Goal: Feedback & Contribution: Submit feedback/report problem

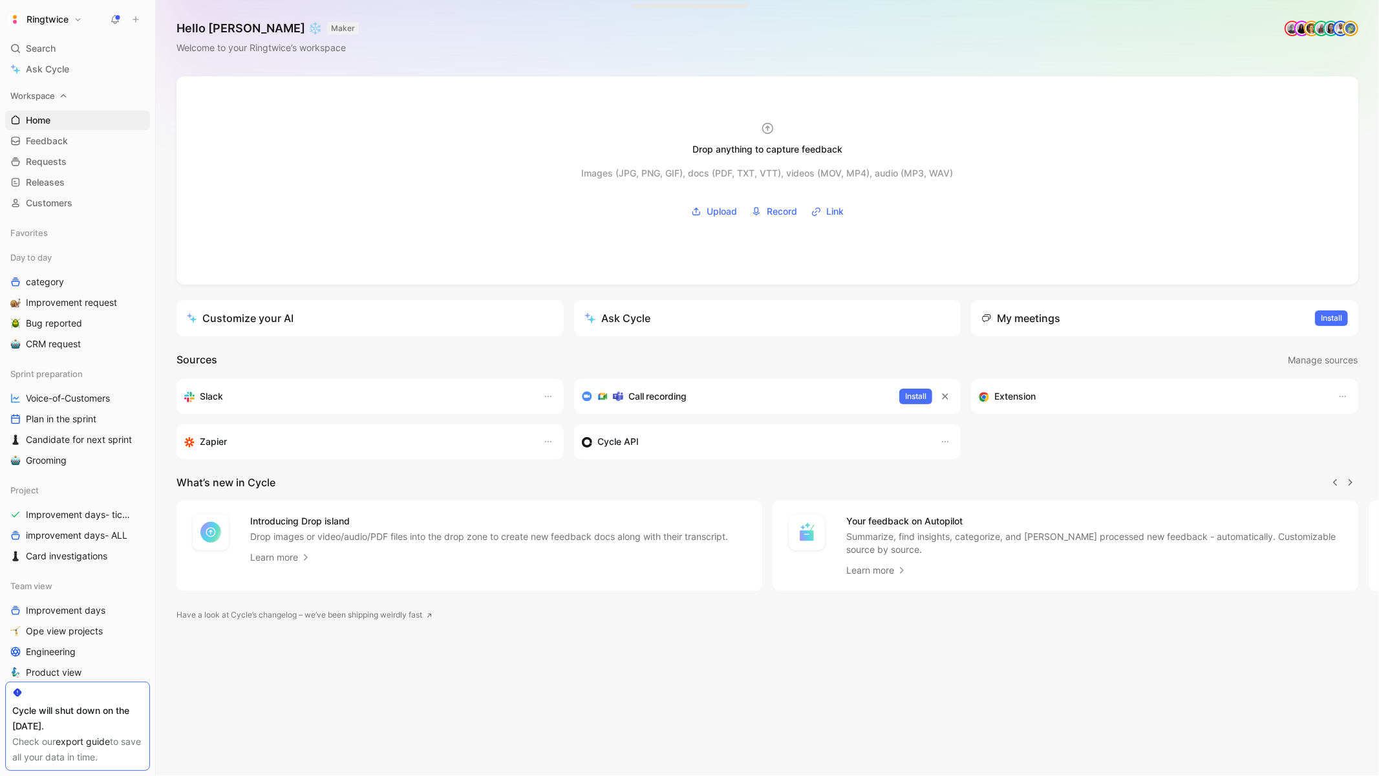
scroll to position [0, 1]
click at [45, 43] on span "Search" at bounding box center [41, 49] width 30 height 16
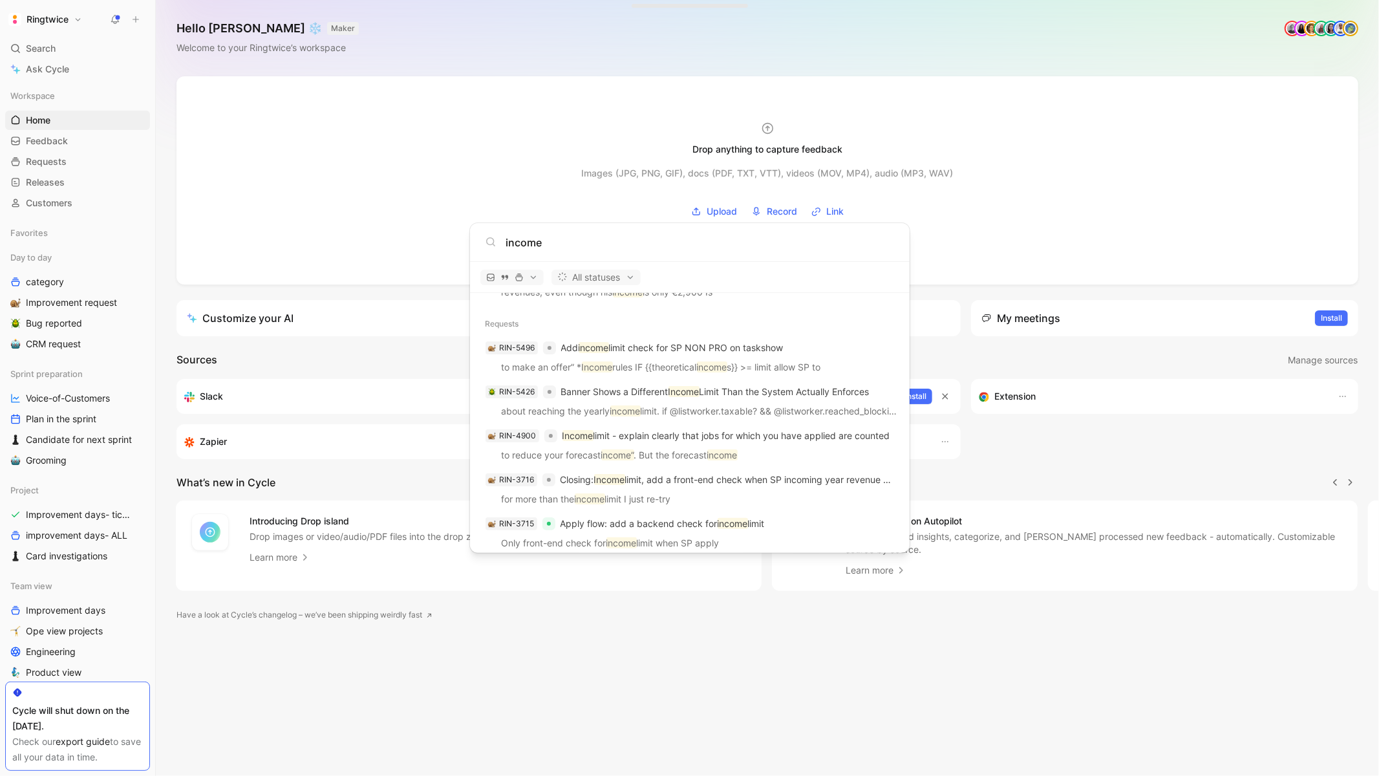
scroll to position [501, 0]
type input "income"
click at [637, 347] on p "Add income limit check for SP NON PRO on taskshow" at bounding box center [672, 347] width 222 height 16
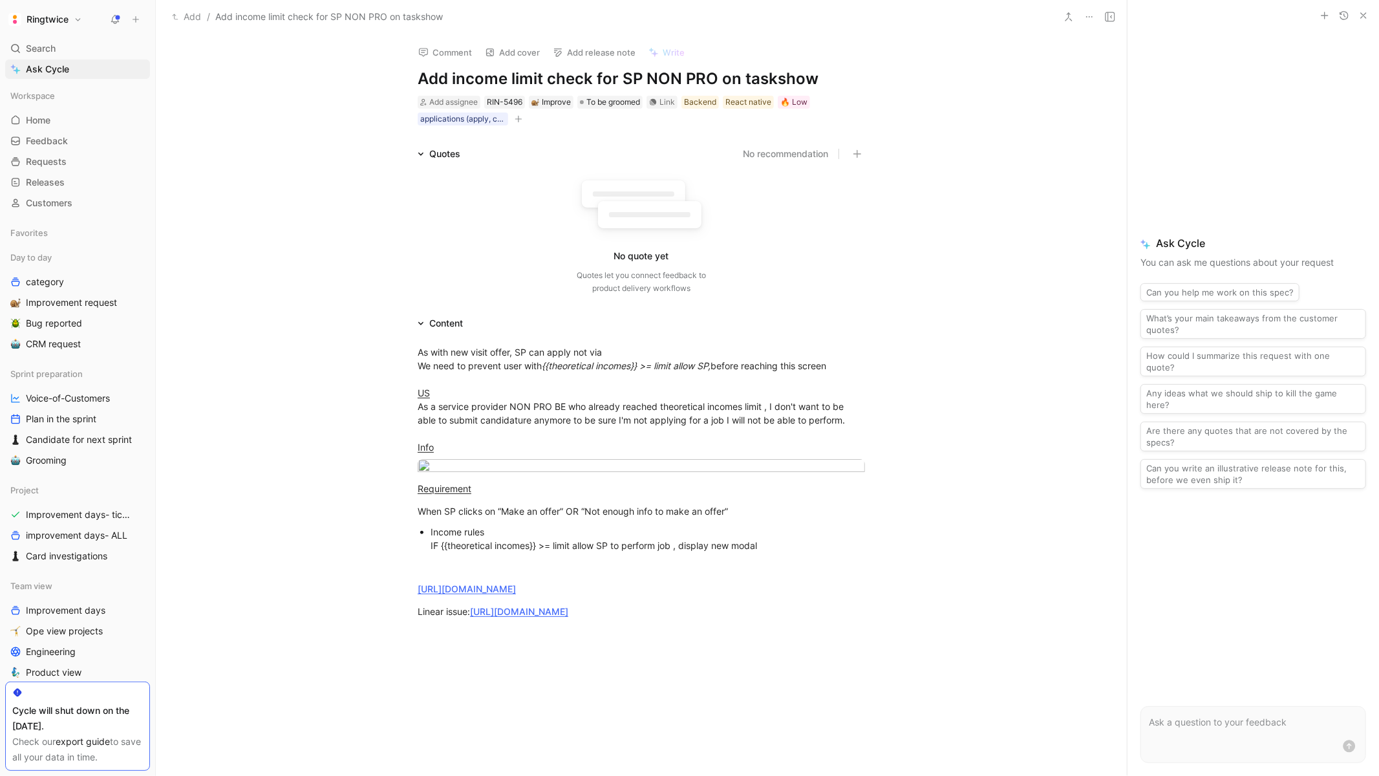
click at [505, 78] on h1 "Add income limit check for SP NON PRO on taskshow" at bounding box center [640, 79] width 447 height 21
click at [453, 77] on h1 "Add income limit check for SP NON PRO on taskshow" at bounding box center [640, 79] width 447 height 21
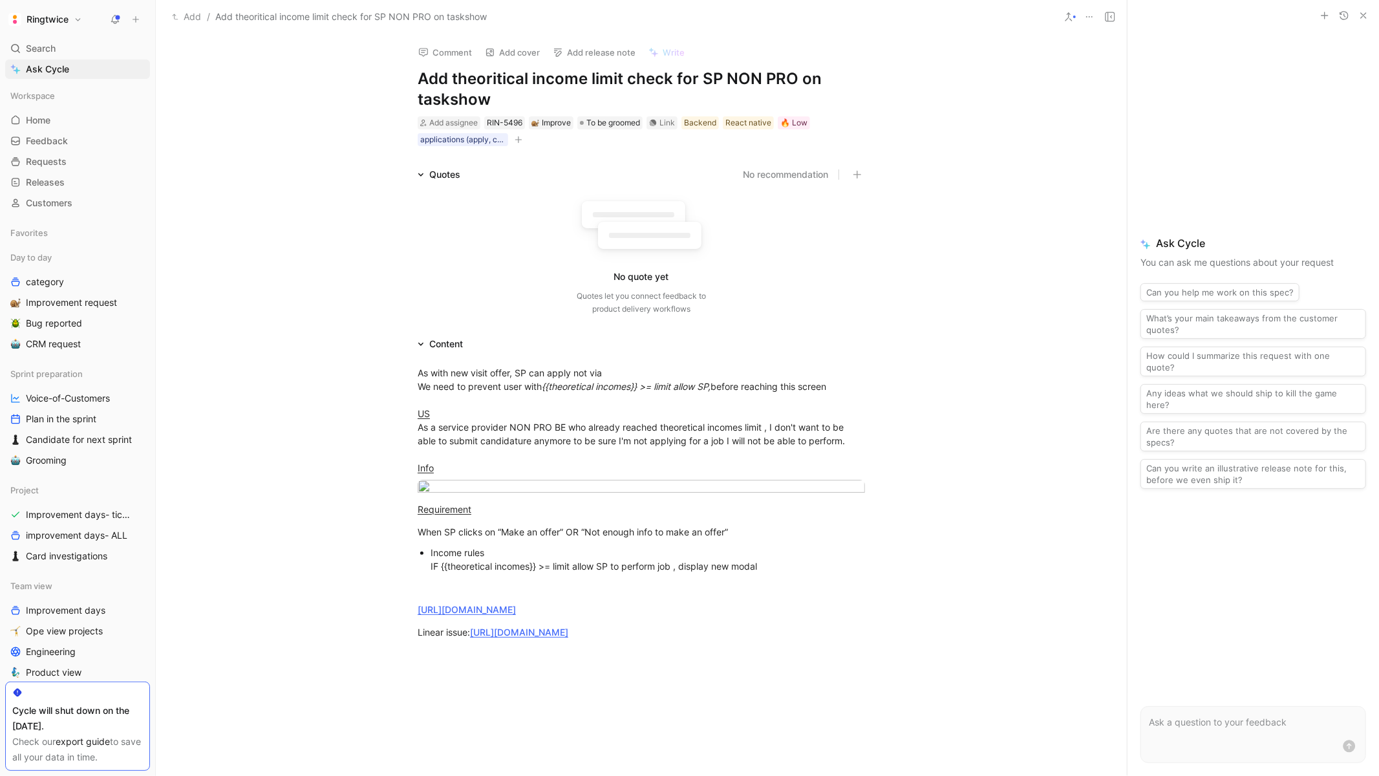
click at [921, 227] on div "Quotes No recommendation No quote yet Quotes let you connect feedback to produc…" at bounding box center [641, 244] width 971 height 154
click at [19, 50] on icon at bounding box center [15, 48] width 10 height 10
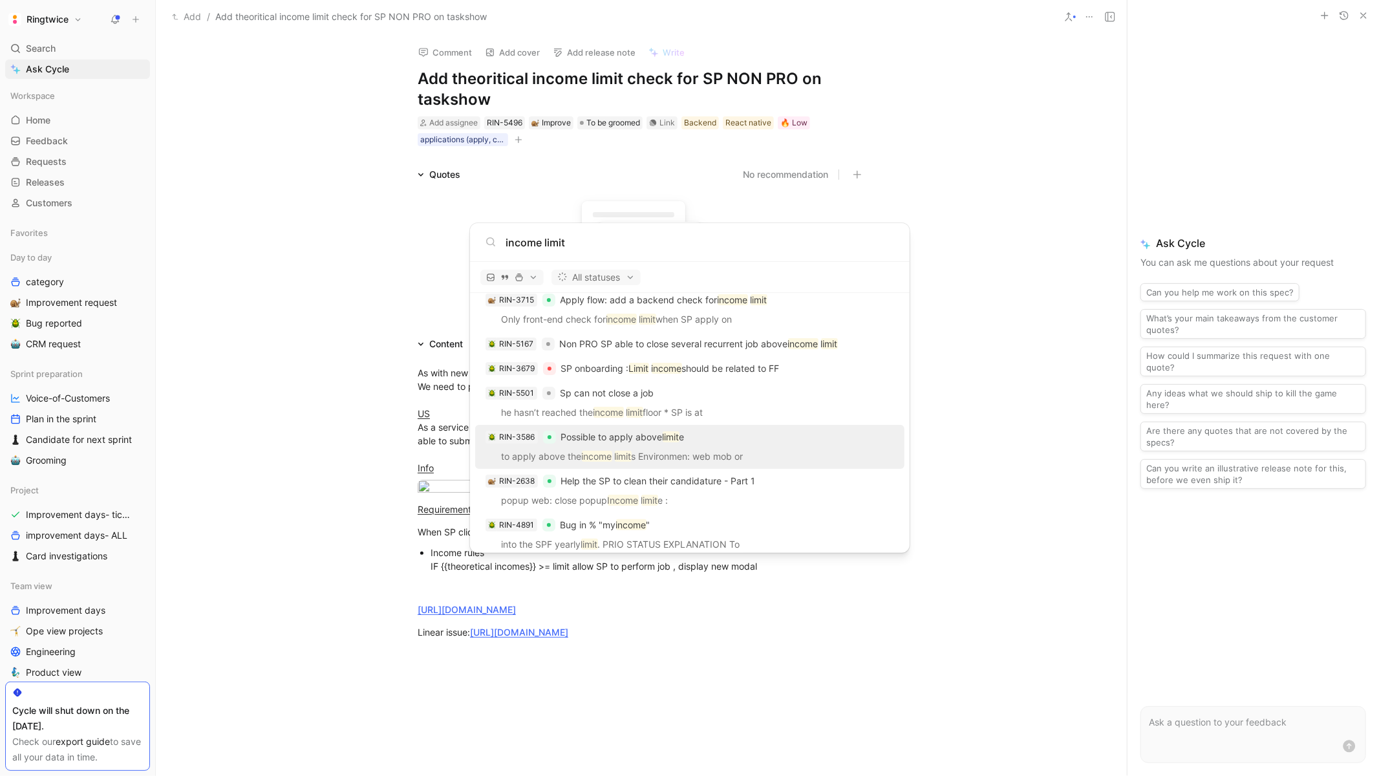
scroll to position [732, 0]
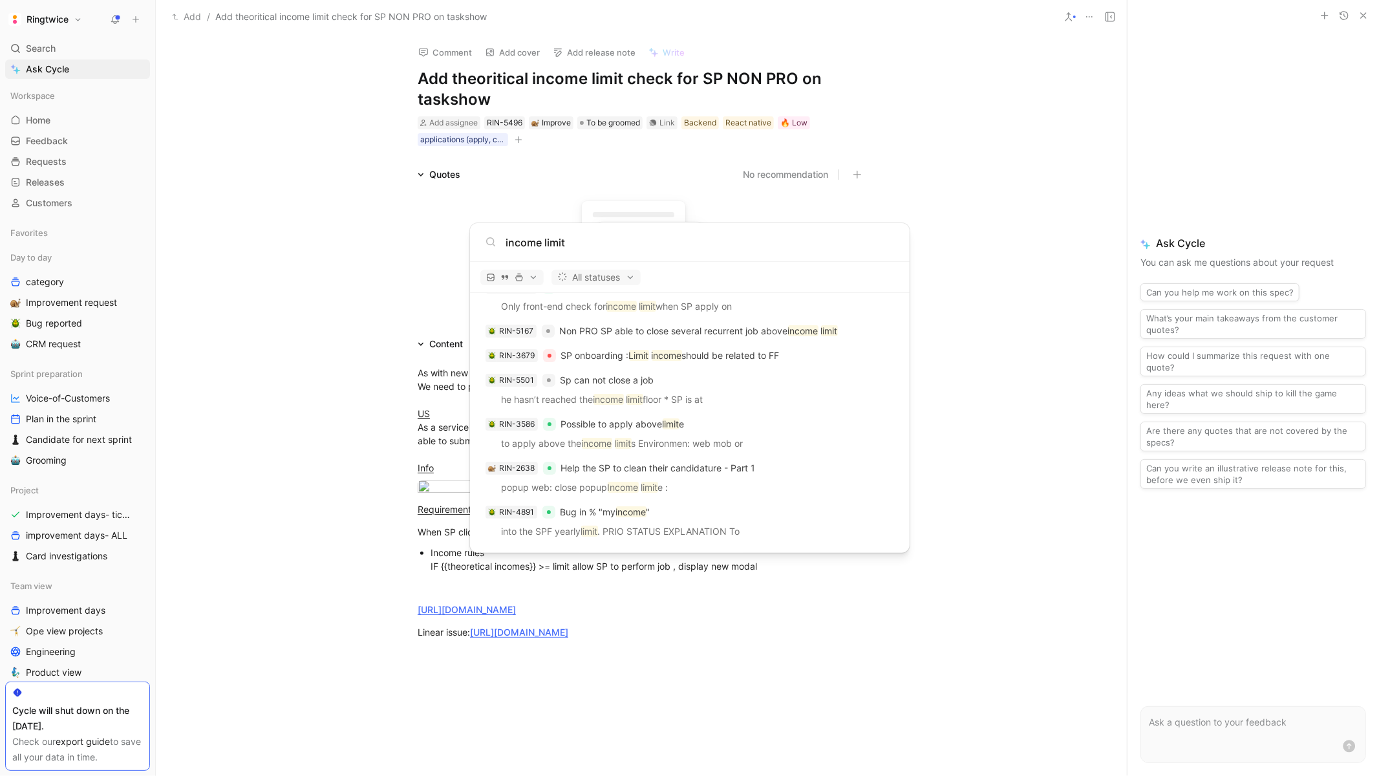
type input "income limit"
click at [1009, 482] on body "Ringtwice Search ⌘ K Ask Cycle Workspace Home G then H Feedback G then F Reques…" at bounding box center [689, 388] width 1379 height 776
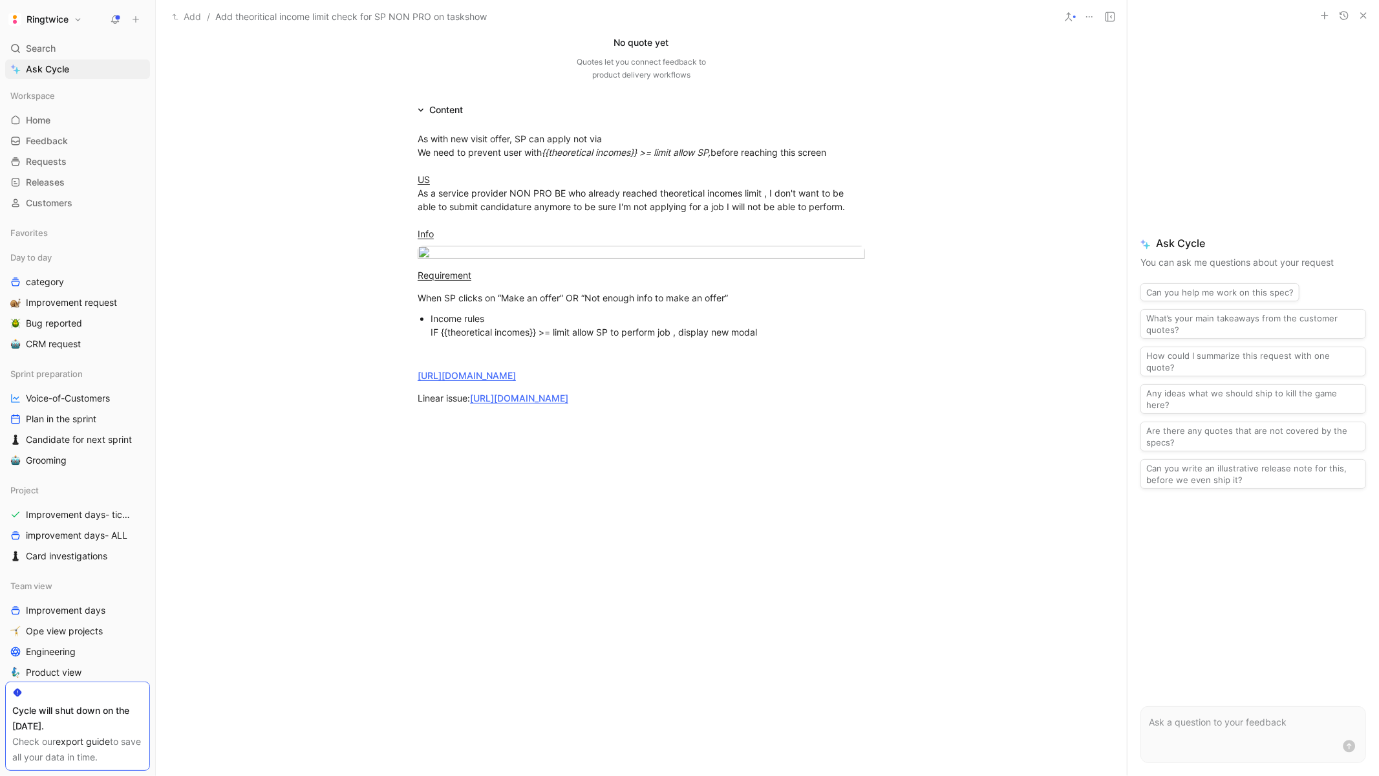
scroll to position [0, 0]
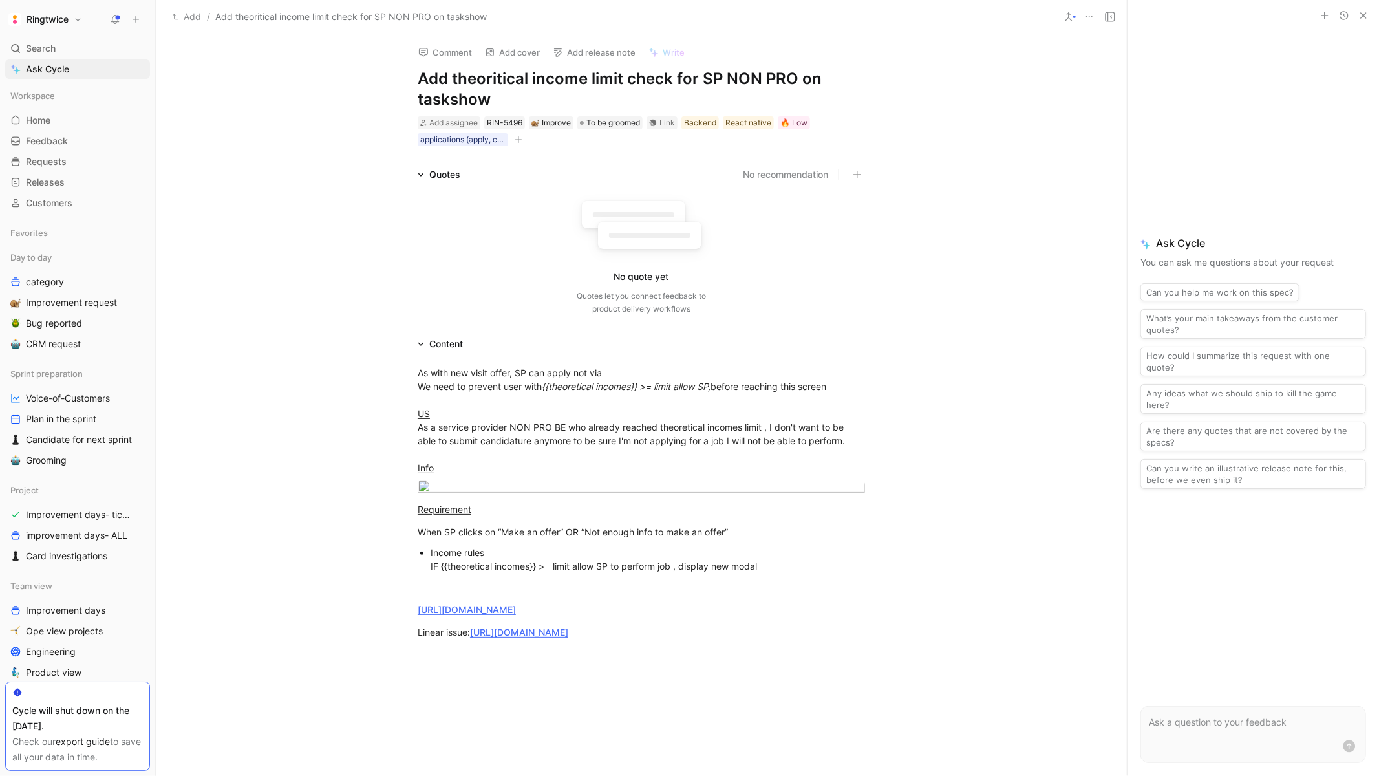
click at [523, 140] on button "button" at bounding box center [518, 139] width 13 height 13
click at [419, 273] on span "Ticket ready" at bounding box center [393, 267] width 54 height 11
click at [358, 178] on div "Ticket ready" at bounding box center [441, 167] width 168 height 39
click at [366, 178] on icon at bounding box center [367, 177] width 8 height 8
click at [362, 171] on input "checkbox" at bounding box center [362, 171] width 0 height 0
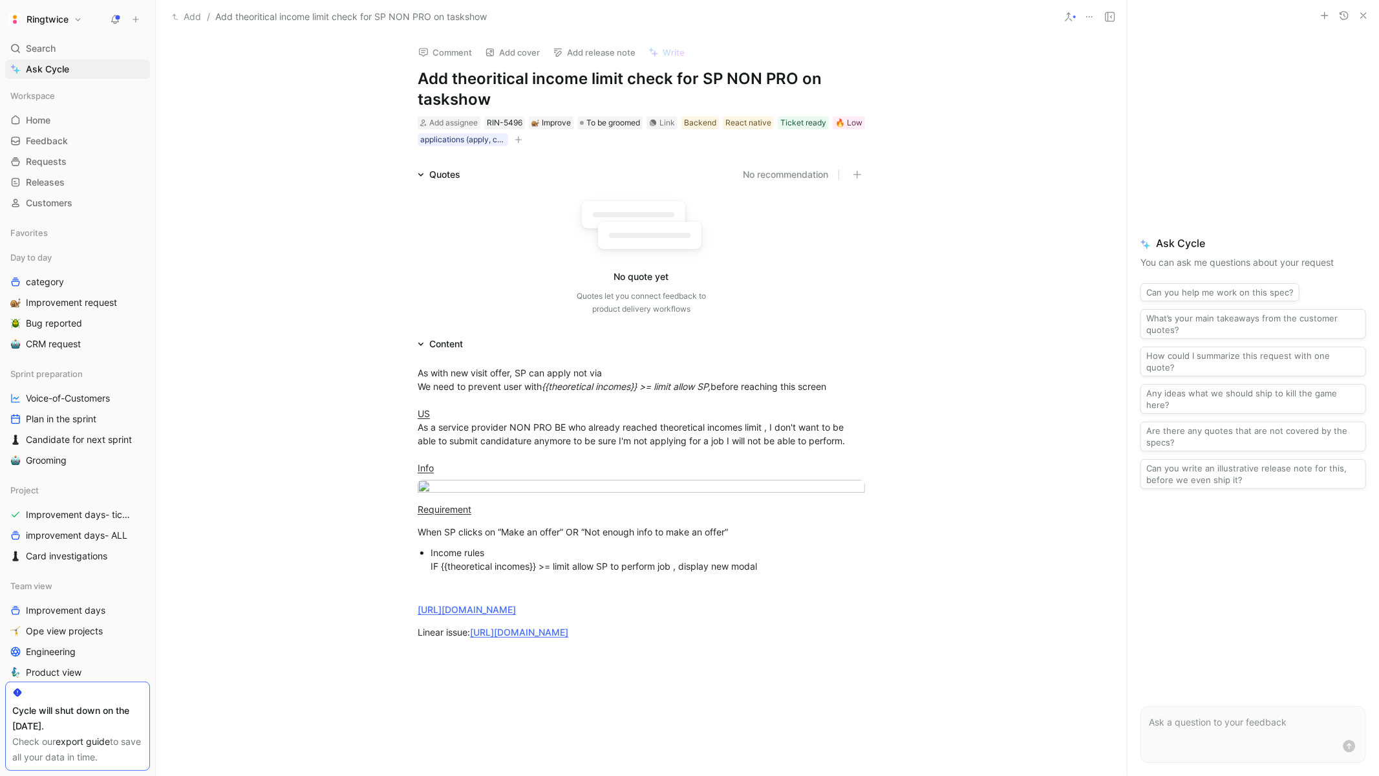
click at [522, 139] on icon "button" at bounding box center [518, 140] width 8 height 8
click at [489, 211] on span "Batch bug/Improvement day" at bounding box center [462, 209] width 122 height 11
click at [399, 179] on icon at bounding box center [403, 177] width 8 height 8
click at [397, 171] on input "checkbox" at bounding box center [397, 171] width 0 height 0
click at [109, 19] on button at bounding box center [115, 19] width 18 height 18
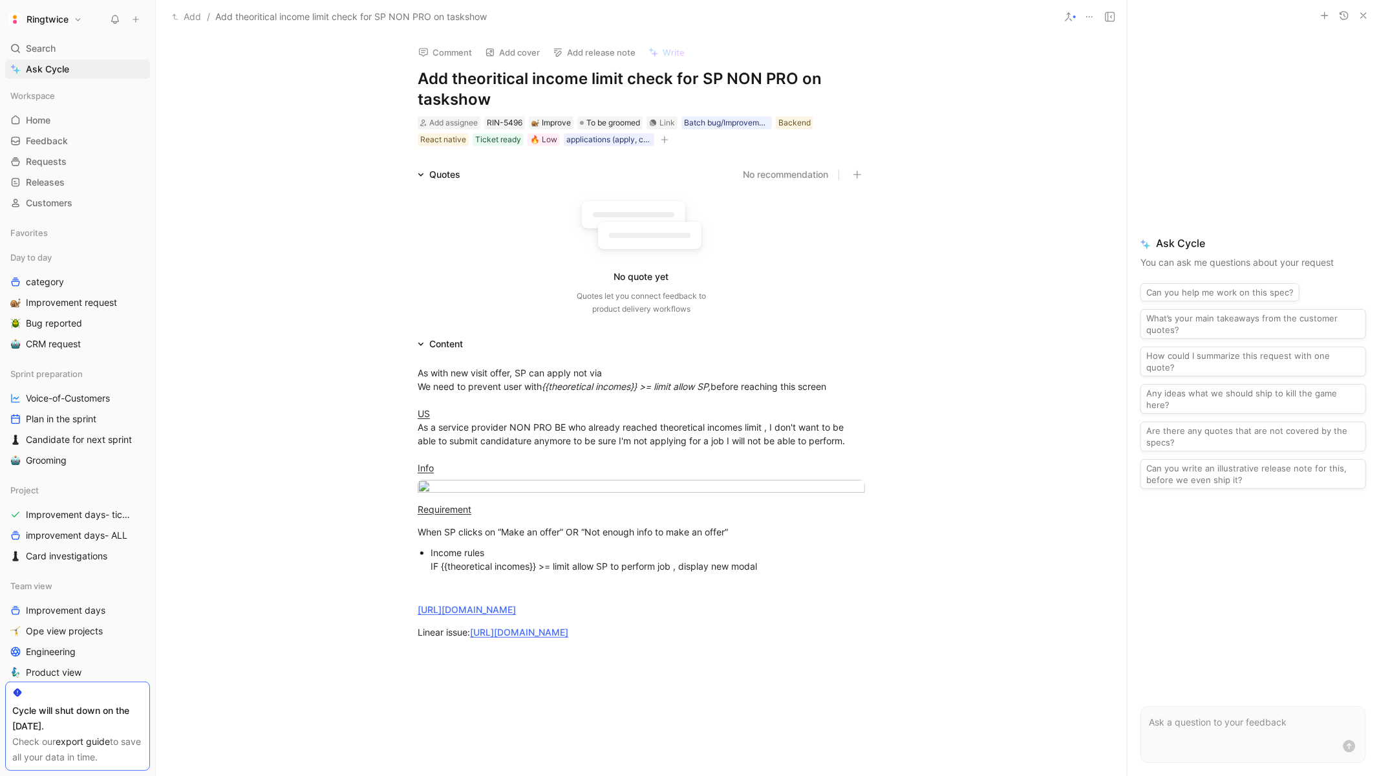
click at [138, 26] on button at bounding box center [136, 19] width 18 height 18
click at [213, 24] on button "New feedback c" at bounding box center [222, 25] width 138 height 22
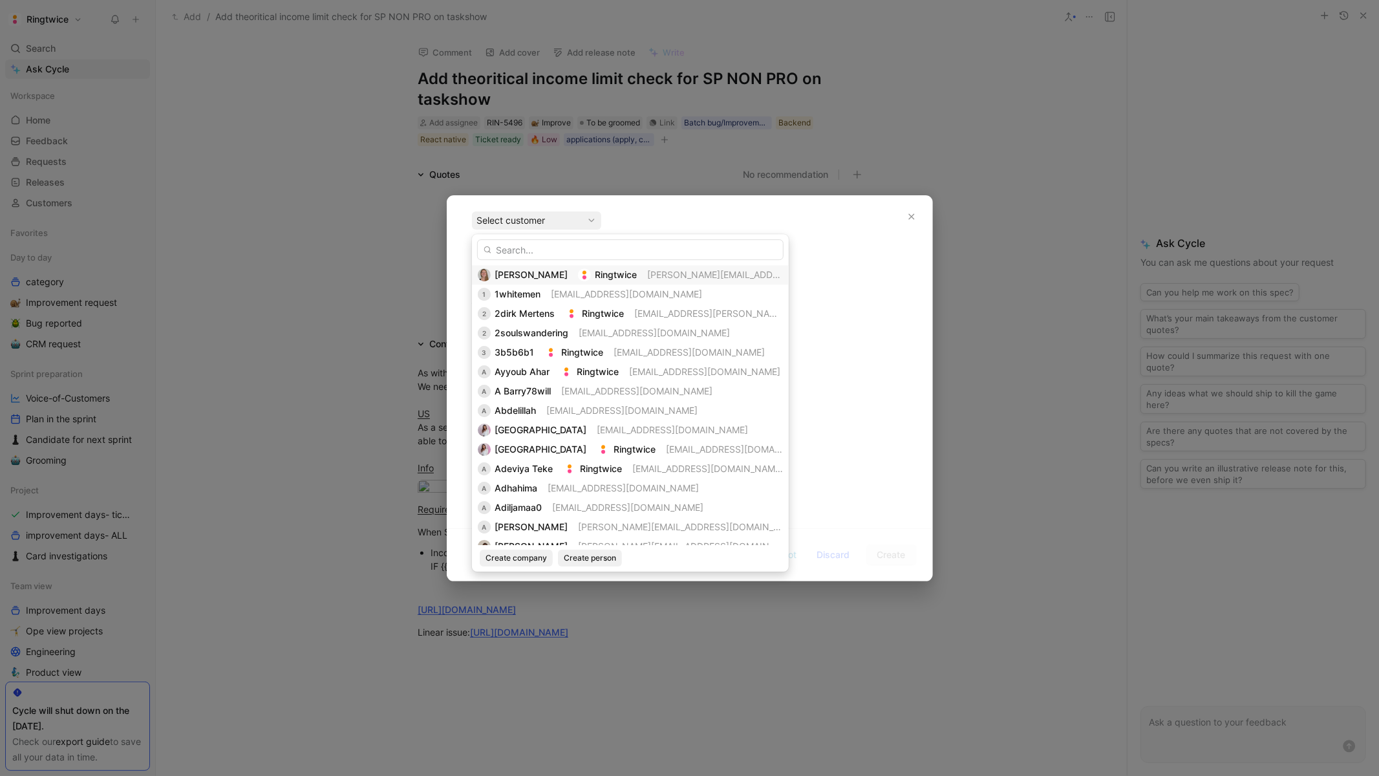
click at [653, 279] on span "[PERSON_NAME][EMAIL_ADDRESS][DOMAIN_NAME]" at bounding box center [759, 274] width 224 height 11
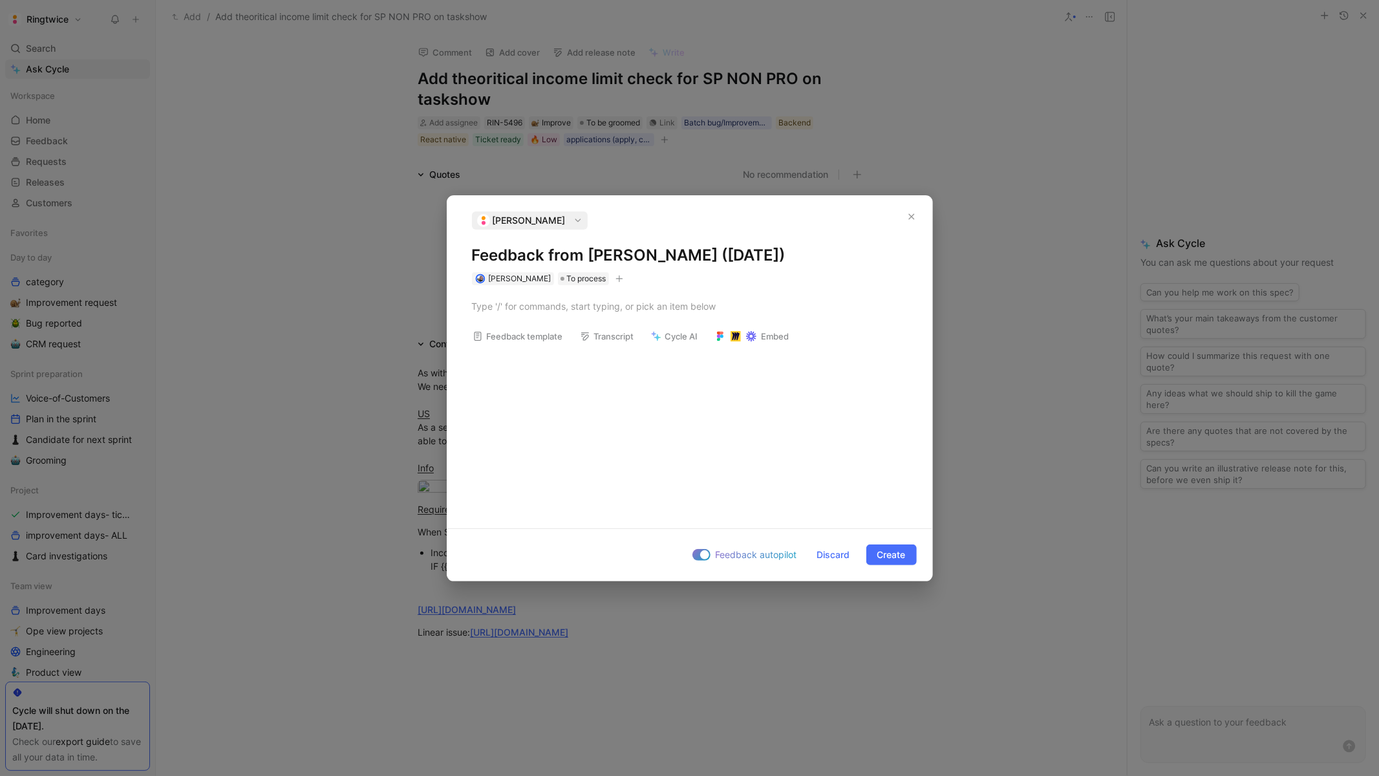
click at [524, 374] on div "Feedback template Transcript Cycle AI Embed" at bounding box center [689, 401] width 485 height 233
click at [532, 306] on div at bounding box center [690, 306] width 436 height 14
click at [914, 210] on button "button" at bounding box center [911, 216] width 21 height 21
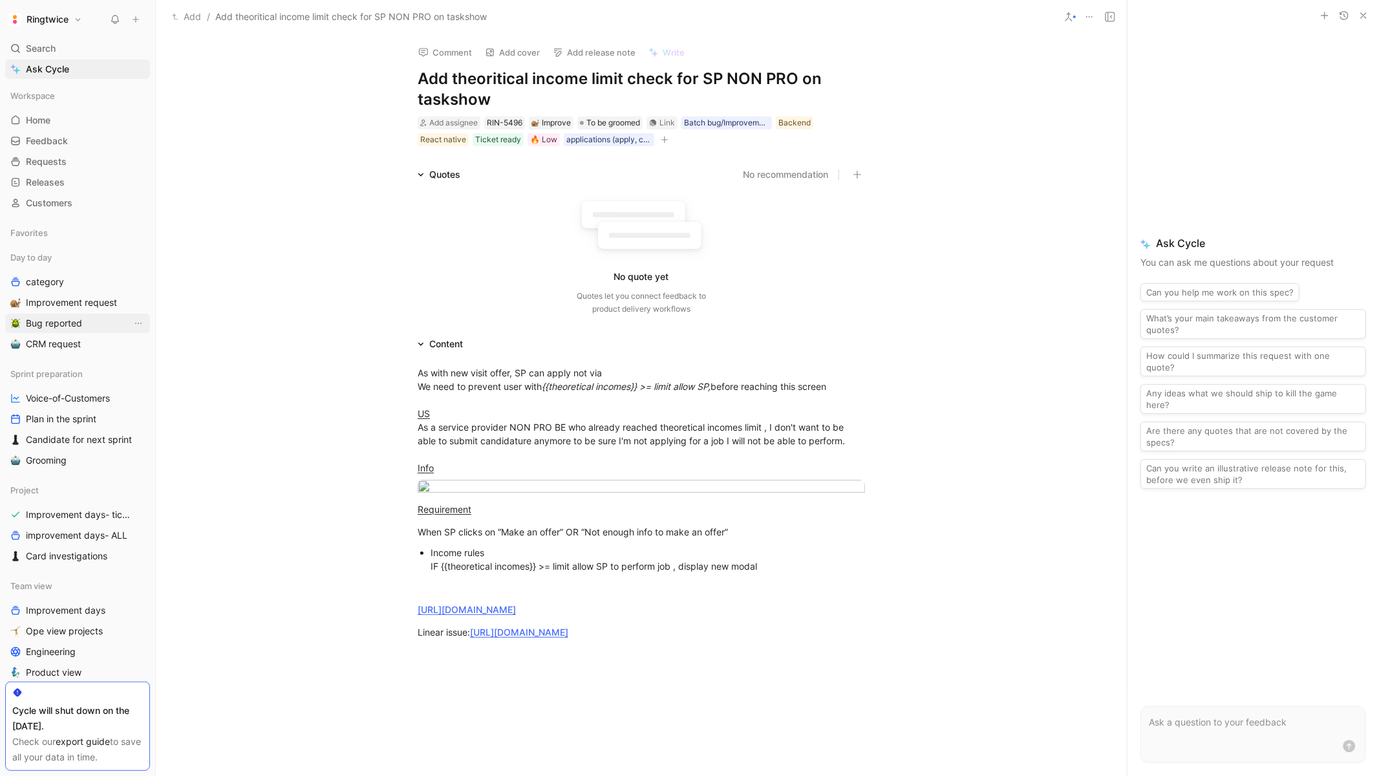
click at [62, 326] on span "Bug reported" at bounding box center [54, 323] width 56 height 13
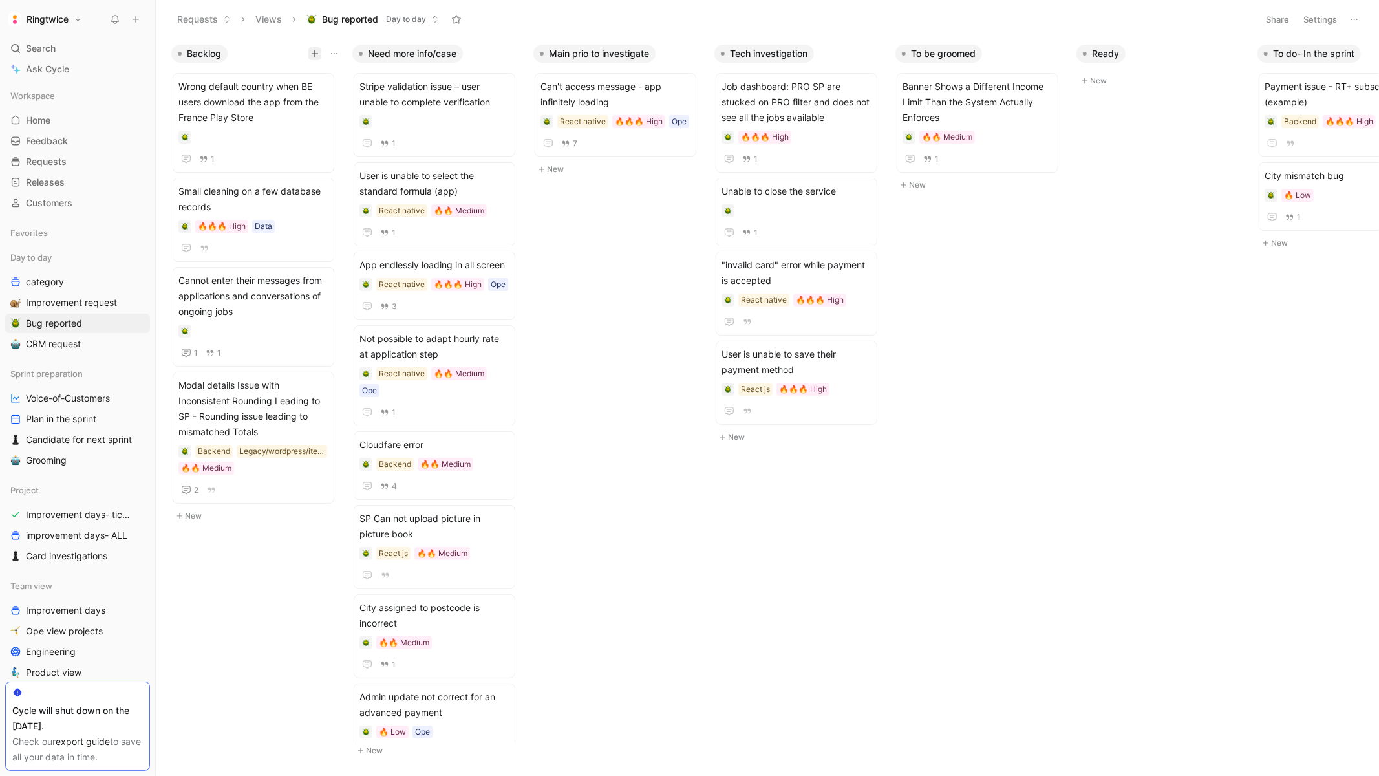
click at [313, 48] on button "button" at bounding box center [314, 53] width 13 height 13
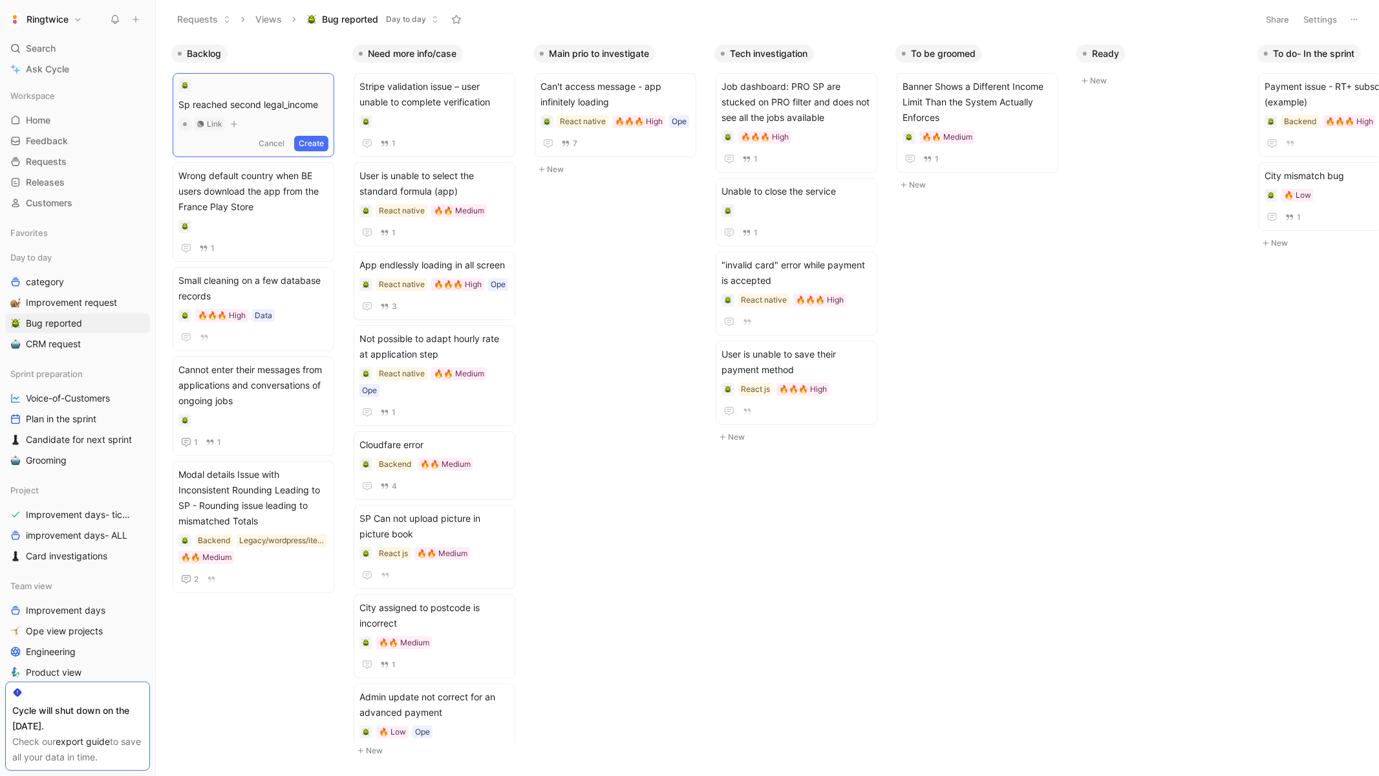
click at [187, 110] on span "Sp reached second legal_income" at bounding box center [253, 105] width 150 height 16
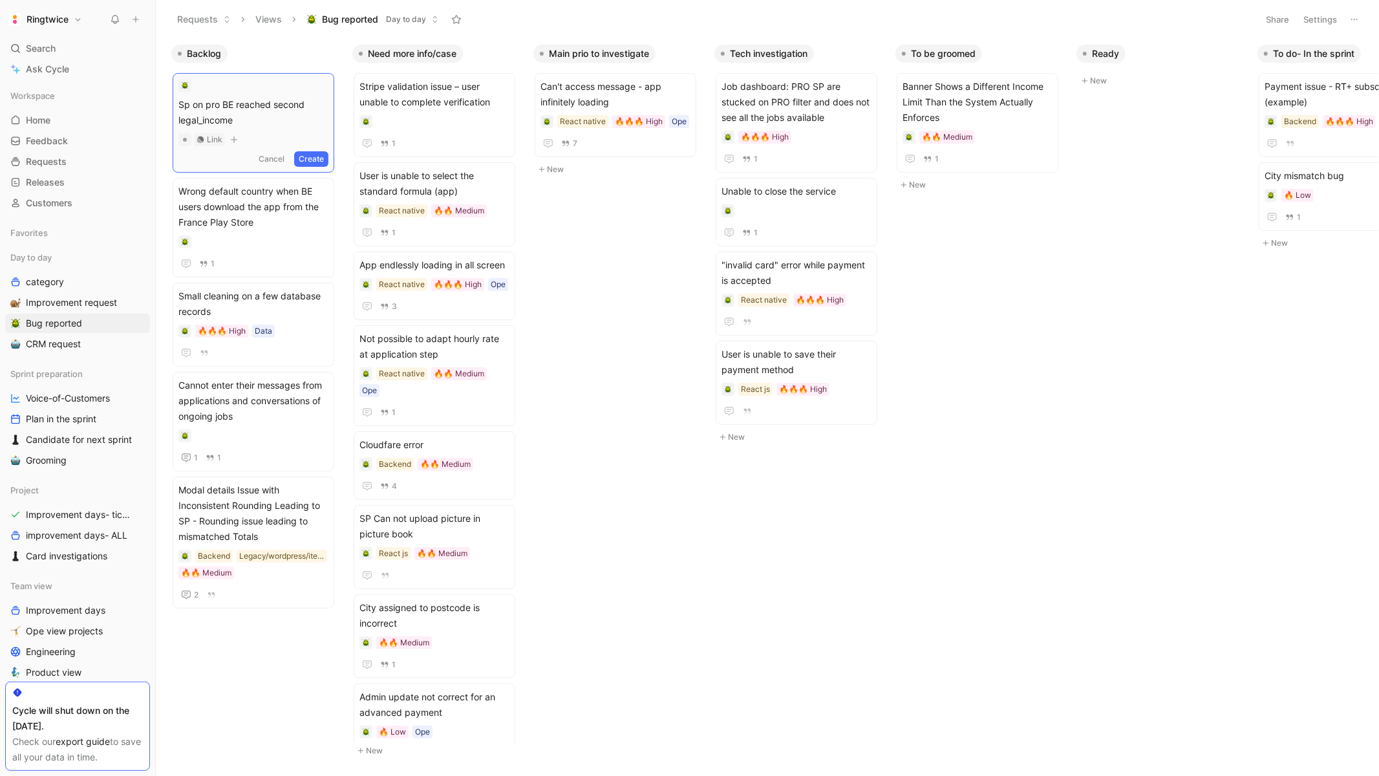
click at [206, 105] on span "Sp on pro BE reached second legal_income" at bounding box center [253, 112] width 150 height 31
click at [226, 107] on span "Sp NONpro BE reached second legal_income" at bounding box center [253, 112] width 150 height 31
click at [249, 121] on span "Sp NONpro-BE reached second legal_income" at bounding box center [253, 112] width 150 height 31
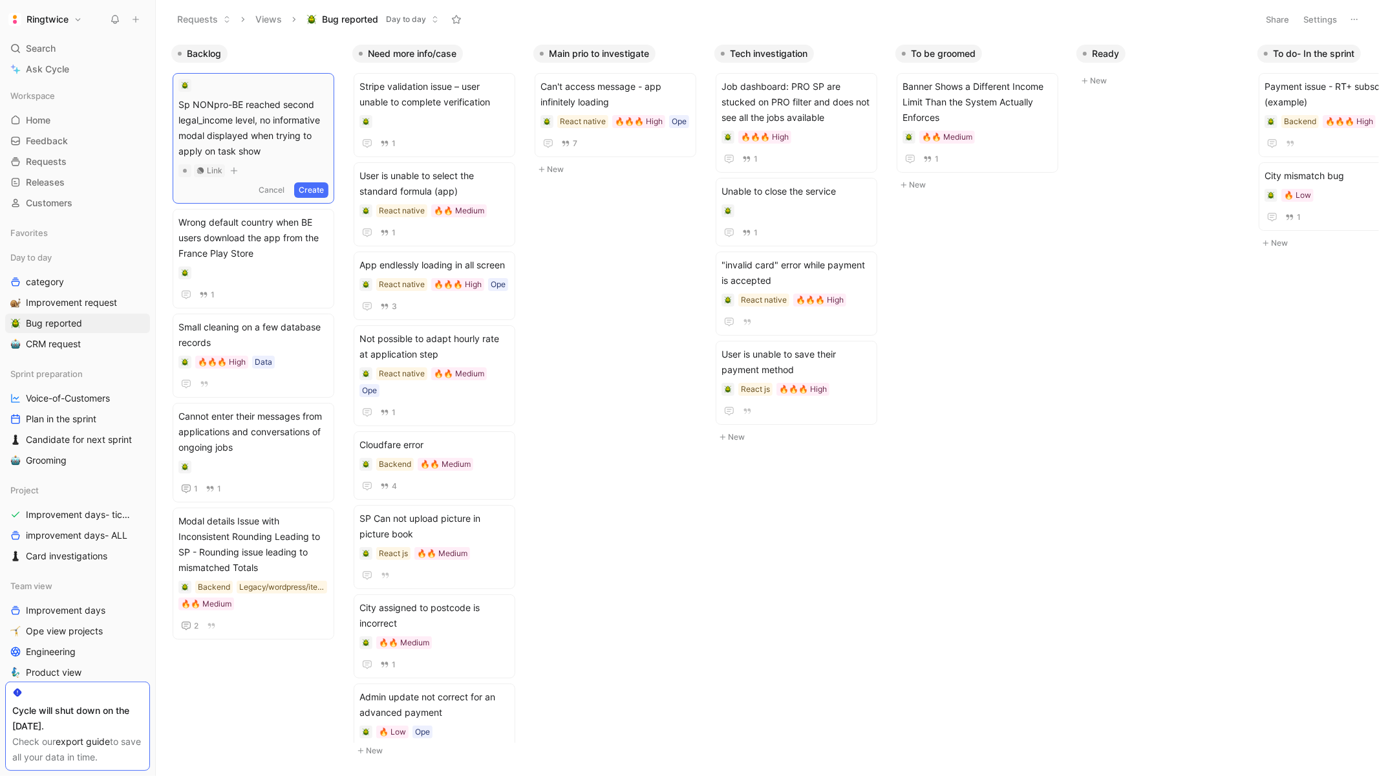
click at [317, 187] on button "Create" at bounding box center [311, 190] width 34 height 16
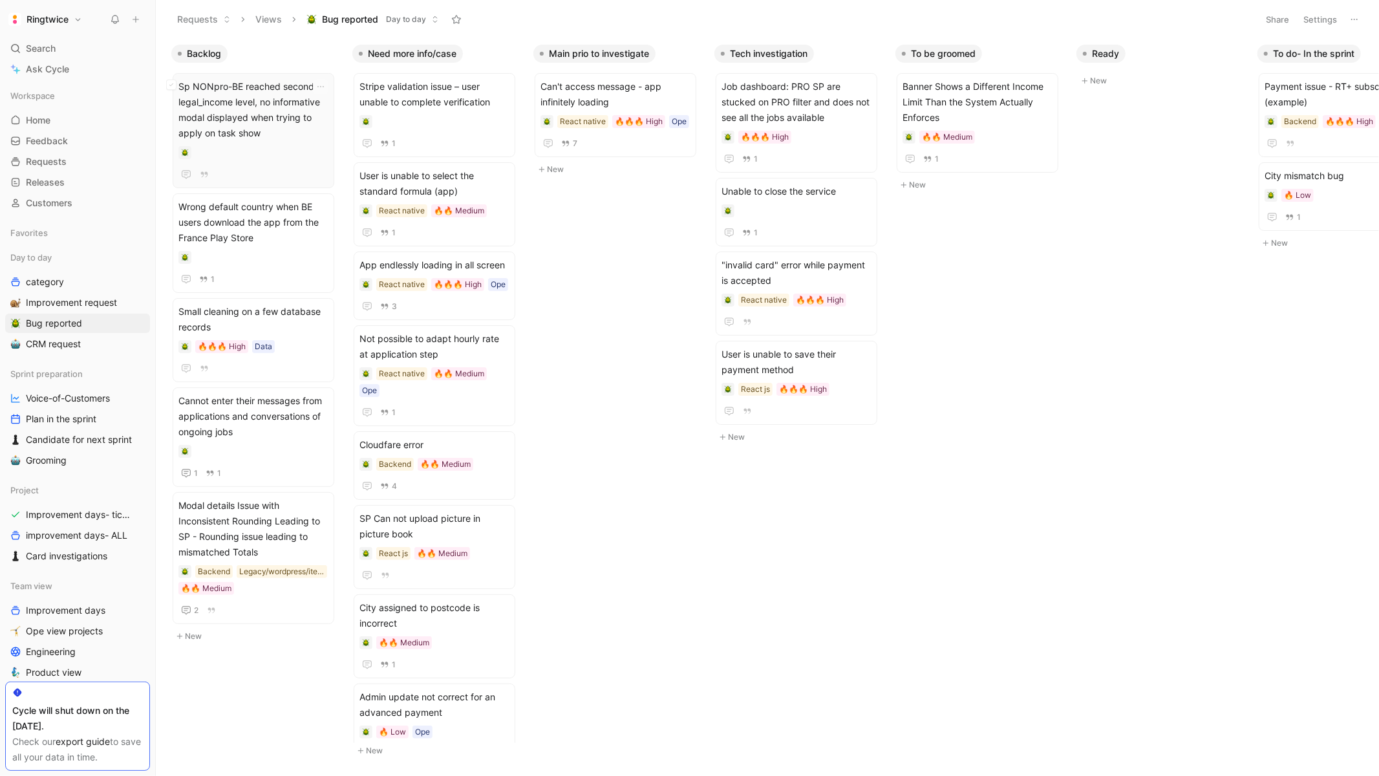
click at [266, 140] on span "Sp NONpro-BE reached second legal_income level, no informative modal displayed …" at bounding box center [253, 110] width 150 height 62
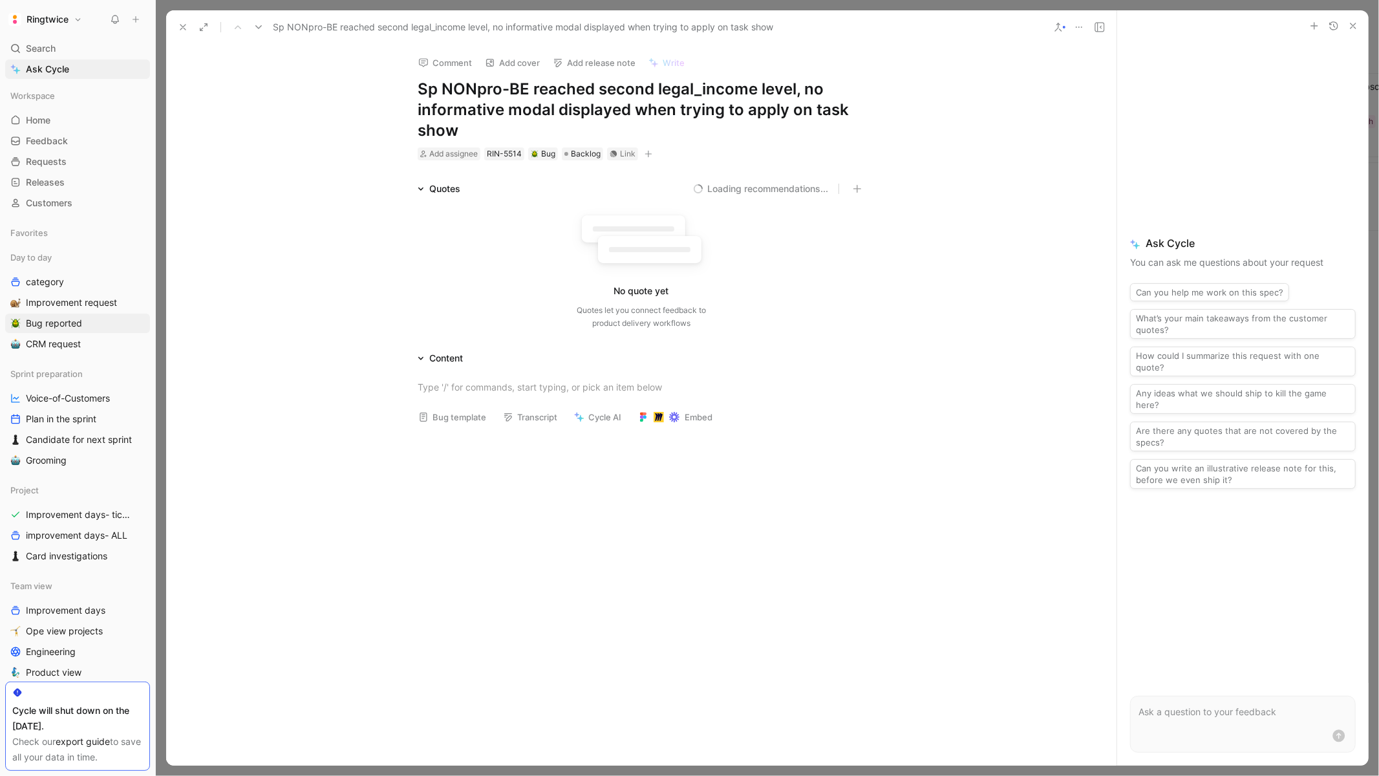
click at [484, 374] on div at bounding box center [641, 387] width 950 height 42
click at [443, 407] on div "Reproduced" at bounding box center [640, 410] width 447 height 14
click at [321, 396] on button "button" at bounding box center [317, 387] width 19 height 21
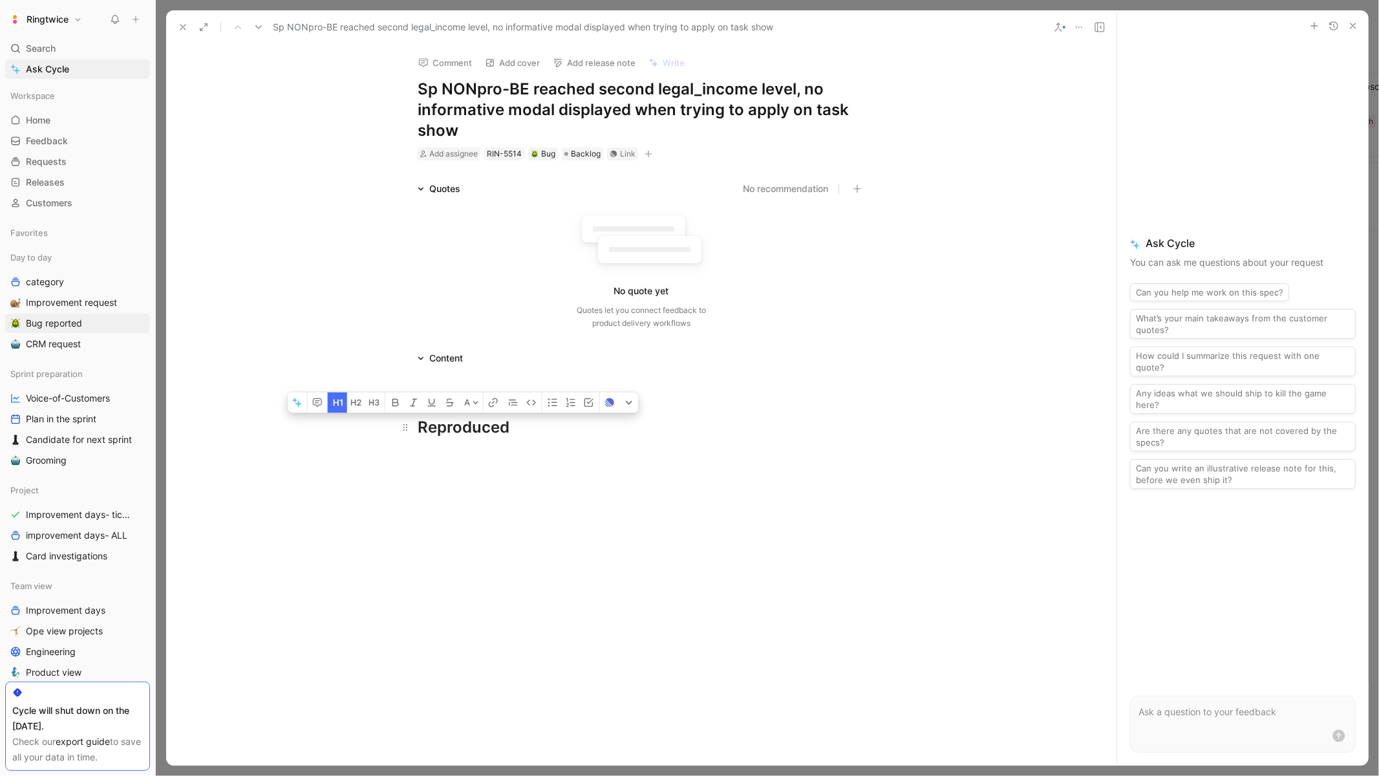
click at [551, 436] on div "Reproduced" at bounding box center [640, 427] width 447 height 23
click at [594, 461] on div "[EMAIL_ADDRESS][DOMAIN_NAME]" at bounding box center [640, 458] width 447 height 17
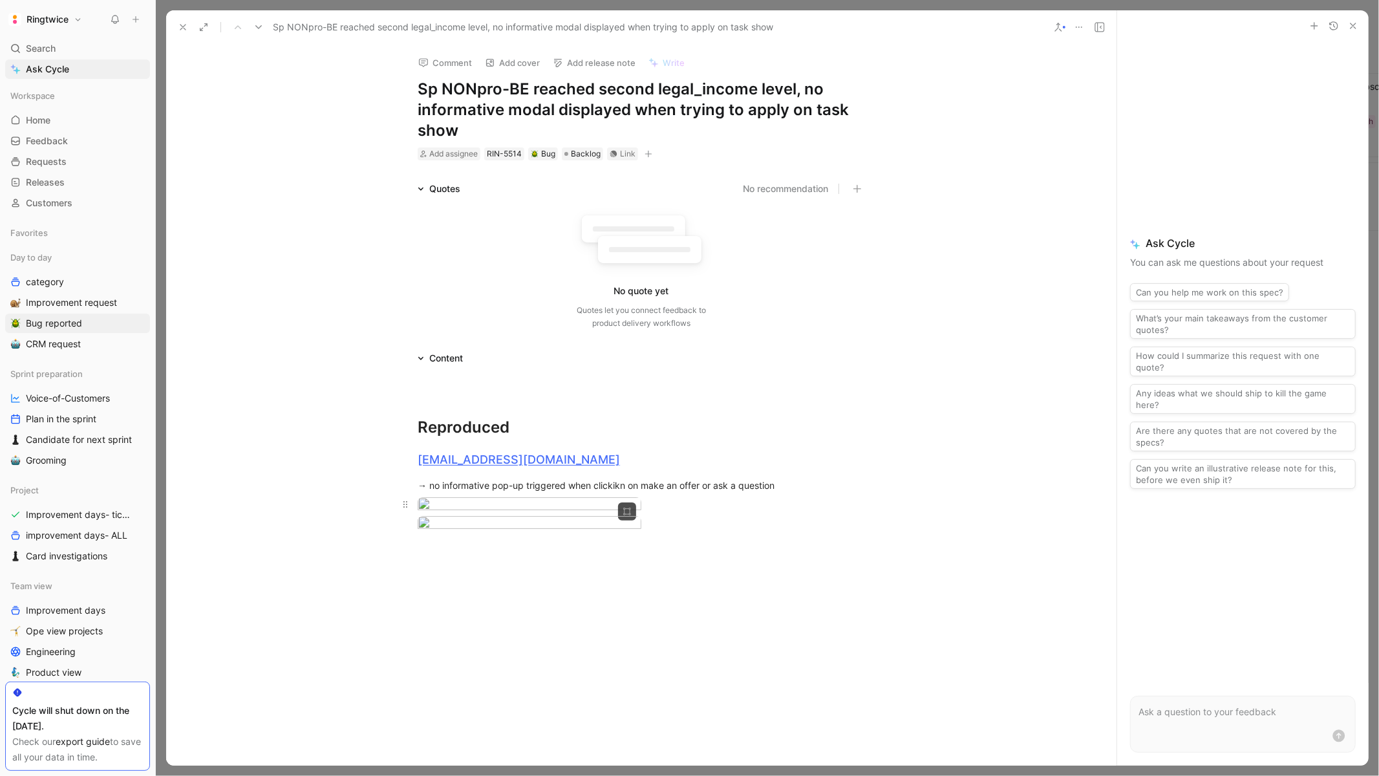
scroll to position [190, 0]
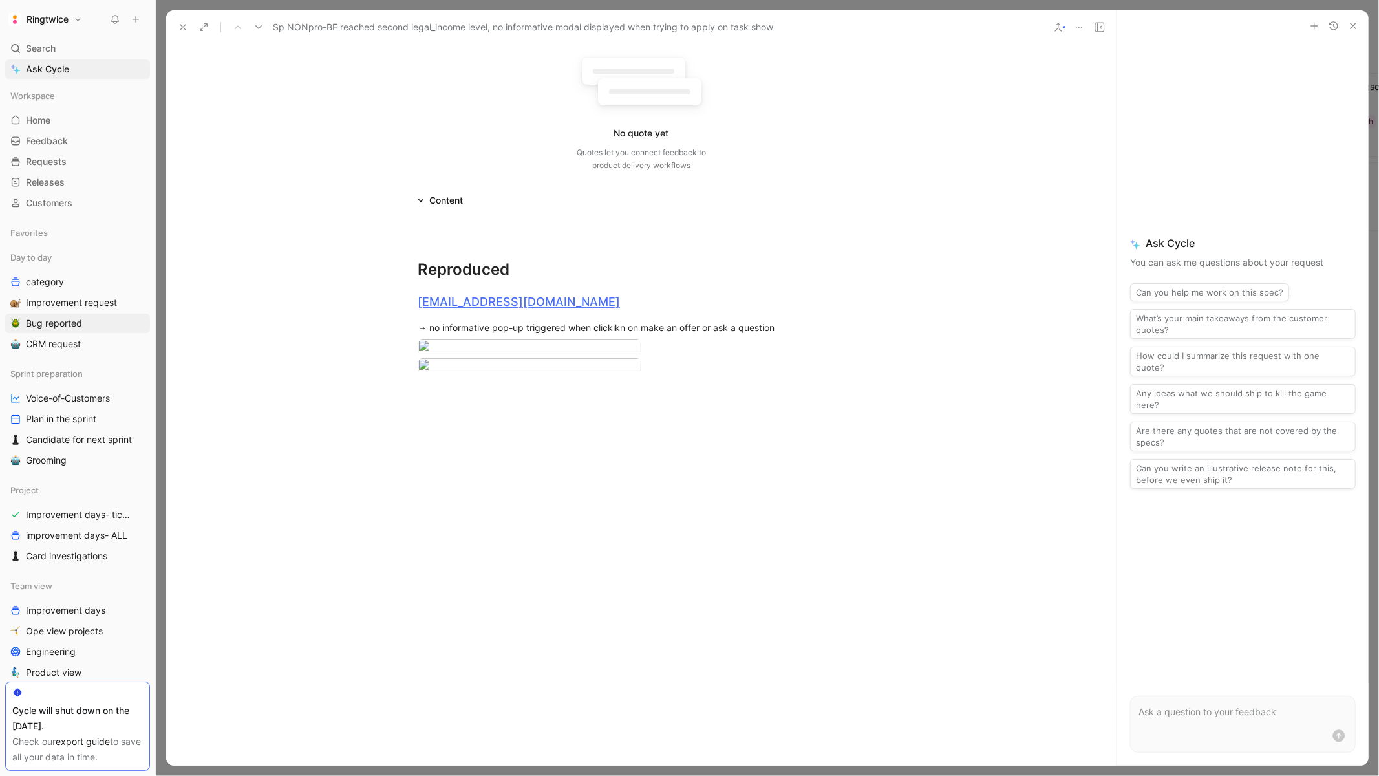
click at [505, 408] on div "Reproduced [EMAIL_ADDRESS][DOMAIN_NAME] → no informative pop-up triggered when …" at bounding box center [641, 308] width 950 height 200
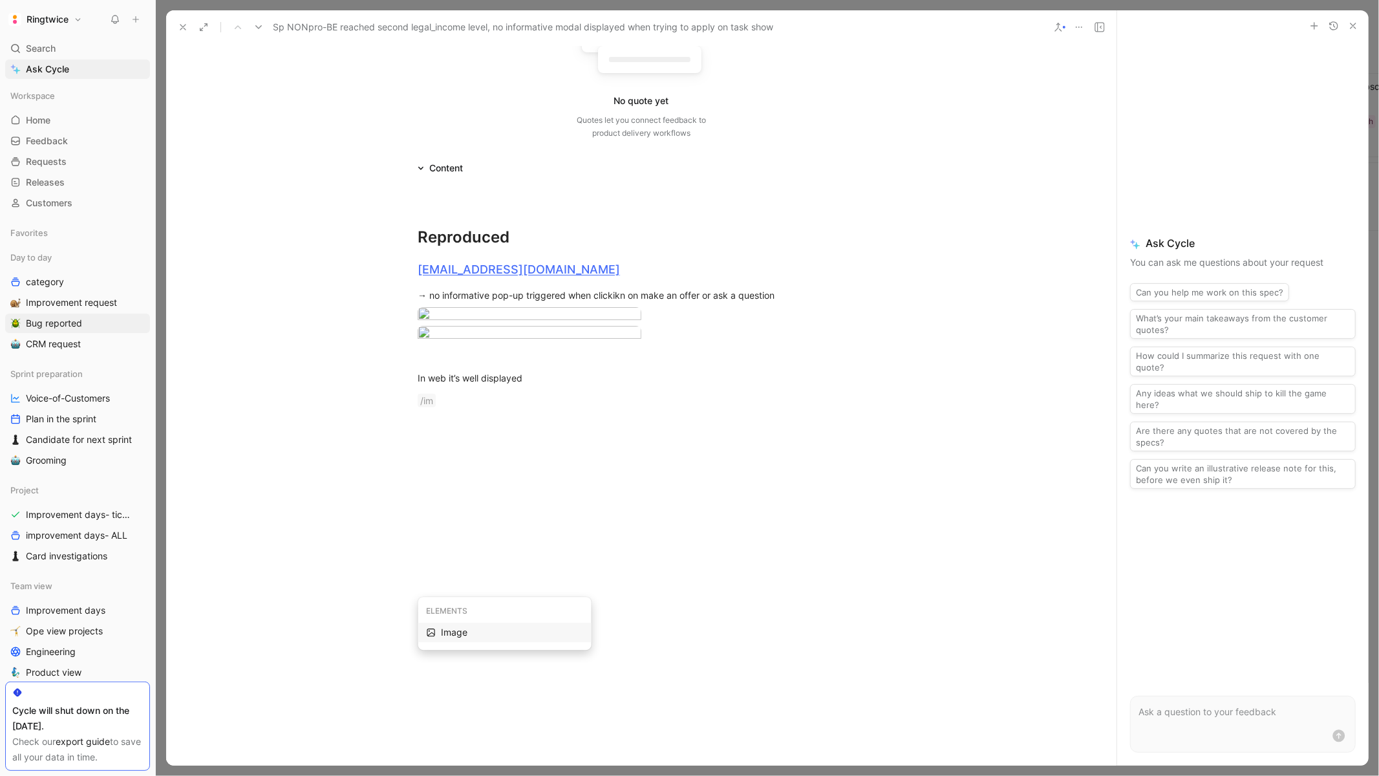
click at [467, 624] on div "Image" at bounding box center [512, 632] width 142 height 16
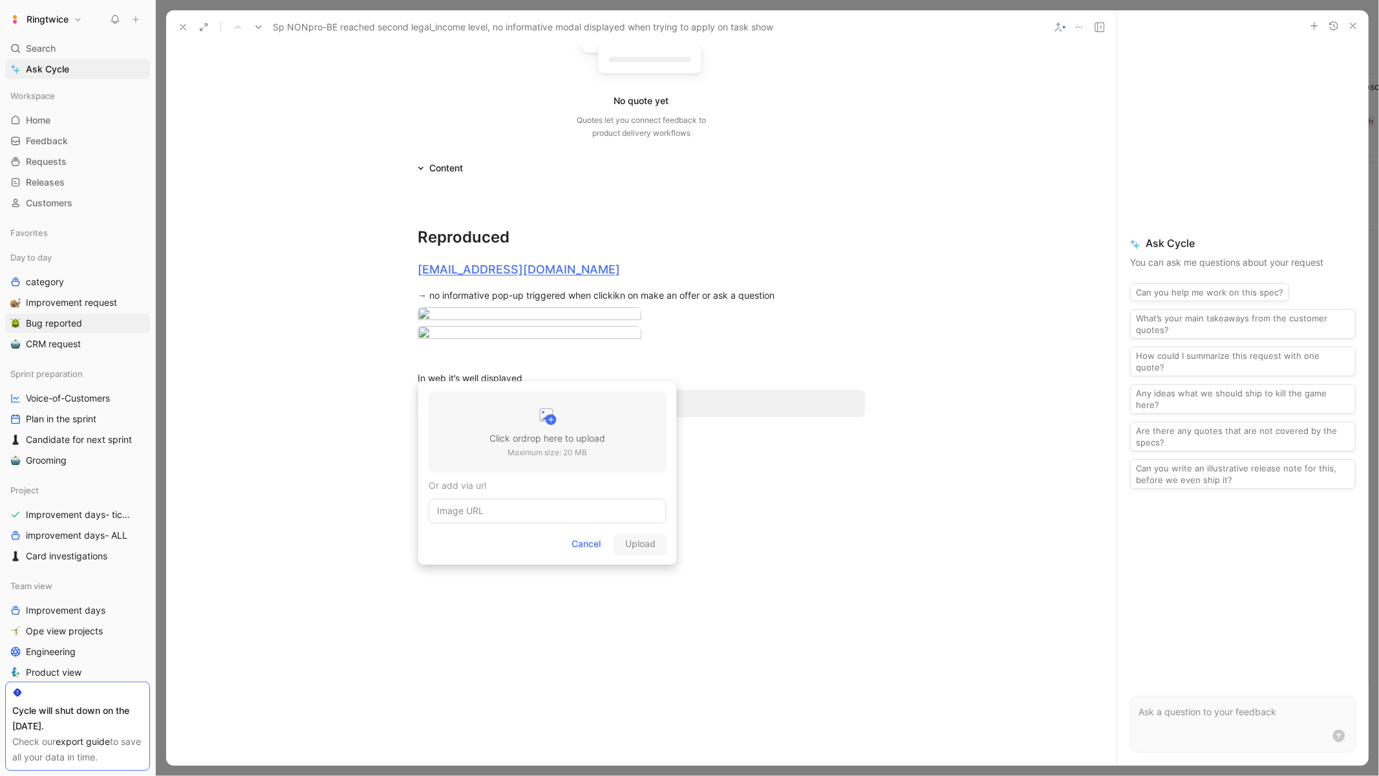
click at [500, 447] on p "Maximum size: 20 MB" at bounding box center [547, 452] width 116 height 13
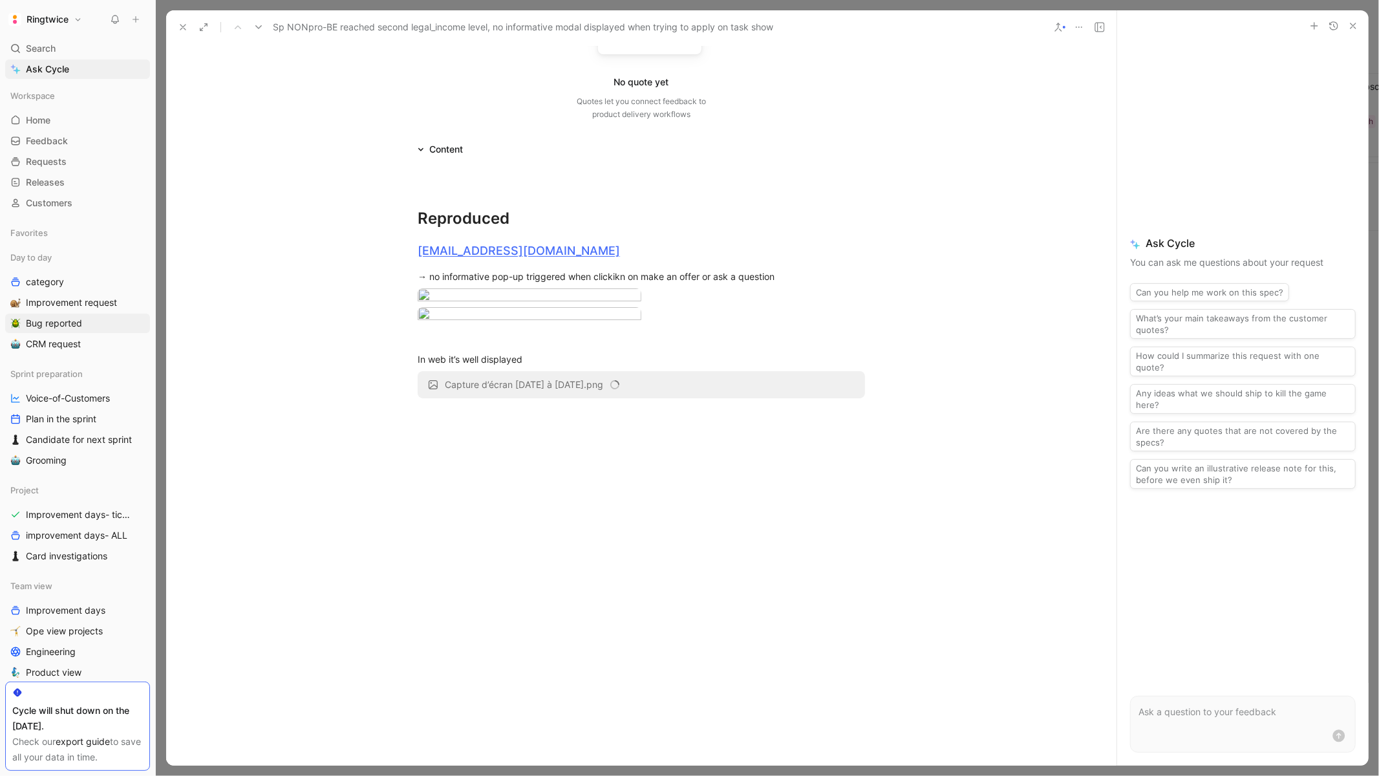
scroll to position [392, 0]
click at [612, 434] on div at bounding box center [641, 524] width 950 height 233
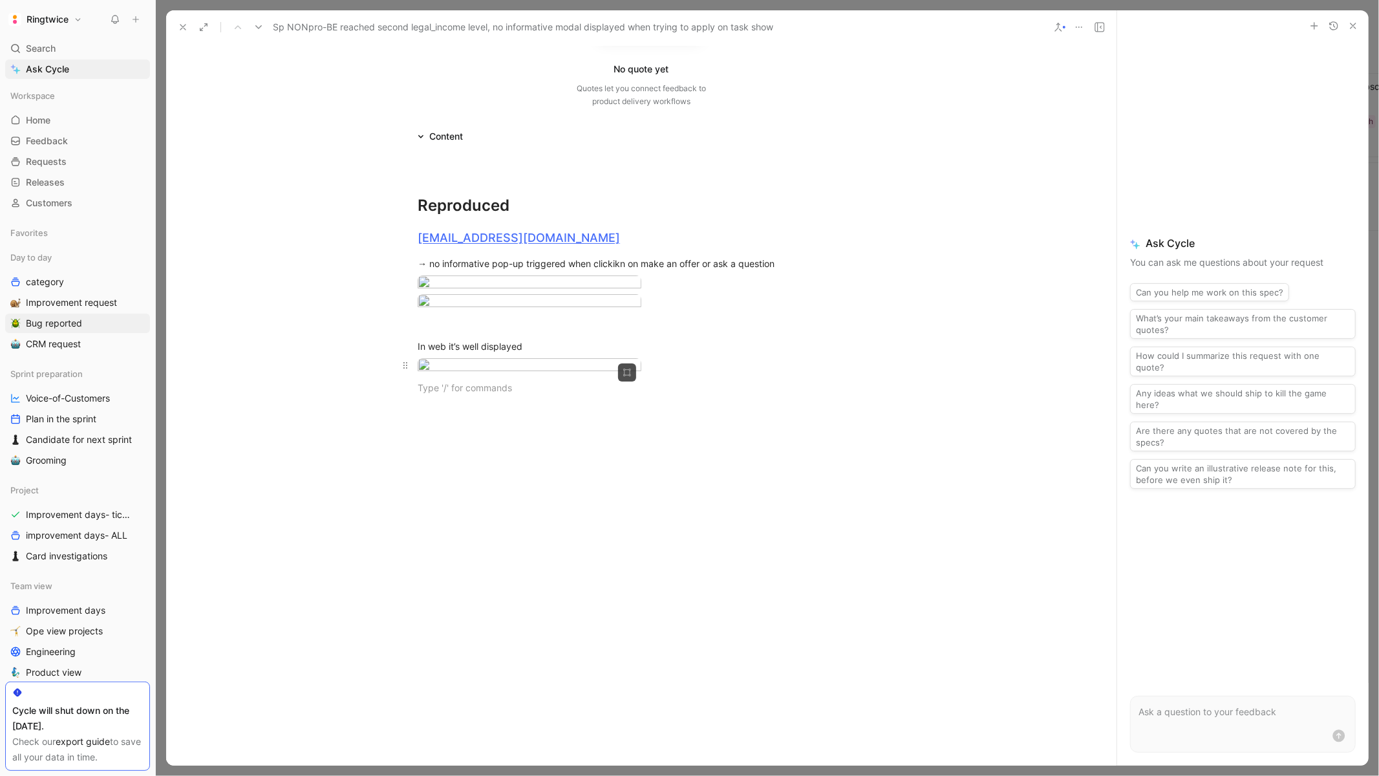
click at [565, 423] on body "Ringtwice Search ⌘ K Ask Cycle Workspace Home G then H Feedback G then F Reques…" at bounding box center [689, 388] width 1379 height 776
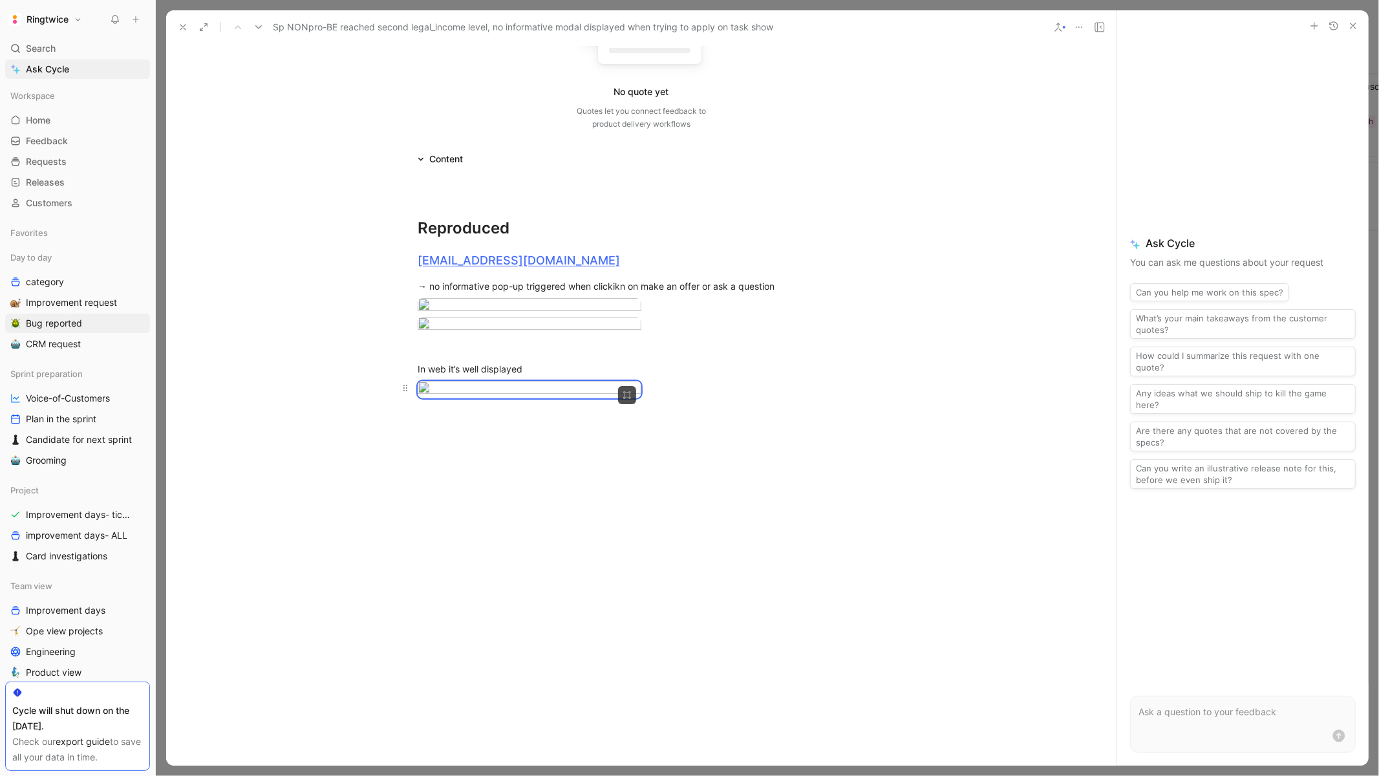
click at [548, 439] on body "Ringtwice Search ⌘ K Ask Cycle Workspace Home G then H Feedback G then F Reques…" at bounding box center [689, 388] width 1379 height 776
click at [501, 535] on div at bounding box center [641, 524] width 950 height 233
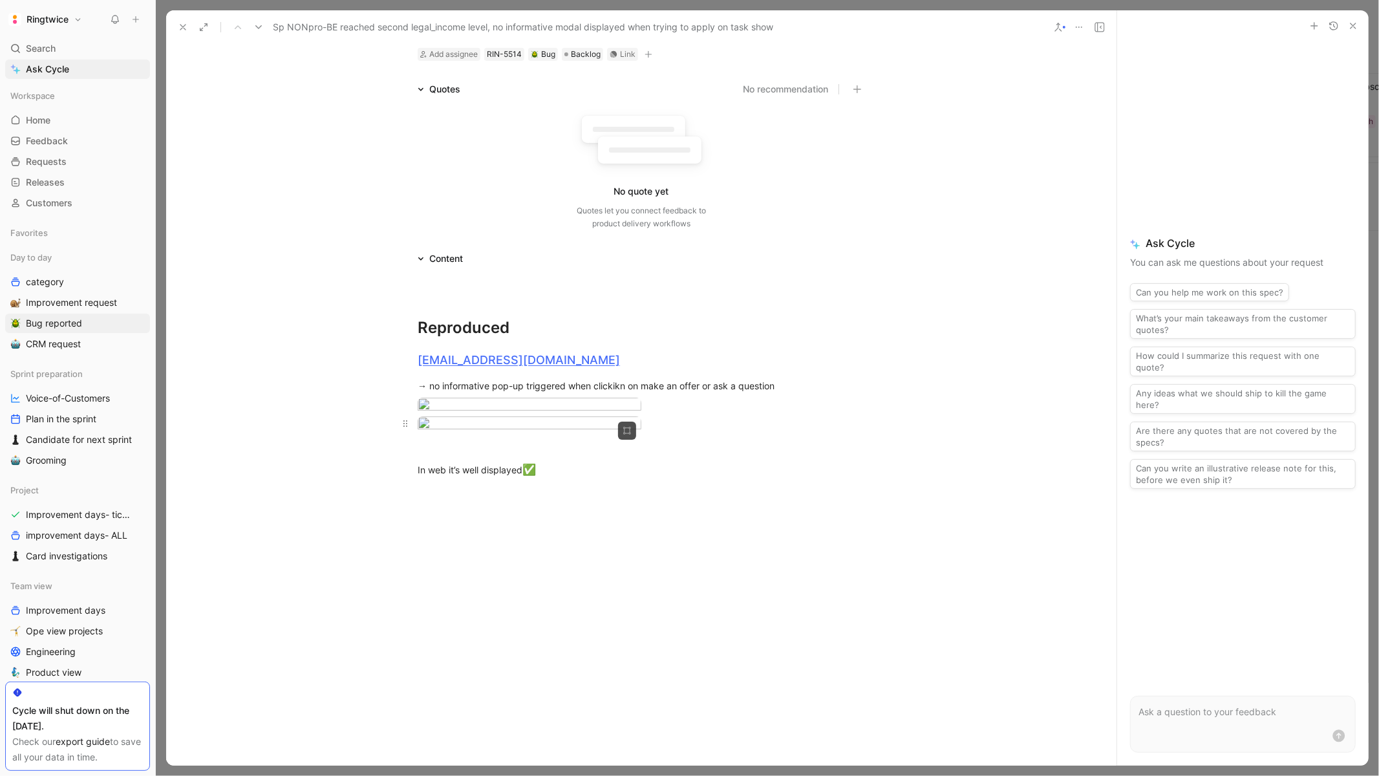
scroll to position [0, 0]
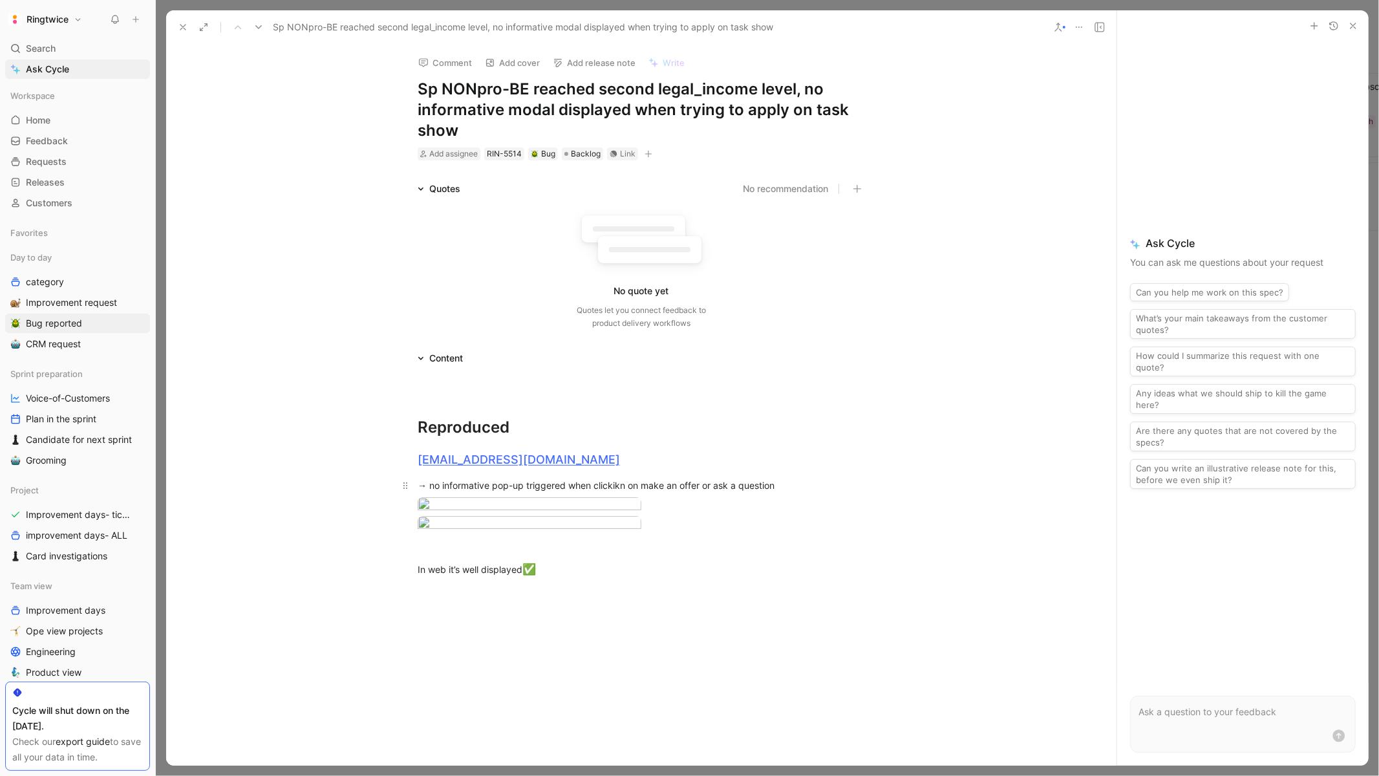
click at [618, 483] on div "→ no informative pop-up triggered when clickikn on make an offer or ask a quest…" at bounding box center [640, 485] width 447 height 14
click at [485, 385] on div at bounding box center [640, 387] width 447 height 14
click at [442, 388] on div "What is the issue" at bounding box center [640, 387] width 447 height 14
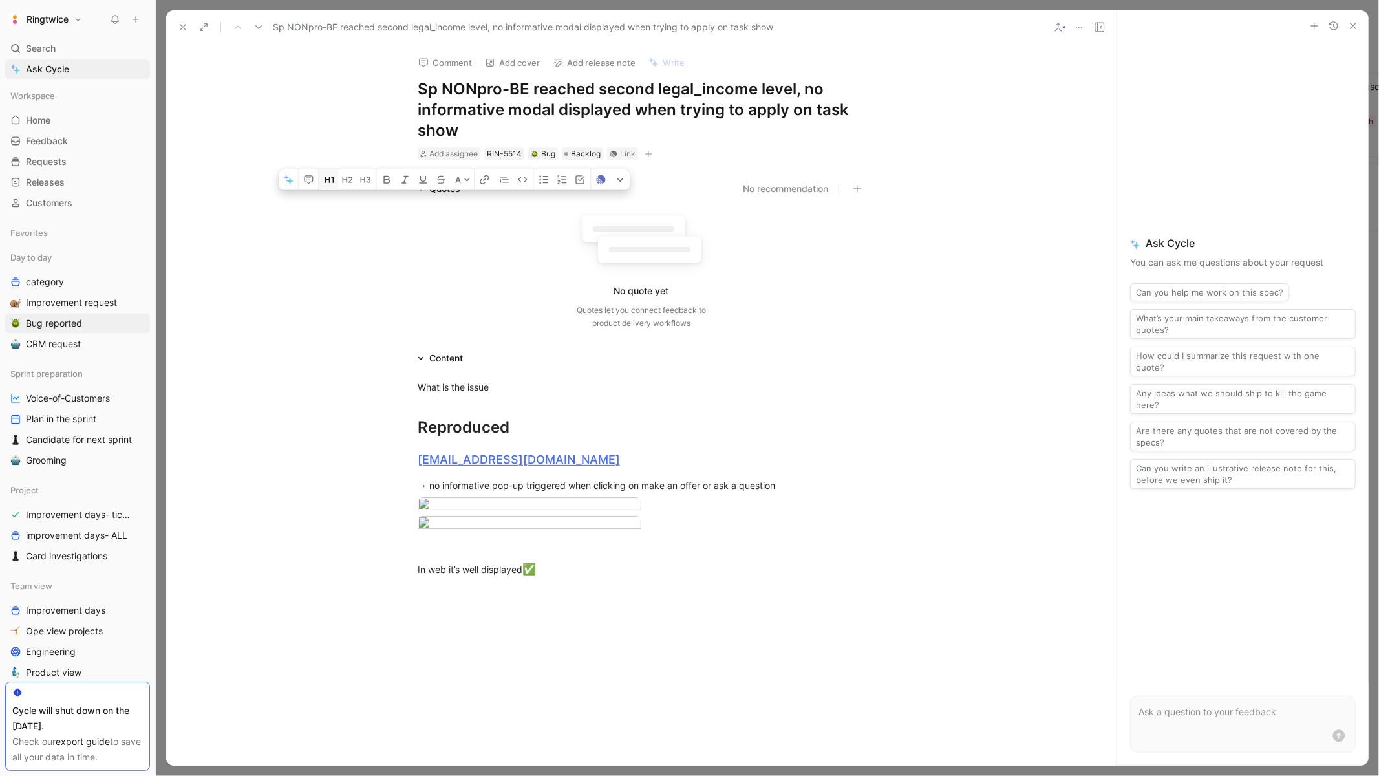
click at [327, 190] on button "button" at bounding box center [328, 179] width 19 height 21
click at [575, 392] on div "What is the issue" at bounding box center [640, 392] width 447 height 23
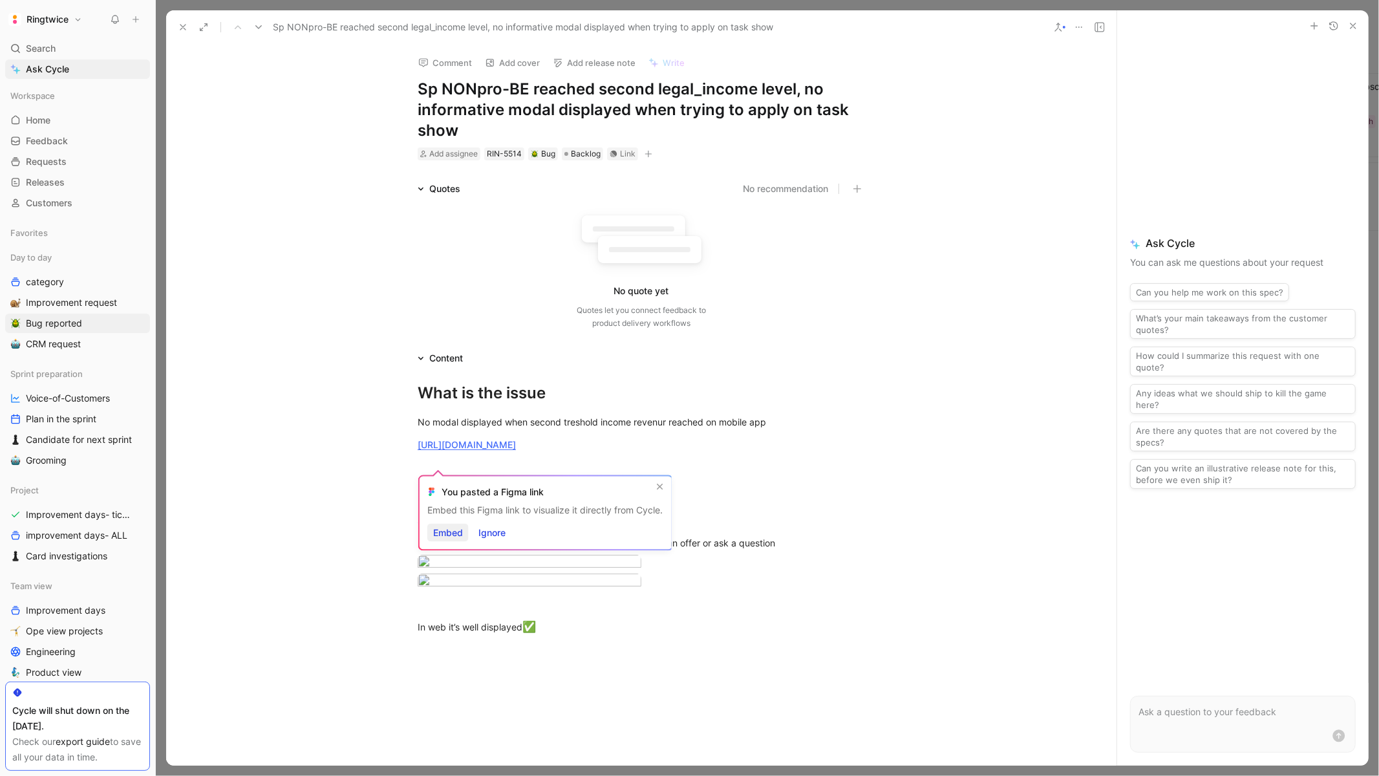
click at [433, 536] on span "Embed" at bounding box center [448, 533] width 30 height 16
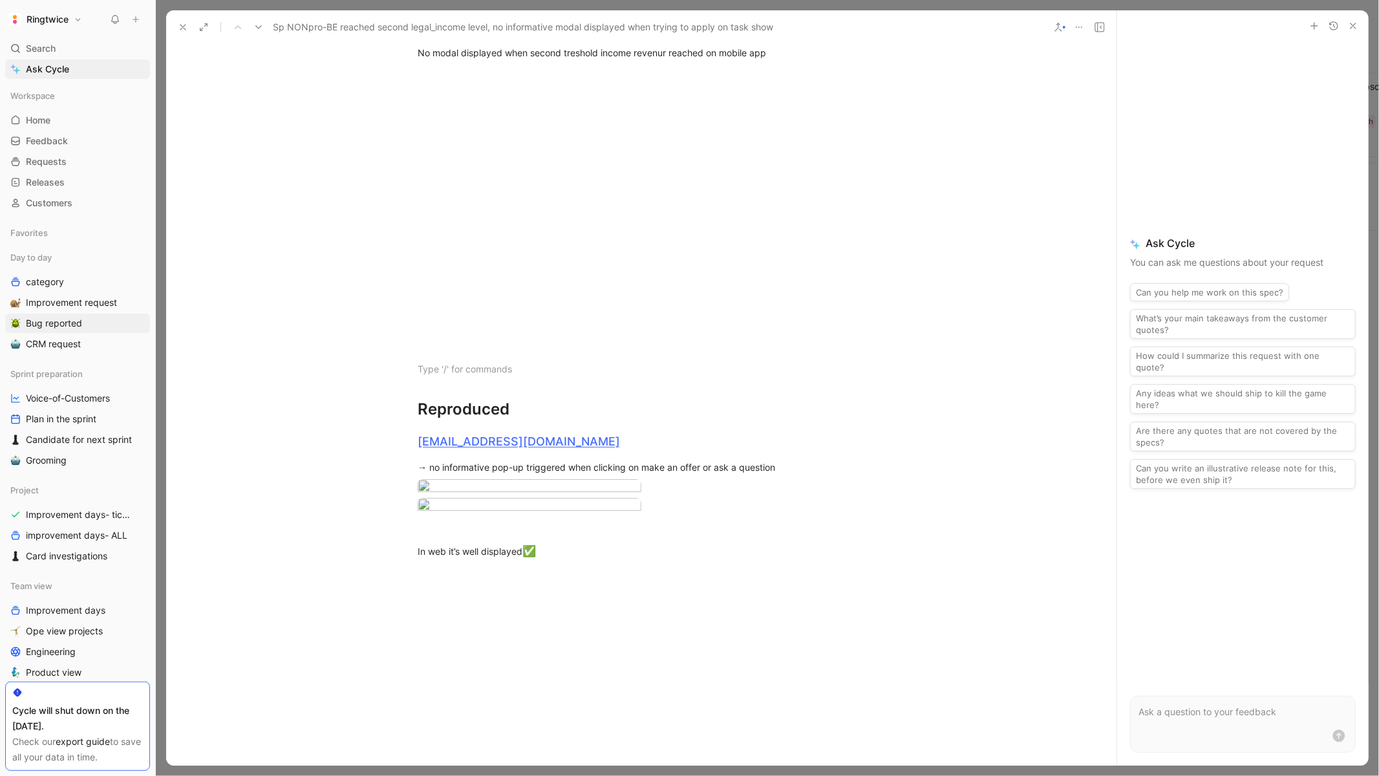
scroll to position [718, 0]
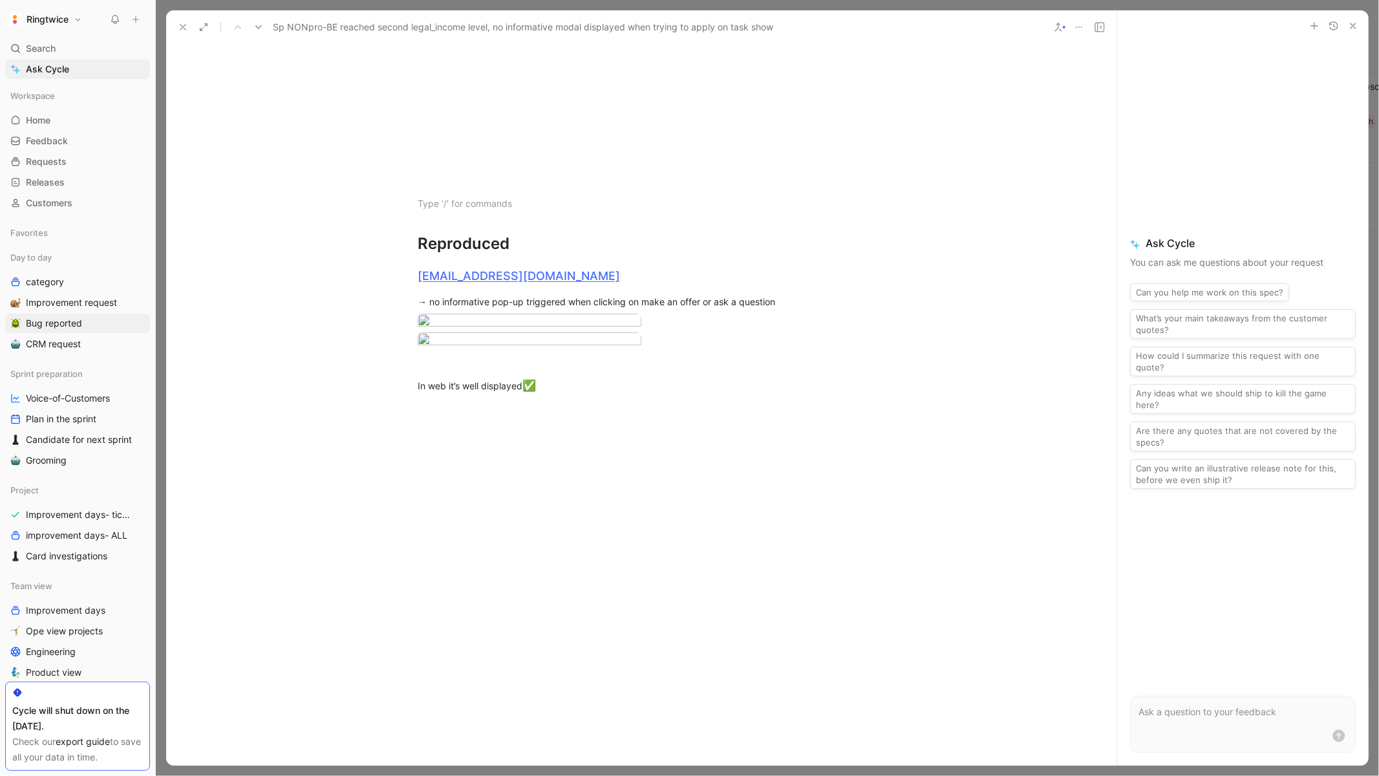
click at [548, 557] on div at bounding box center [641, 524] width 950 height 233
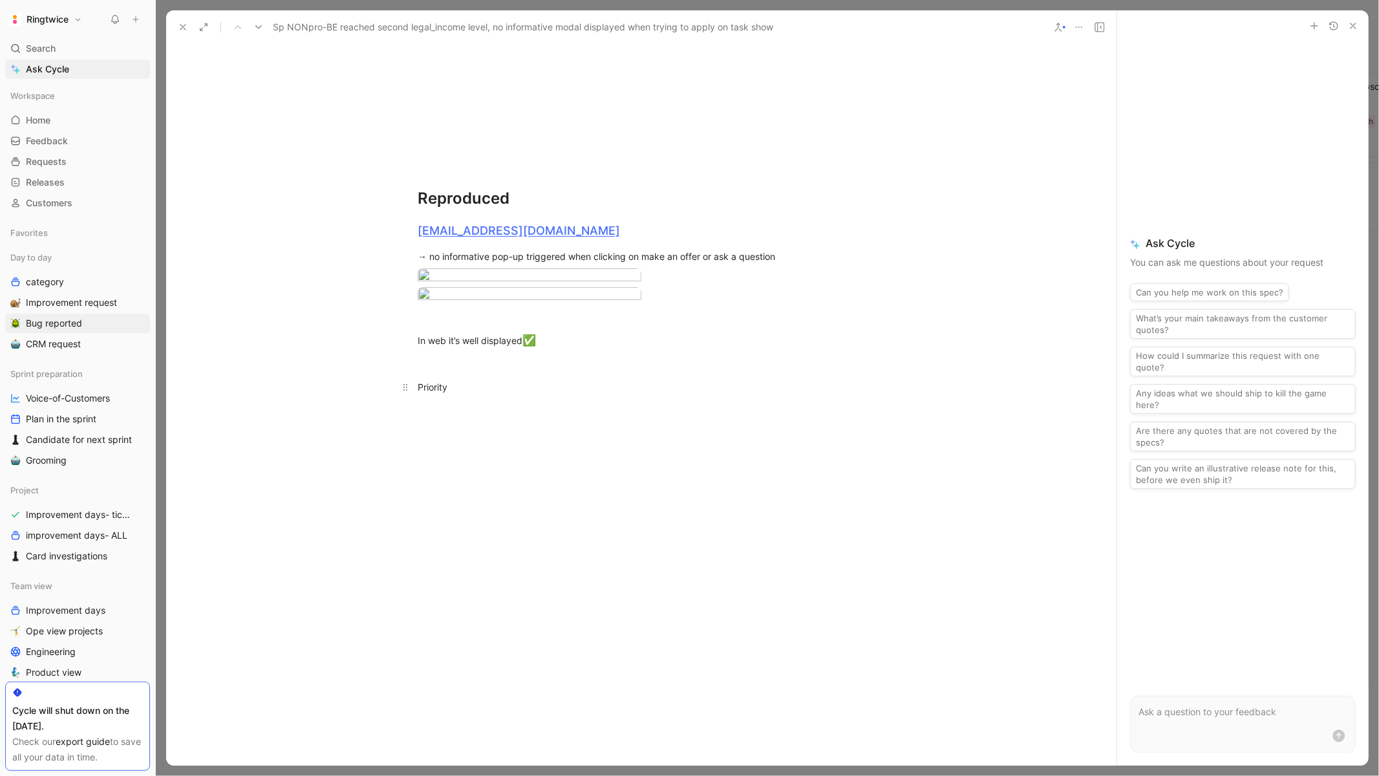
click at [465, 394] on div "Priority" at bounding box center [640, 387] width 447 height 14
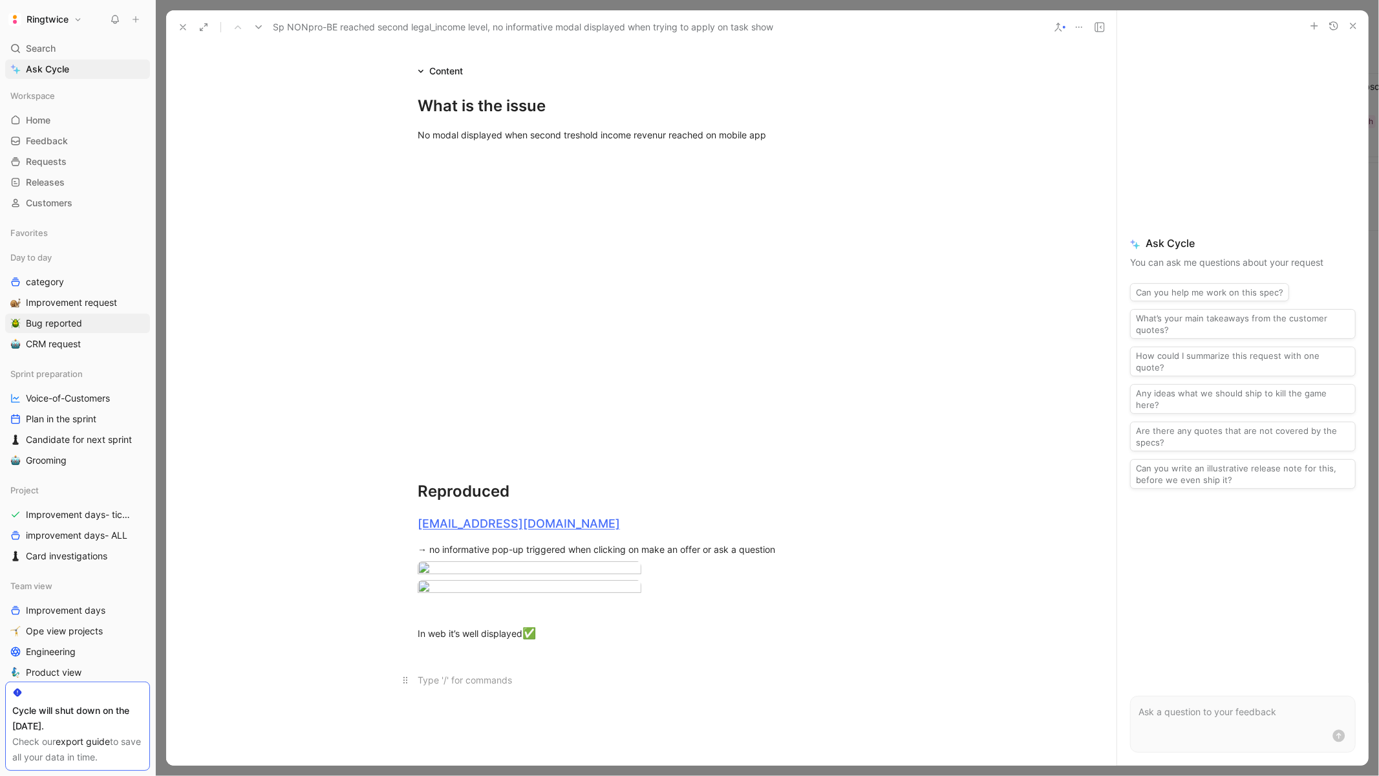
scroll to position [0, 0]
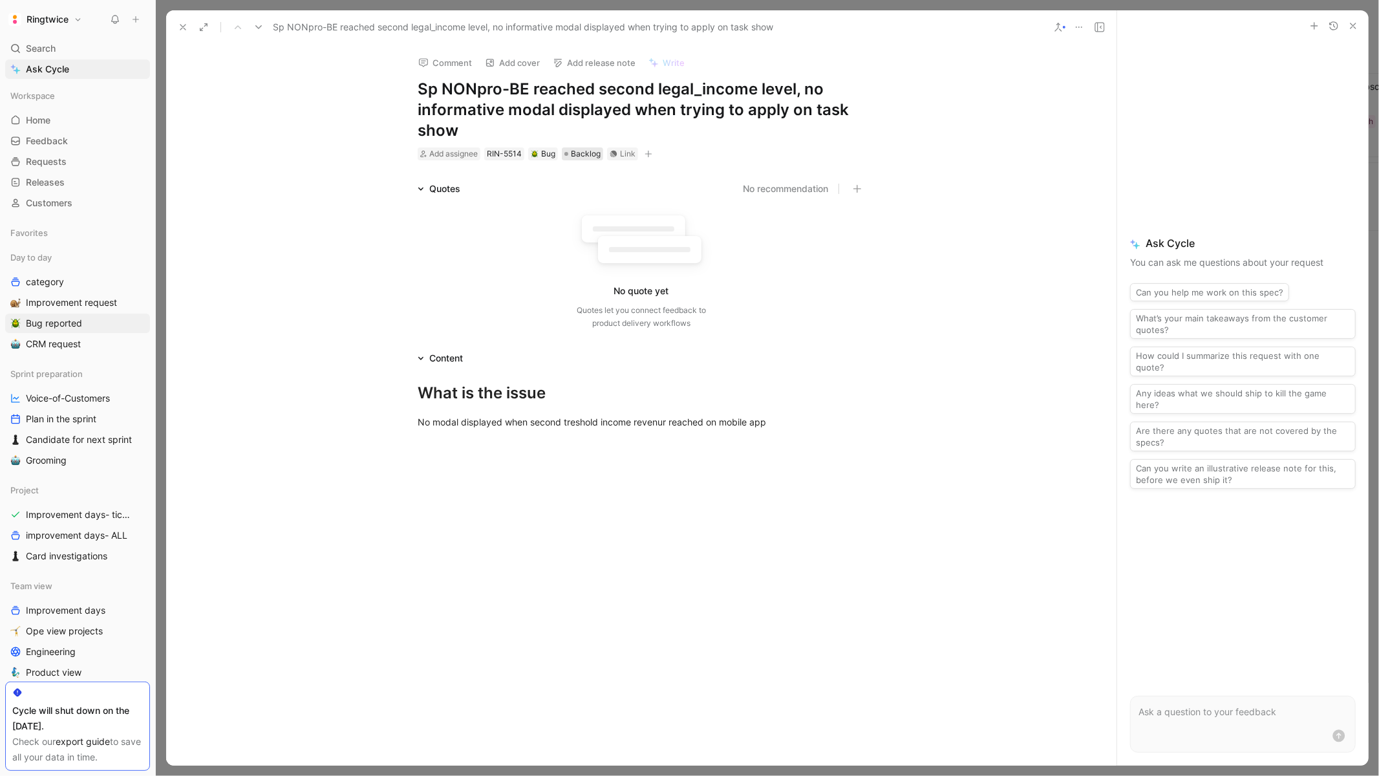
click at [594, 158] on span "Backlog" at bounding box center [586, 153] width 30 height 13
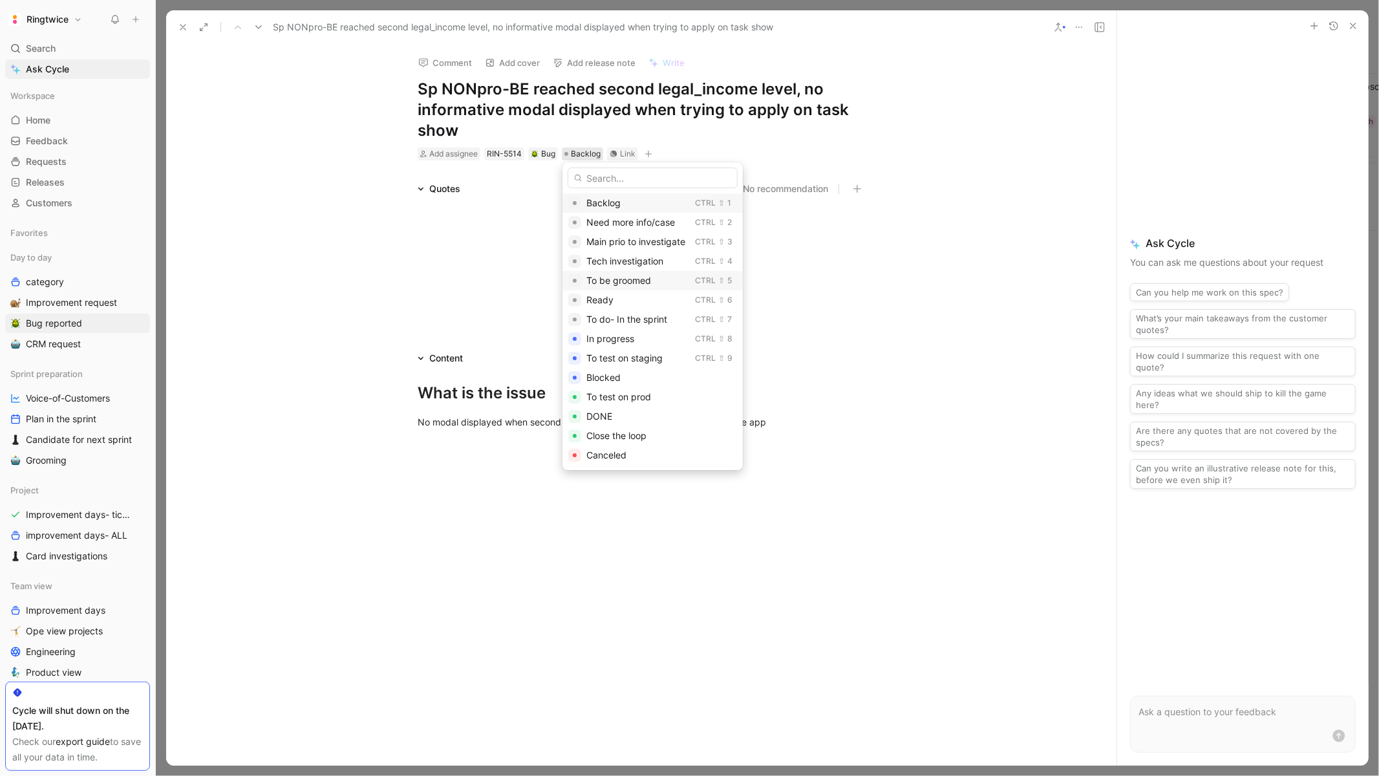
click at [639, 278] on span "To be groomed" at bounding box center [618, 280] width 65 height 11
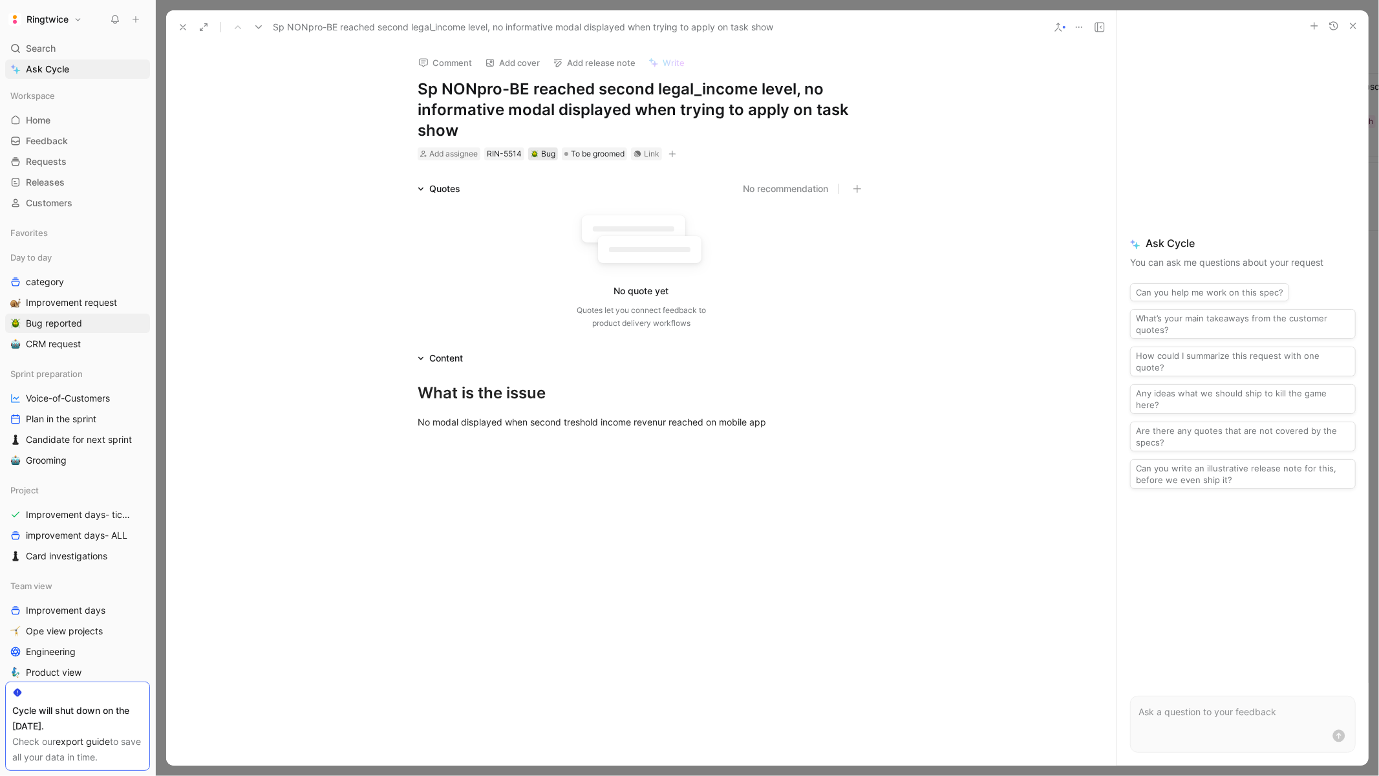
click at [550, 151] on div "Bug" at bounding box center [543, 153] width 25 height 13
click at [676, 158] on button "button" at bounding box center [672, 153] width 13 height 13
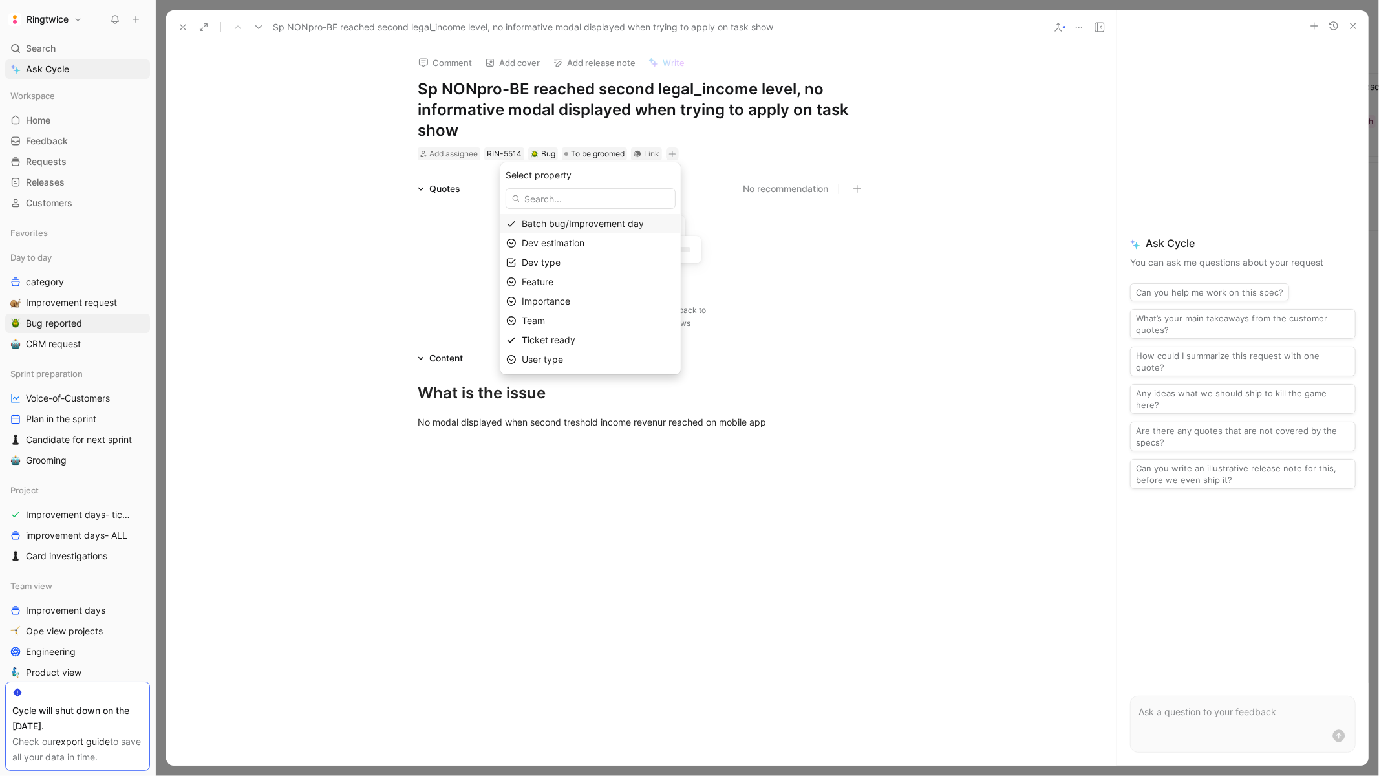
click at [571, 222] on span "Batch bug/Improvement day" at bounding box center [583, 223] width 122 height 11
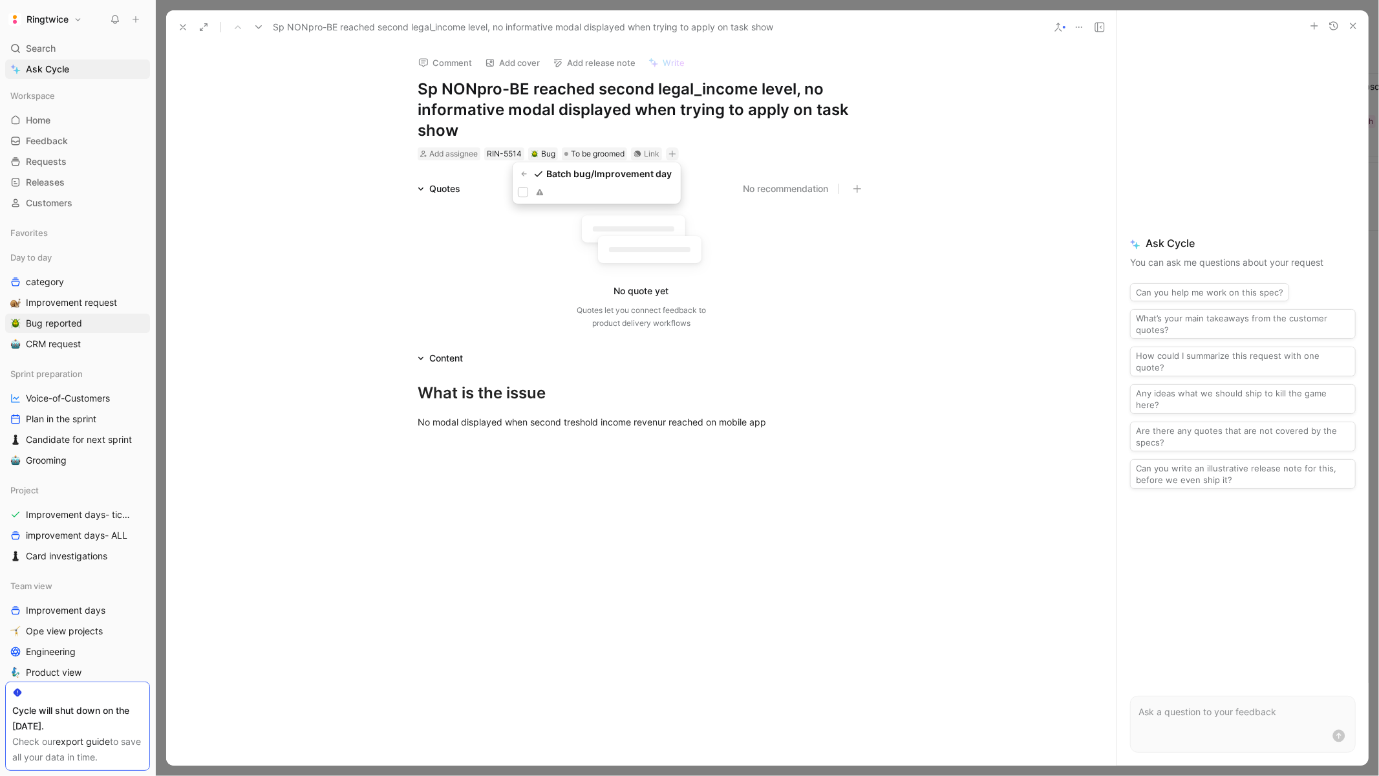
click at [524, 187] on div at bounding box center [523, 192] width 10 height 10
click at [518, 187] on input "checkbox" at bounding box center [518, 187] width 0 height 0
click at [770, 155] on icon "button" at bounding box center [767, 154] width 8 height 8
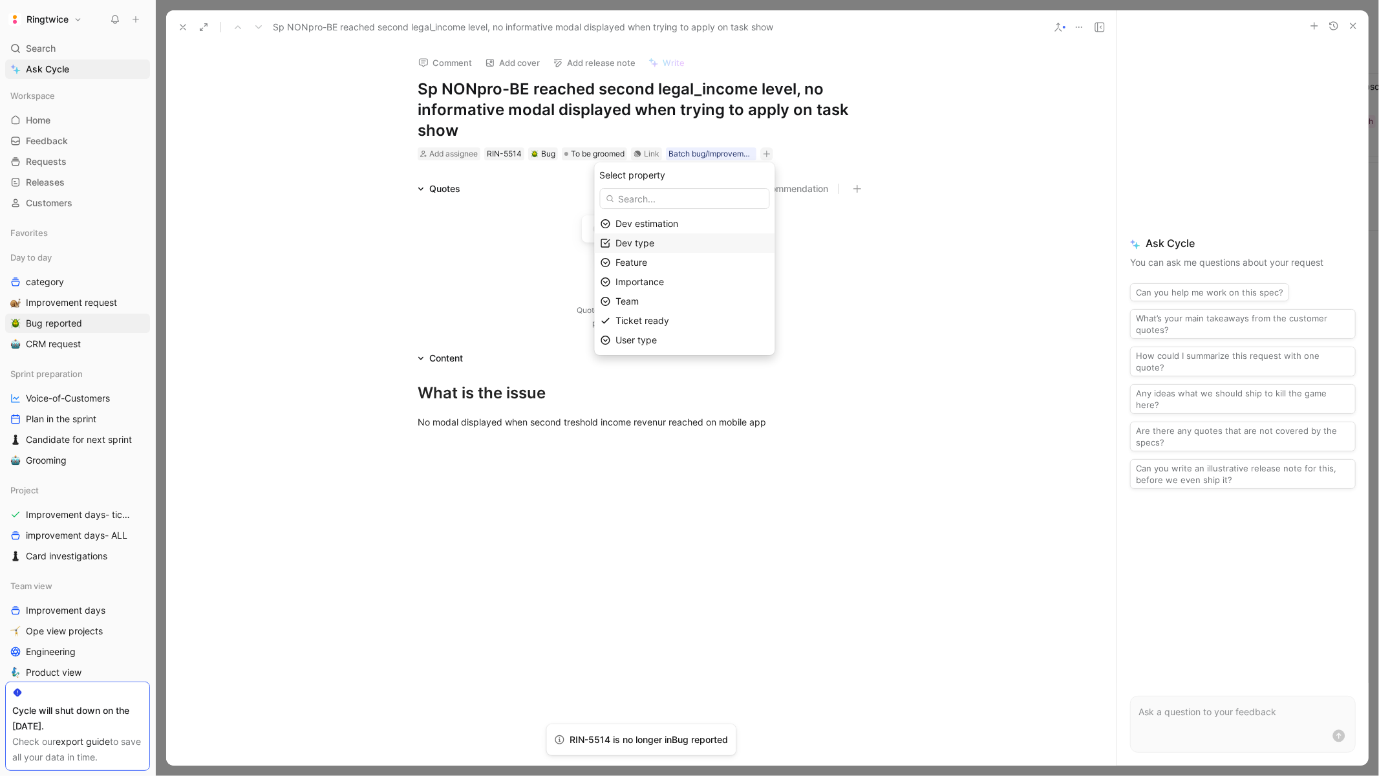
click at [678, 244] on div "Dev type" at bounding box center [692, 243] width 153 height 16
click at [728, 259] on div at bounding box center [729, 264] width 18 height 12
click at [732, 282] on div at bounding box center [729, 283] width 18 height 12
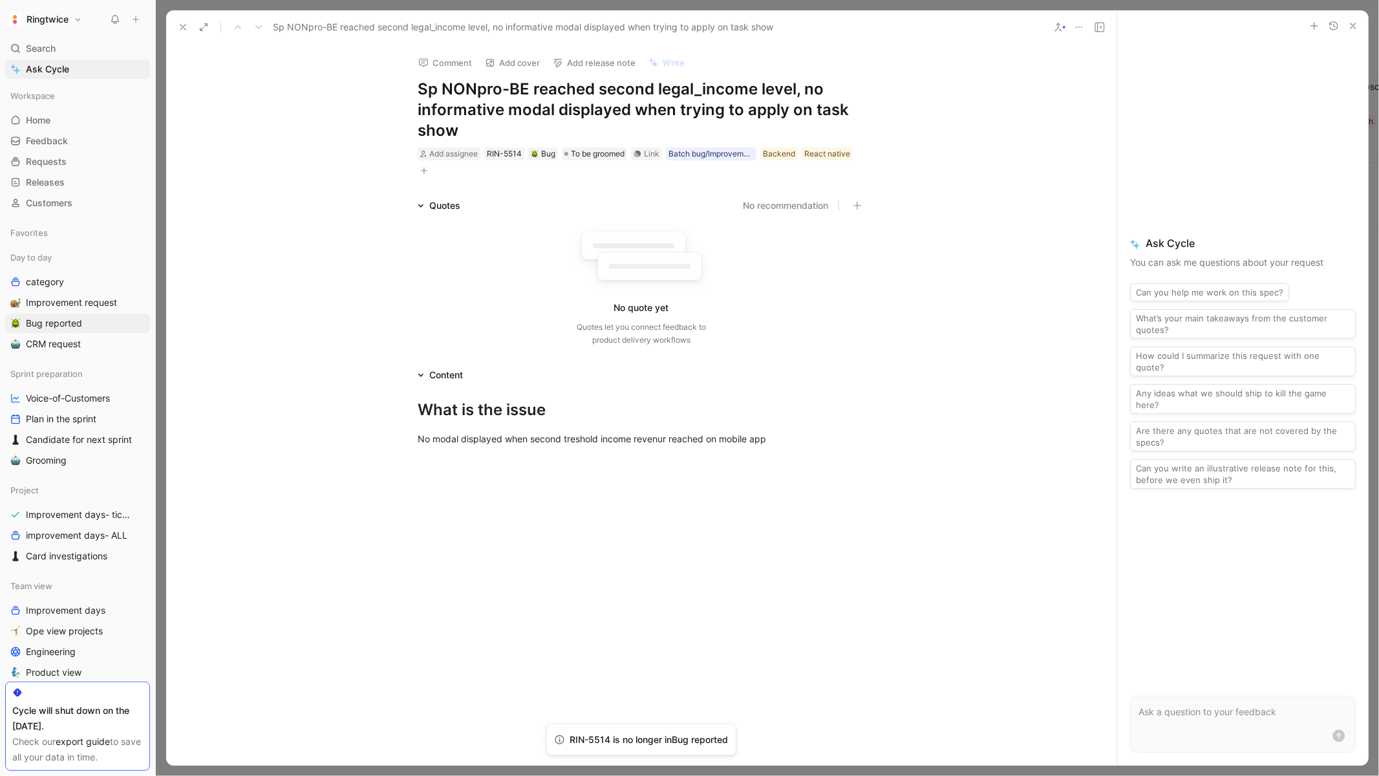
click at [426, 171] on icon "button" at bounding box center [424, 171] width 8 height 8
click at [325, 313] on span "Ticket ready" at bounding box center [298, 317] width 54 height 11
click at [270, 211] on icon at bounding box center [273, 208] width 8 height 8
click at [268, 202] on input "checkbox" at bounding box center [268, 202] width 0 height 0
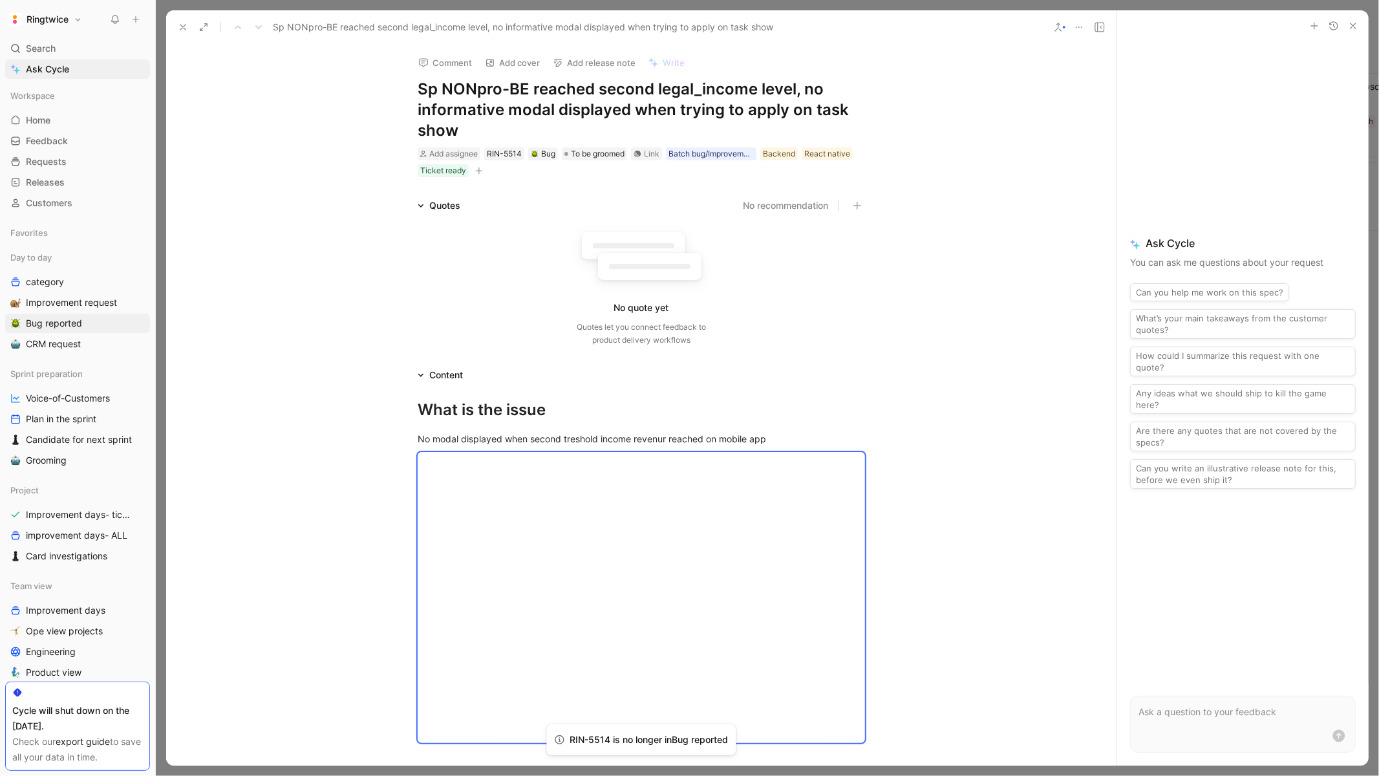
click at [478, 173] on icon "button" at bounding box center [478, 170] width 1 height 7
click at [375, 277] on span "Importance" at bounding box center [350, 278] width 48 height 11
click at [383, 300] on span "🔥🔥 Medium" at bounding box center [355, 299] width 58 height 11
click at [473, 89] on h1 "Sp NONpro-BE reached second legal_income level, no informative modal displayed …" at bounding box center [640, 110] width 447 height 62
click at [551, 97] on h1 "Sp NONpro-BE reached second legal_income level, no informative modal displayed …" at bounding box center [640, 110] width 447 height 62
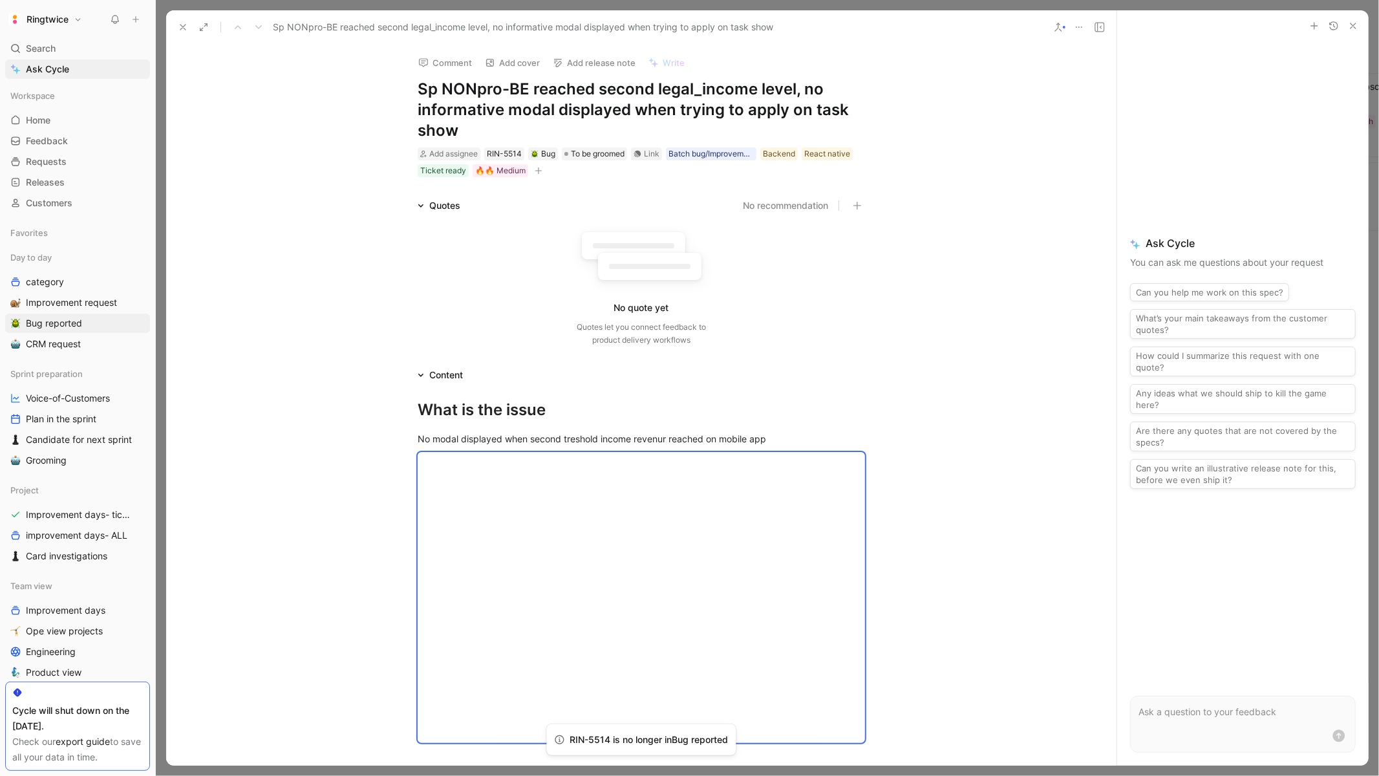
click at [593, 115] on h1 "Sp NONpro-BE reached second legal_income level, no informative modal displayed …" at bounding box center [640, 110] width 447 height 62
click at [473, 87] on h1 "Sp NONpro-BE reached second legal_income level, no informative modal displayed …" at bounding box center [640, 110] width 447 height 62
click at [508, 166] on div "🔥🔥 Medium" at bounding box center [500, 170] width 50 height 13
click at [476, 290] on div "🔥 Low" at bounding box center [490, 296] width 97 height 16
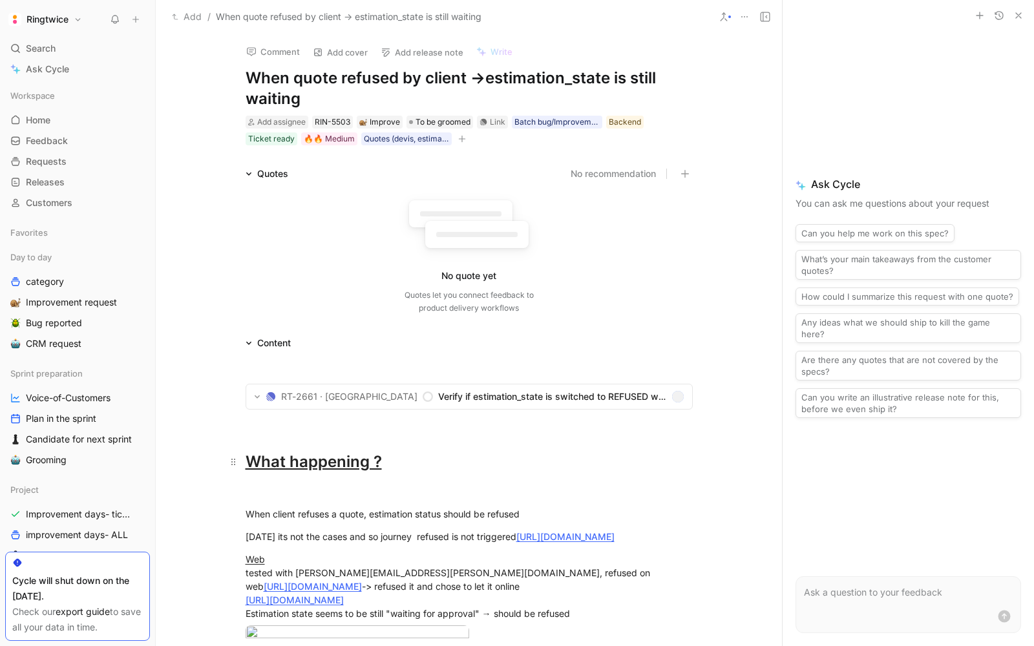
click at [280, 465] on u "What happening ?" at bounding box center [314, 461] width 136 height 19
click at [127, 21] on button at bounding box center [136, 19] width 18 height 18
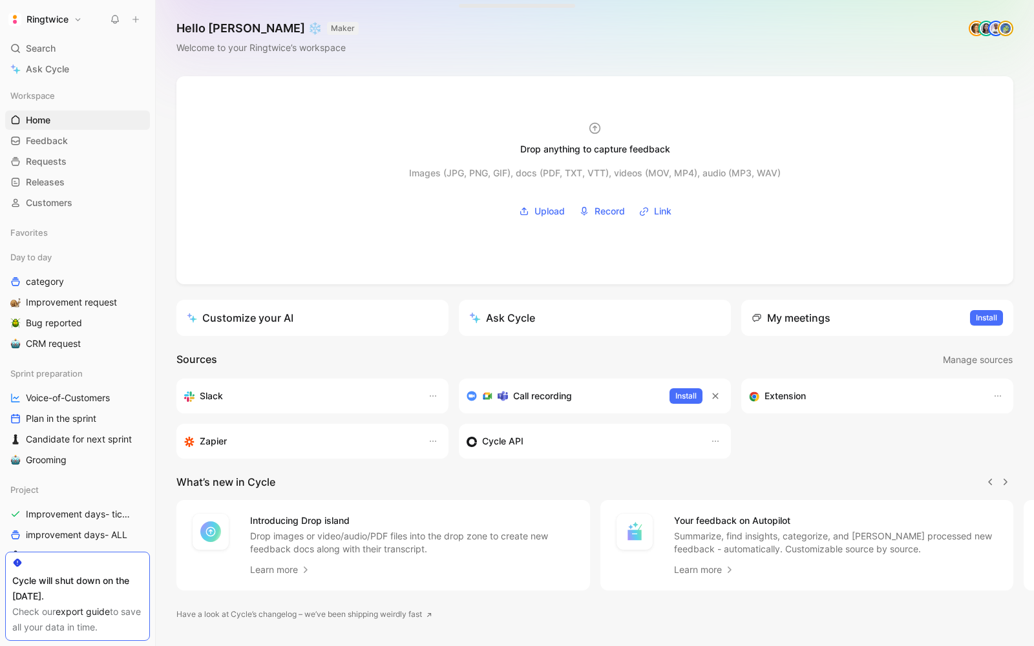
click at [145, 24] on nav "Ringtwice Search ⌘ K Ask Cycle Workspace Home G then H Feedback G then F Reques…" at bounding box center [77, 323] width 155 height 646
click at [137, 19] on icon at bounding box center [135, 19] width 9 height 9
click at [79, 299] on span "Improvement request" at bounding box center [71, 302] width 91 height 13
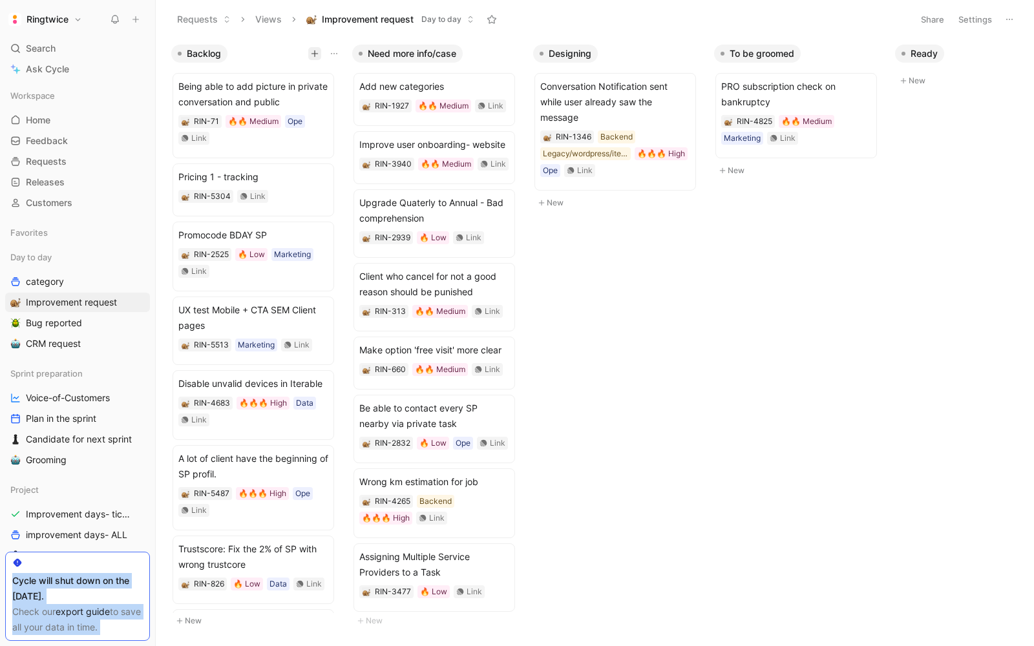
click at [315, 53] on icon "button" at bounding box center [315, 54] width 8 height 8
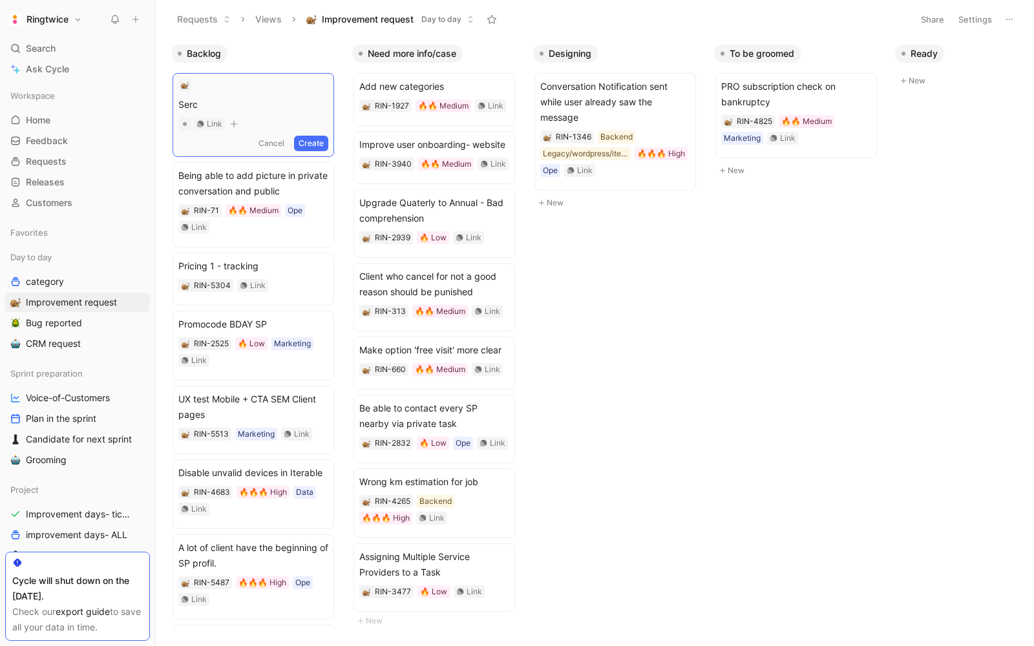
click at [193, 103] on span "Serc" at bounding box center [253, 105] width 150 height 16
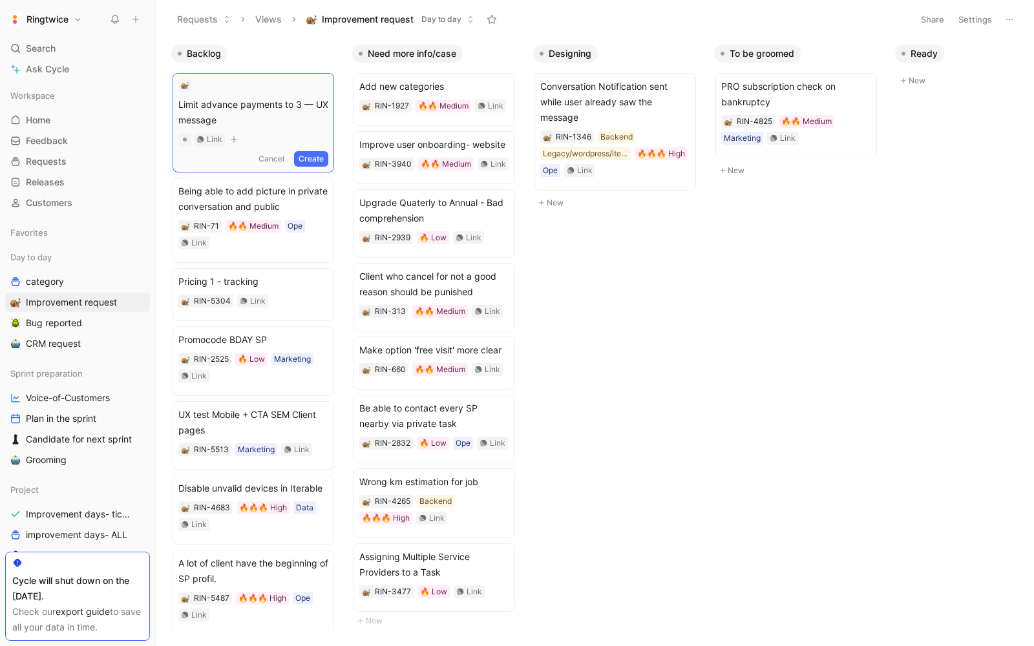
click at [328, 105] on span "Limit advance payments to 3 — UX message" at bounding box center [253, 112] width 150 height 31
click at [218, 128] on form "Limit advance payments to 3 — UI message Untitled Link Cancel Create" at bounding box center [253, 123] width 150 height 88
click at [324, 107] on span "Limit advance payments to 3 — UI message" at bounding box center [253, 112] width 150 height 31
drag, startPoint x: 316, startPoint y: 105, endPoint x: 325, endPoint y: 113, distance: 12.3
click at [325, 113] on span "Limit advance payments to 3 — UI message" at bounding box center [253, 112] width 150 height 31
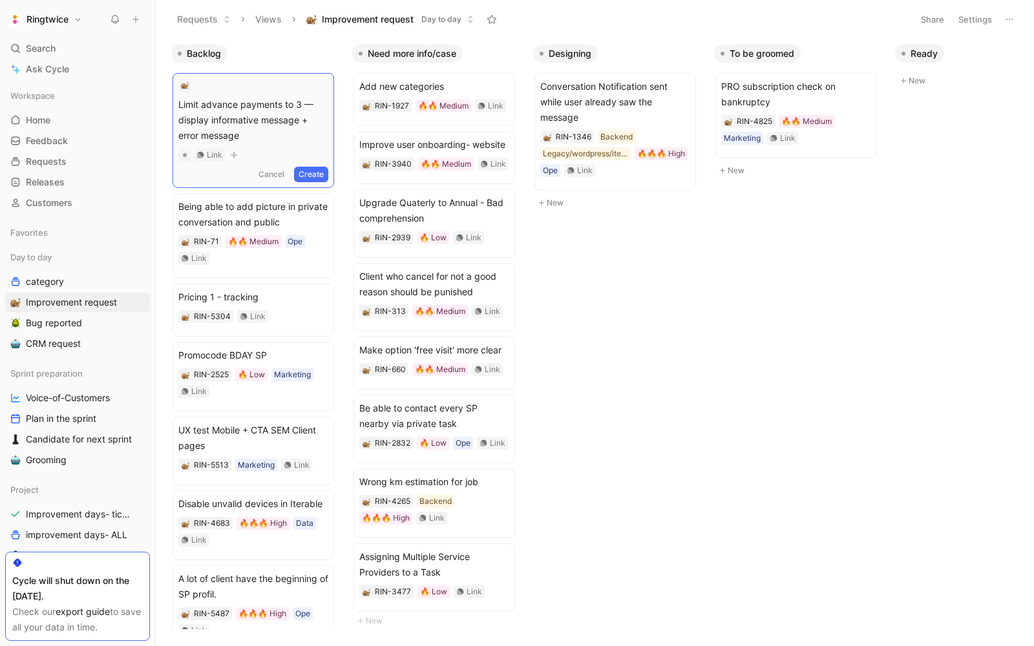
click at [324, 169] on button "Create" at bounding box center [311, 175] width 34 height 16
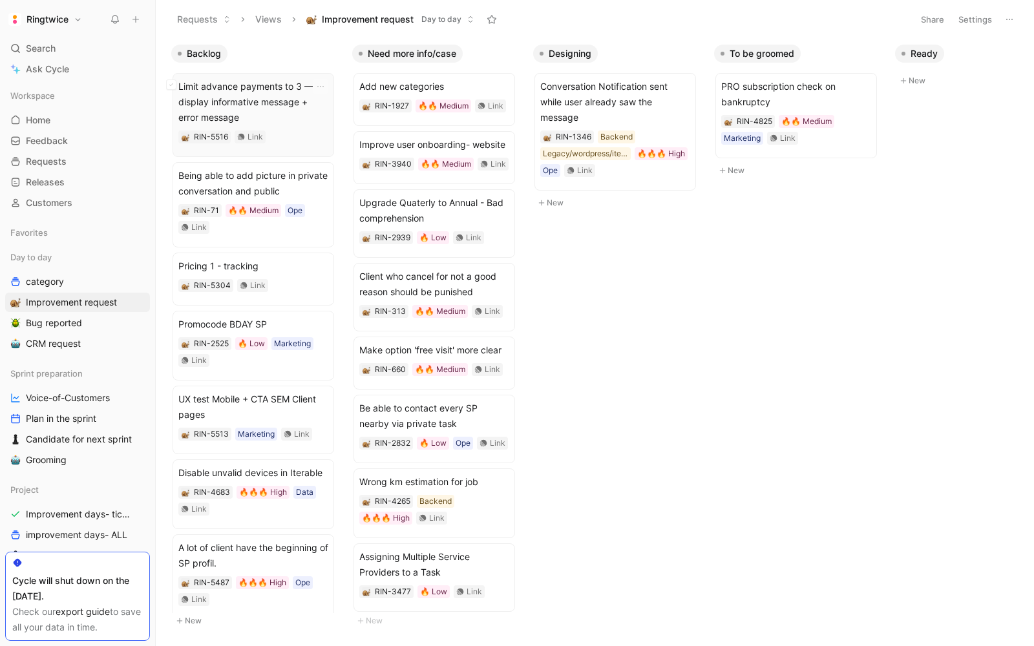
click at [273, 123] on span "Limit advance payments to 3 — display informative message + error message" at bounding box center [253, 102] width 150 height 47
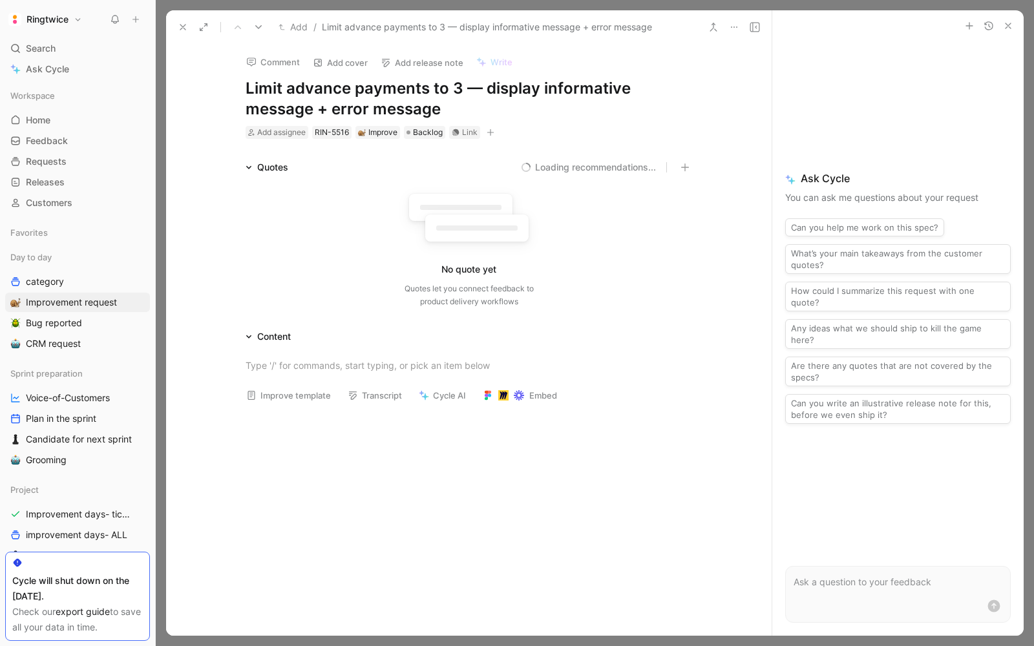
click at [413, 140] on div "Comment Add cover Add release note Write Limit advance payments to 3 — display …" at bounding box center [469, 340] width 606 height 592
click at [421, 132] on span "Backlog" at bounding box center [428, 132] width 30 height 13
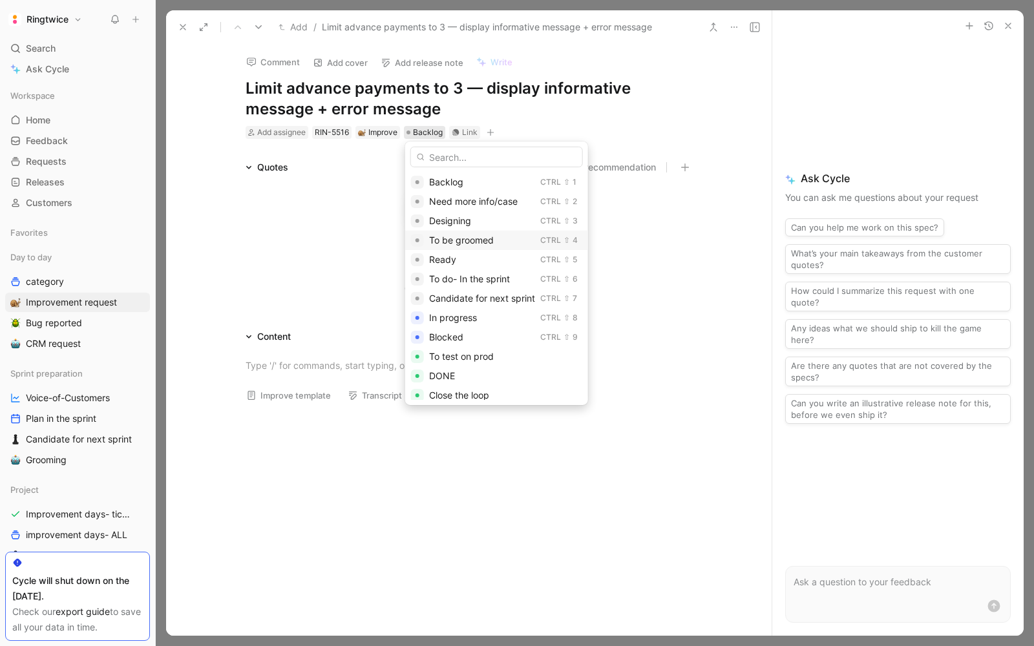
click at [460, 236] on span "To be groomed" at bounding box center [461, 240] width 65 height 11
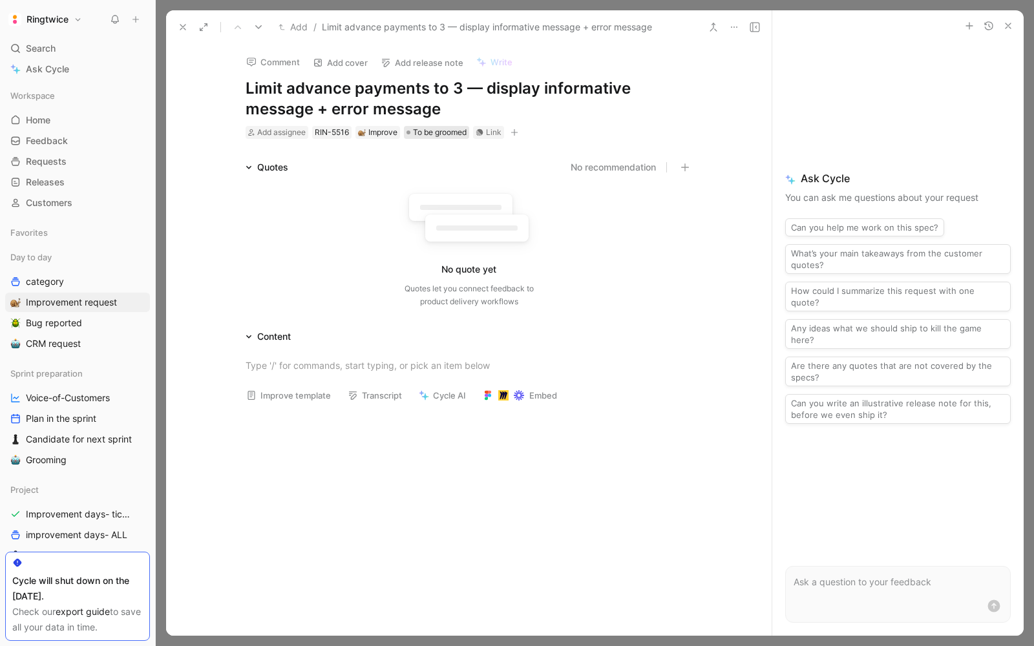
click at [436, 129] on span "To be groomed" at bounding box center [440, 132] width 54 height 13
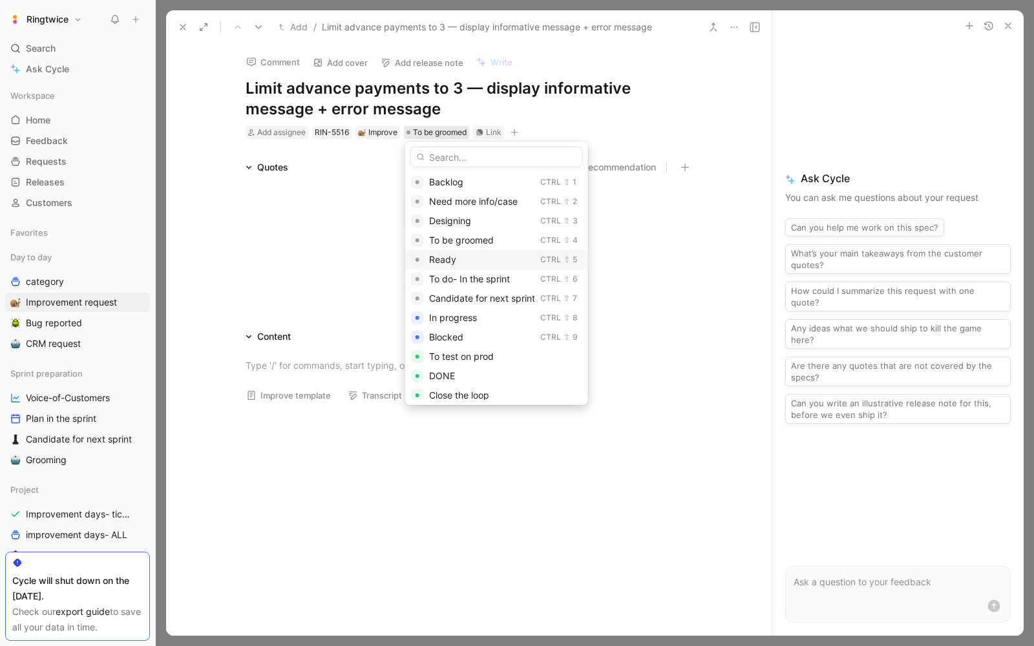
click at [470, 252] on div "Ready" at bounding box center [482, 260] width 106 height 16
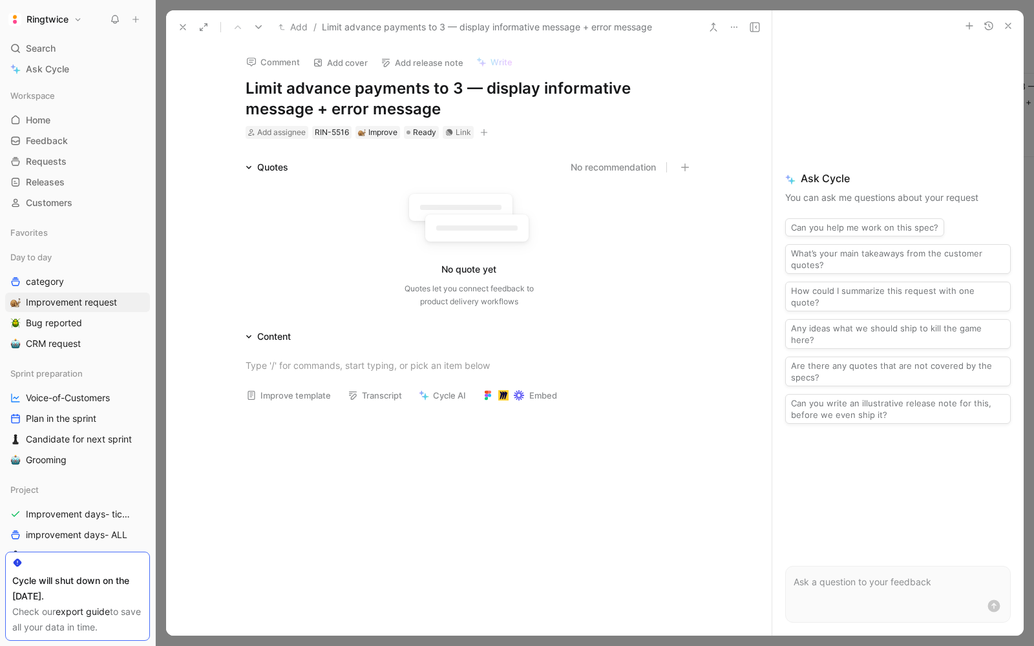
click at [483, 134] on icon "button" at bounding box center [484, 133] width 8 height 8
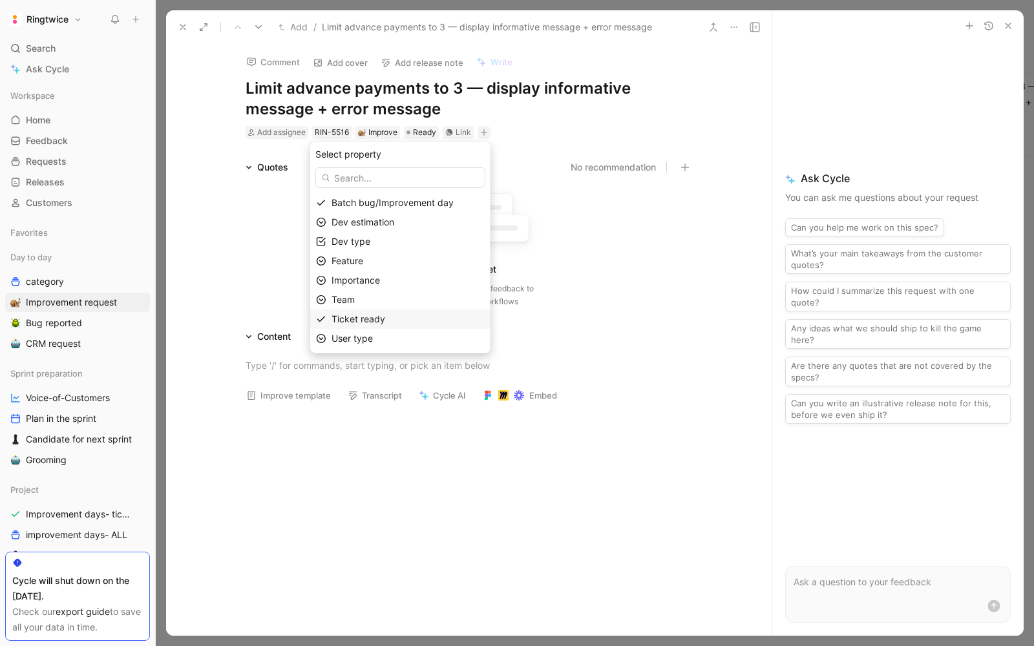
click at [368, 316] on span "Ticket ready" at bounding box center [359, 318] width 54 height 11
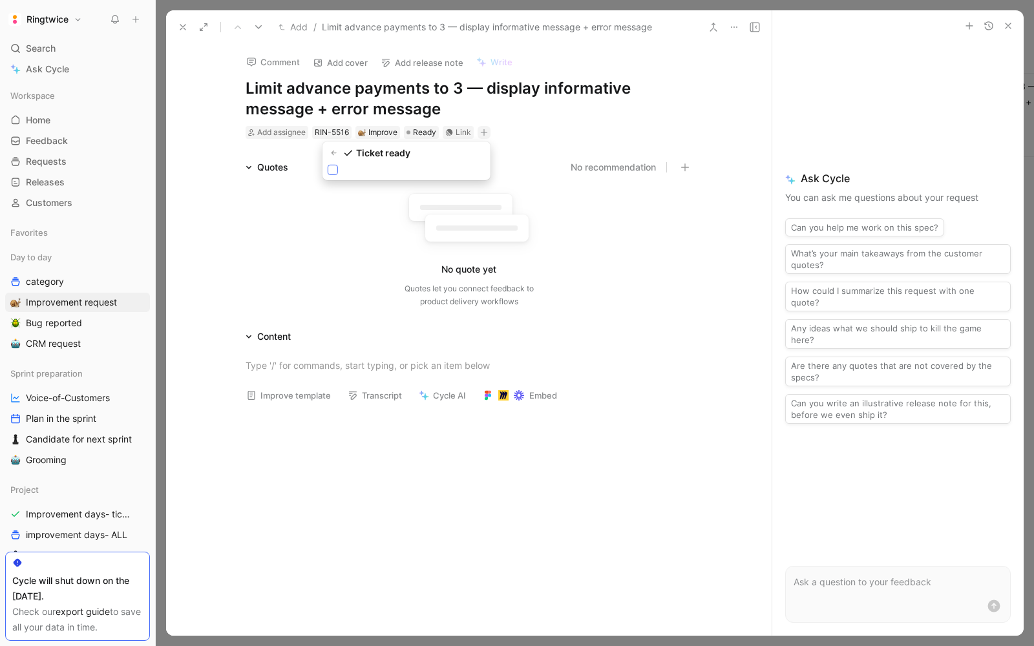
click at [335, 172] on icon at bounding box center [333, 170] width 8 height 8
click at [328, 165] on input "checkbox" at bounding box center [328, 165] width 0 height 0
click at [536, 129] on icon "button" at bounding box center [539, 133] width 8 height 8
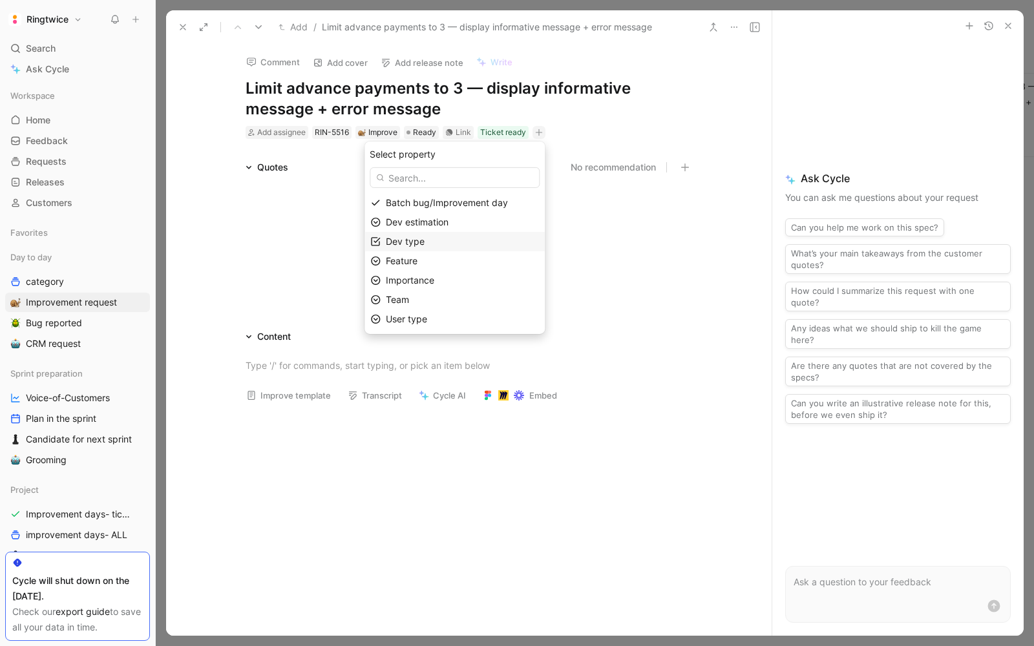
click at [438, 238] on div "Dev type" at bounding box center [462, 242] width 153 height 16
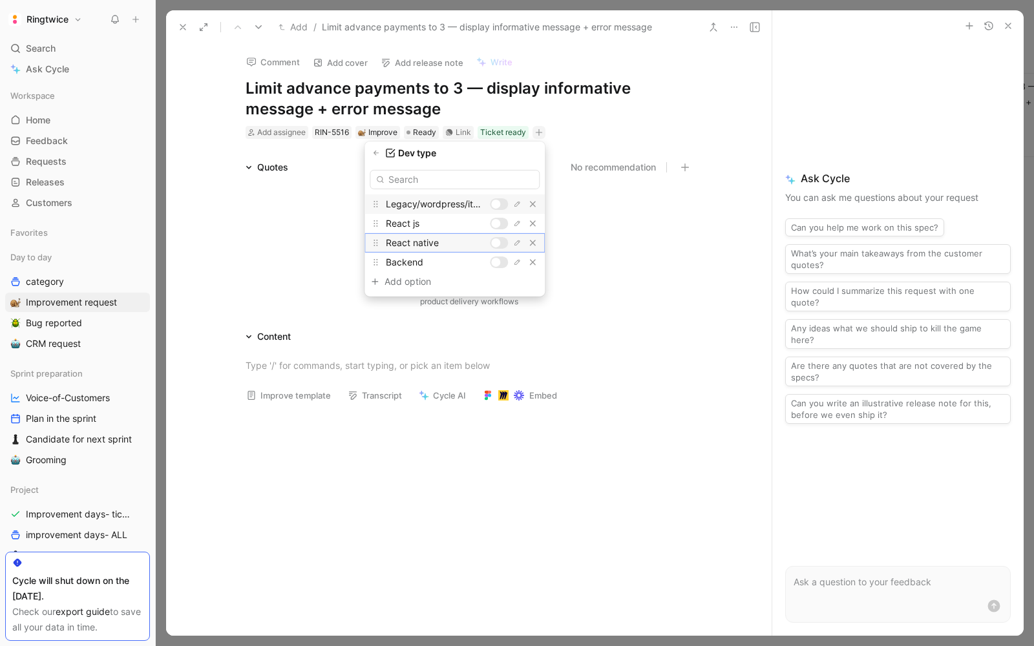
click at [498, 244] on div at bounding box center [495, 242] width 9 height 9
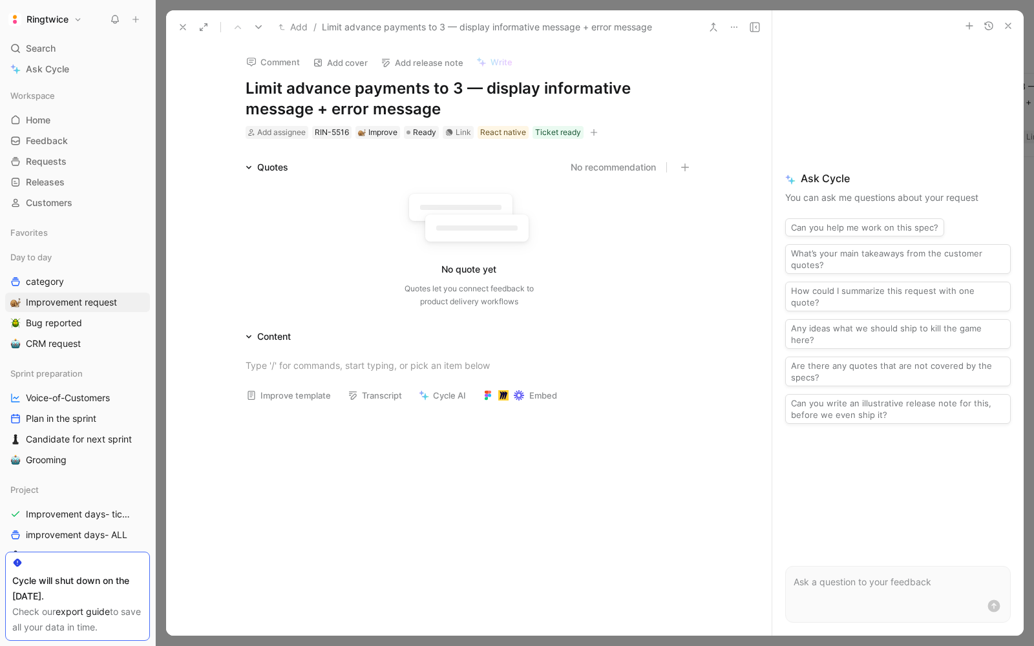
click at [601, 132] on div "Add assignee RIN-5516 Improve Ready Link React native Ticket ready" at bounding box center [469, 133] width 450 height 16
click at [594, 132] on icon "button" at bounding box center [593, 132] width 7 height 1
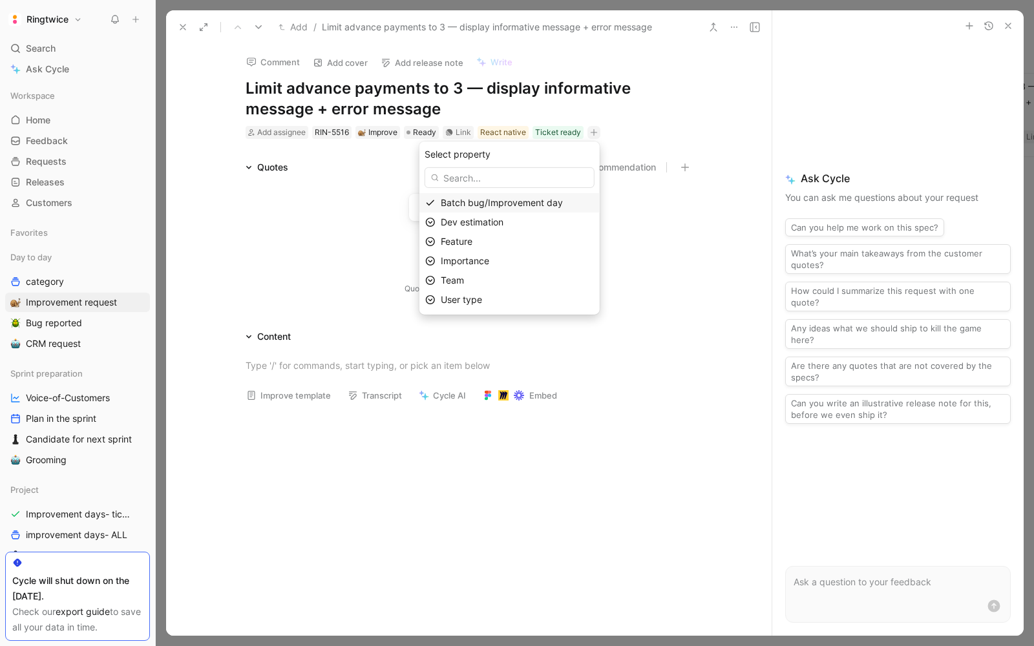
click at [507, 204] on span "Batch bug/Improvement day" at bounding box center [502, 202] width 122 height 11
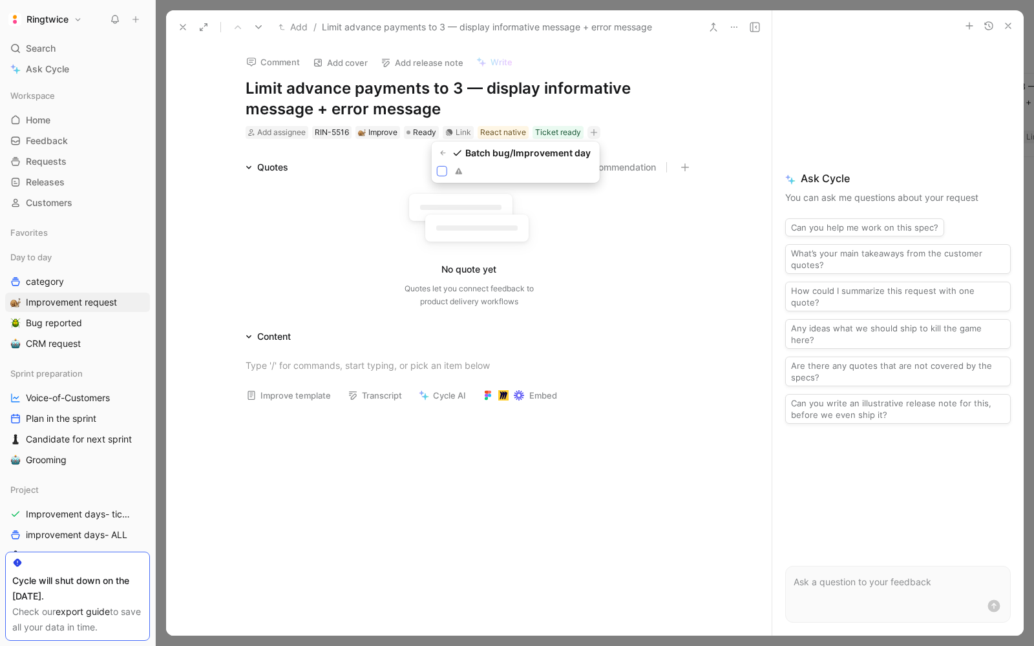
click at [439, 174] on icon at bounding box center [442, 171] width 8 height 8
click at [437, 166] on input "checkbox" at bounding box center [437, 166] width 0 height 0
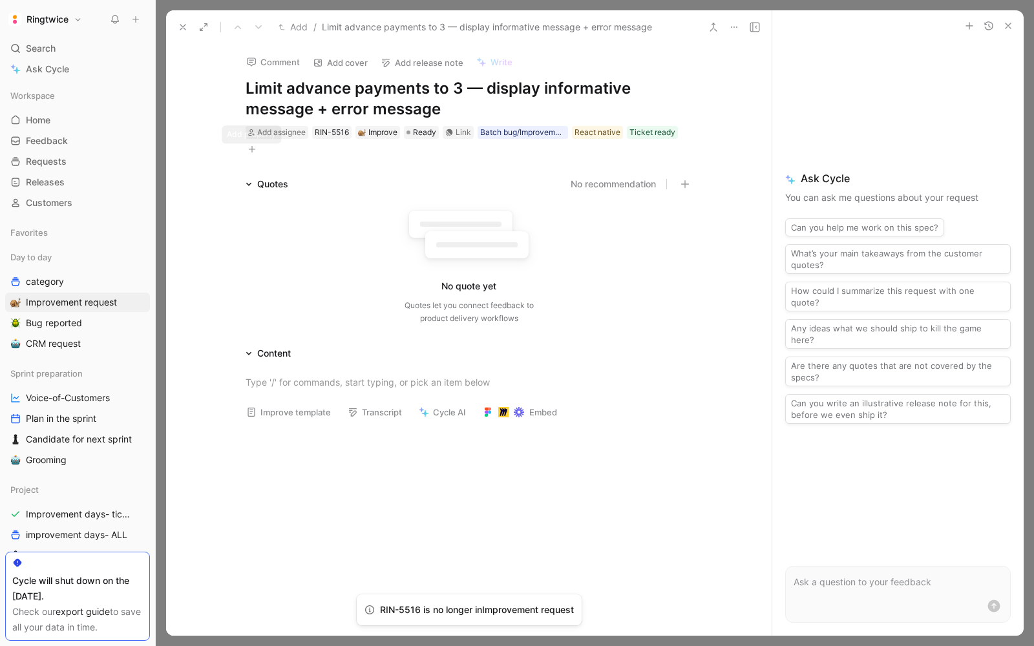
click at [257, 154] on button "button" at bounding box center [252, 149] width 13 height 13
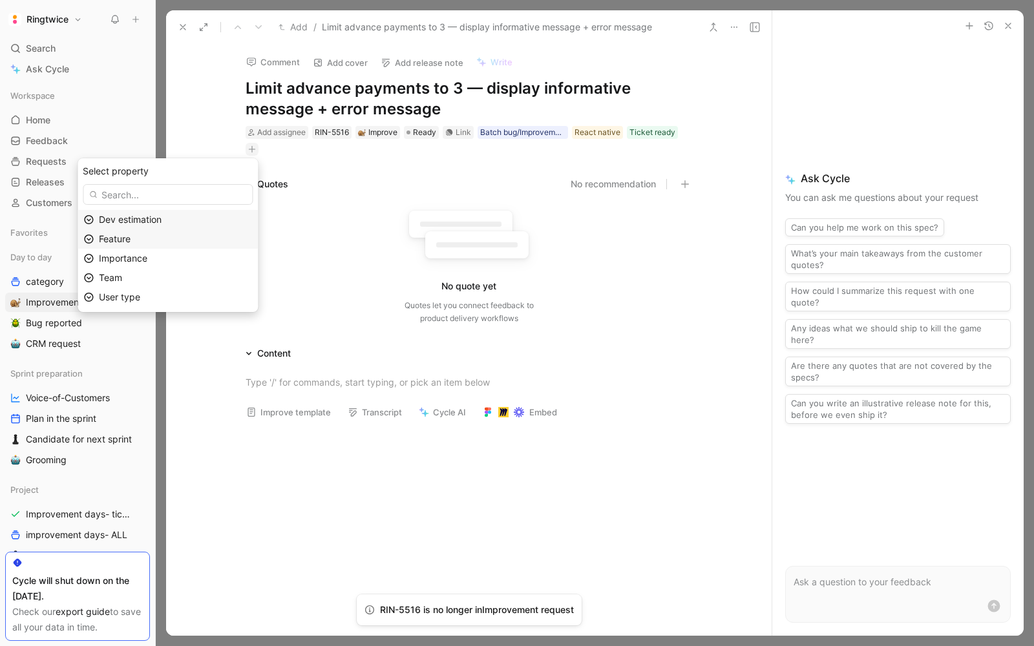
click at [175, 235] on div "Feature" at bounding box center [175, 239] width 153 height 16
type input "quote"
click at [198, 220] on div "Quote s (devis, estimation, acompte, offer)" at bounding box center [168, 220] width 180 height 19
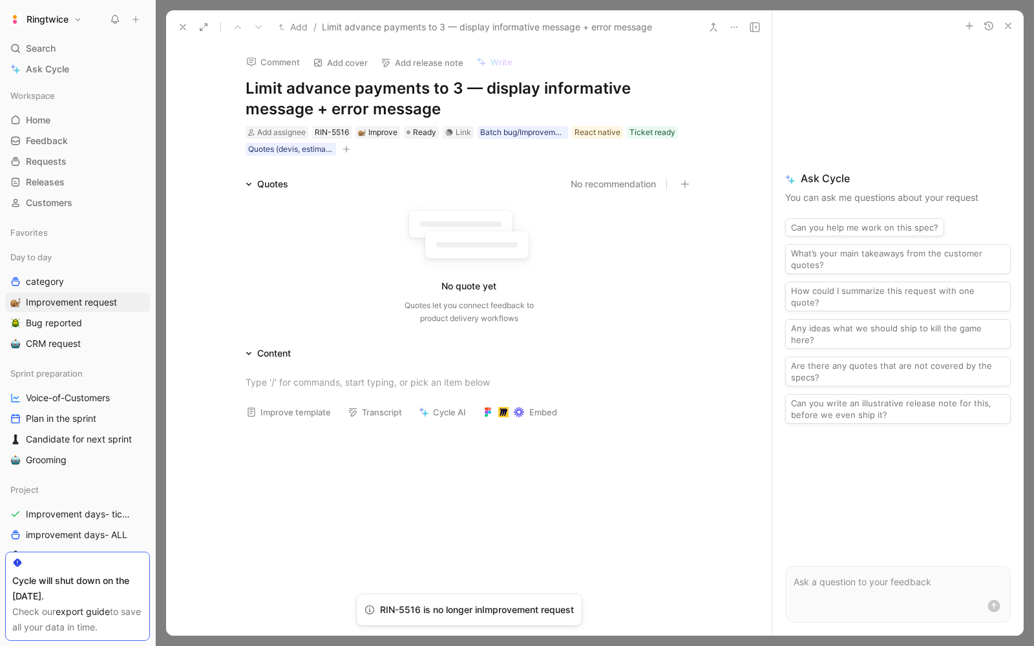
click at [350, 149] on button "button" at bounding box center [346, 149] width 13 height 13
click at [242, 238] on span "Importance" at bounding box center [218, 238] width 48 height 11
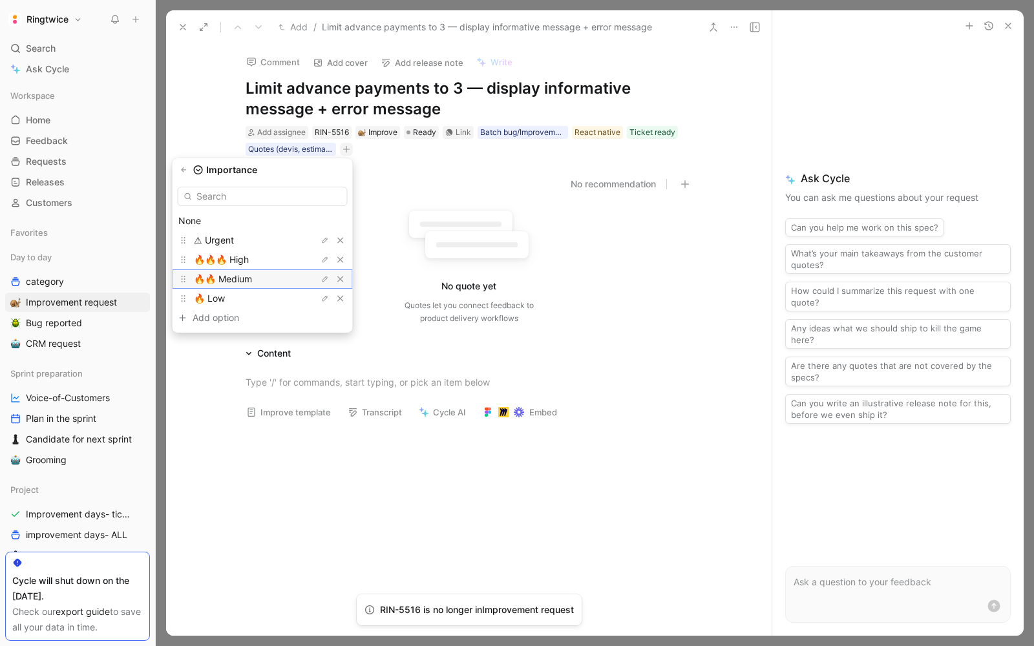
click at [261, 282] on div "🔥🔥 Medium" at bounding box center [242, 279] width 97 height 16
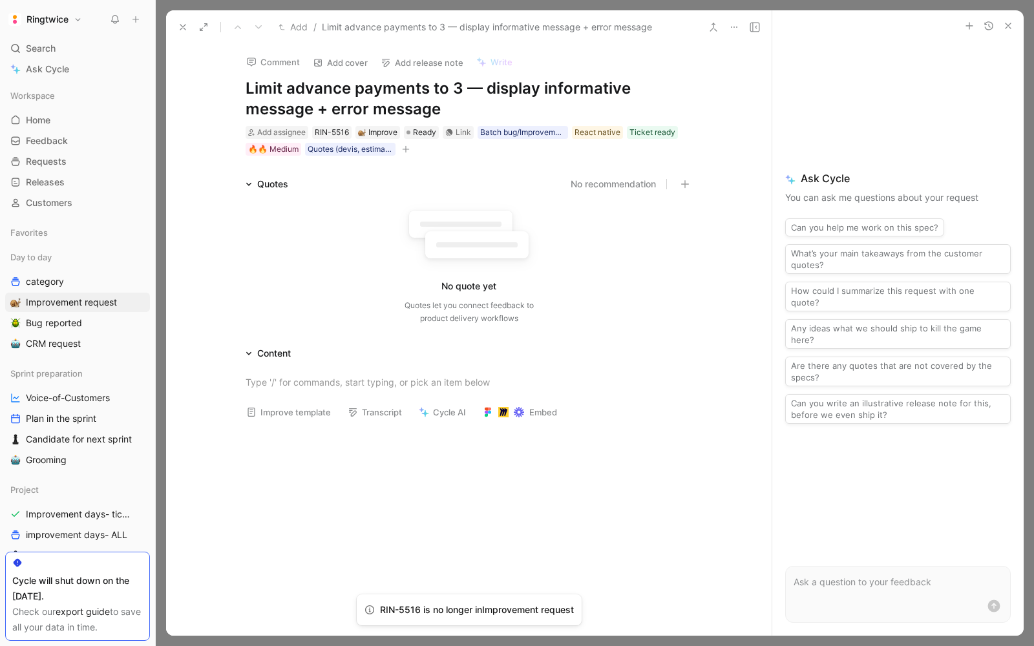
click at [402, 152] on icon "button" at bounding box center [406, 149] width 8 height 8
click at [346, 258] on div "User type" at bounding box center [326, 259] width 153 height 16
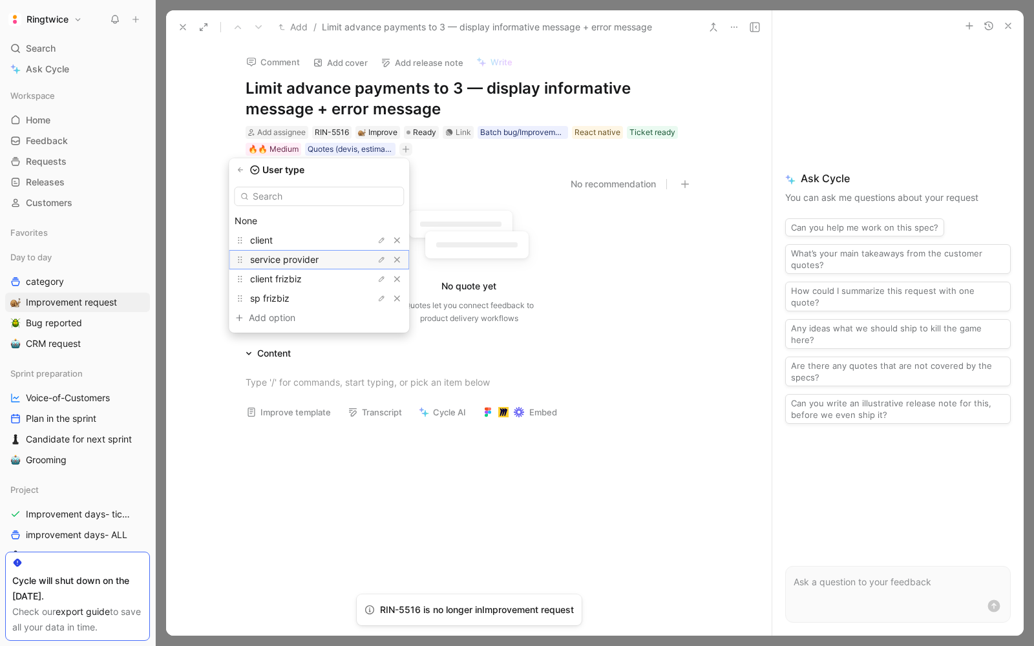
click at [315, 260] on span "service provider" at bounding box center [284, 259] width 69 height 11
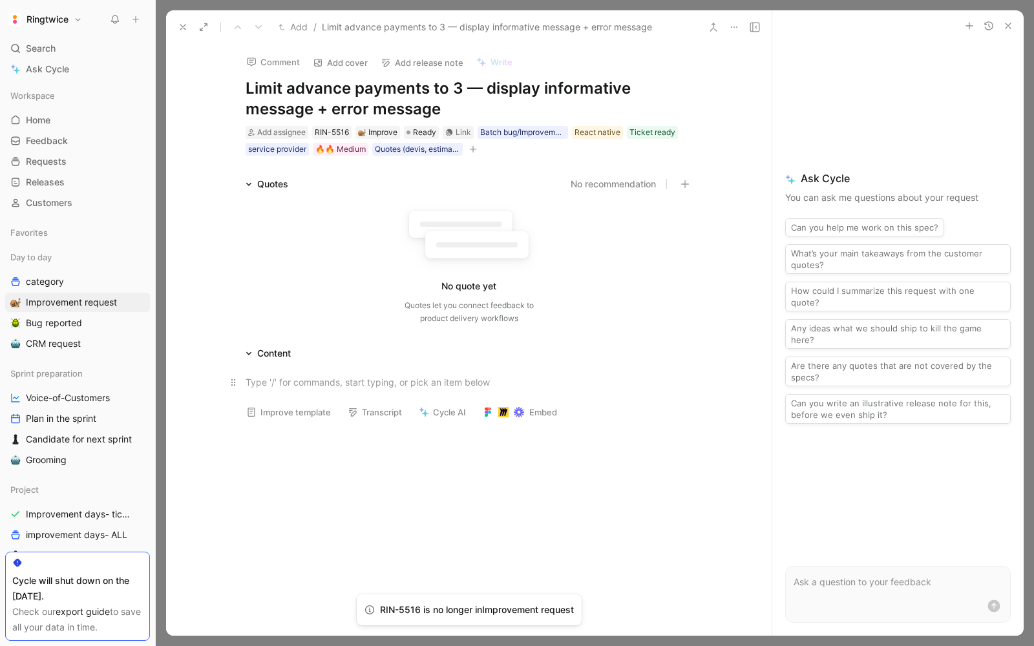
click at [281, 381] on div at bounding box center [469, 382] width 447 height 14
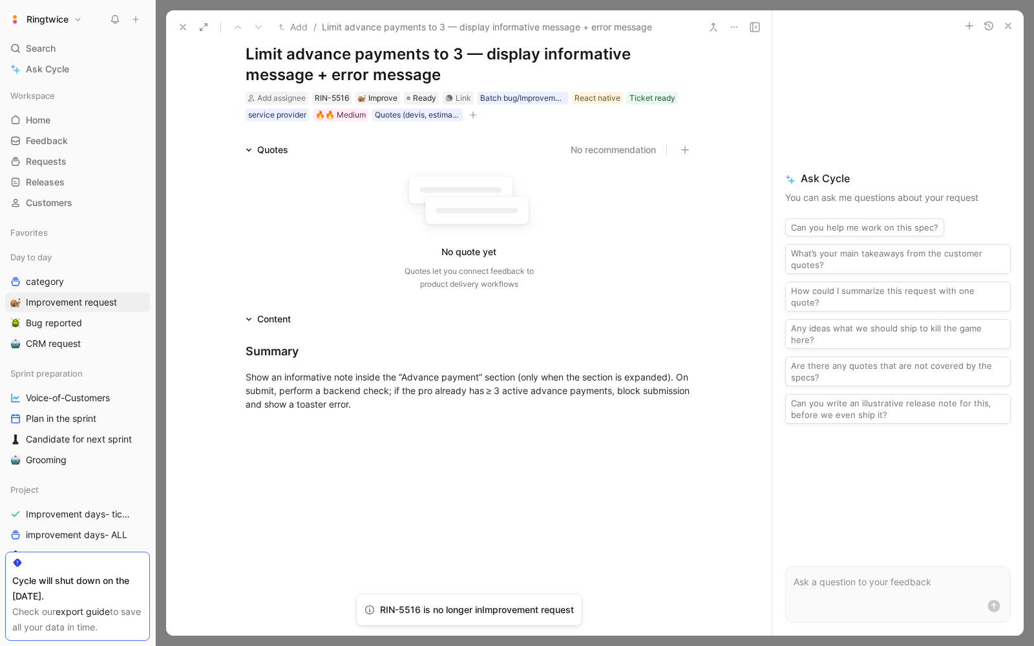
scroll to position [55, 0]
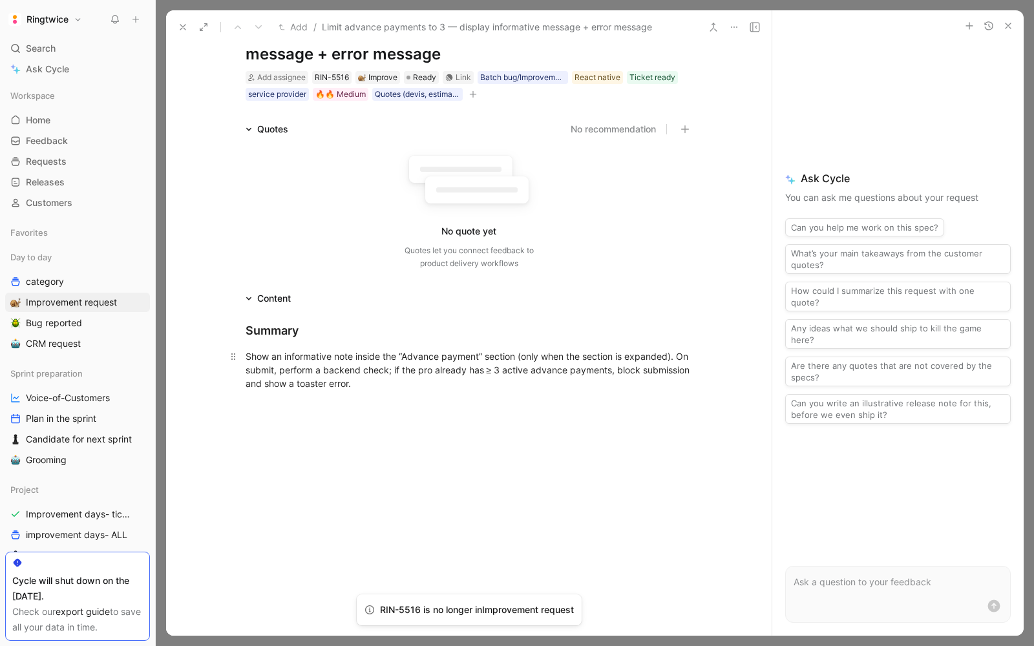
click at [301, 383] on div "Show an informative note inside the “Advance payment” section (only when the se…" at bounding box center [469, 370] width 447 height 41
click at [371, 371] on div "Show an informative note inside the “Advance payment” section (only when the se…" at bounding box center [469, 370] width 447 height 41
click at [401, 370] on div "Show an informative note inside the “Advance payment” section (only when the se…" at bounding box center [469, 370] width 447 height 41
click at [336, 385] on div "Show an informative note inside the “Advance payment” section (only when the se…" at bounding box center [469, 370] width 447 height 41
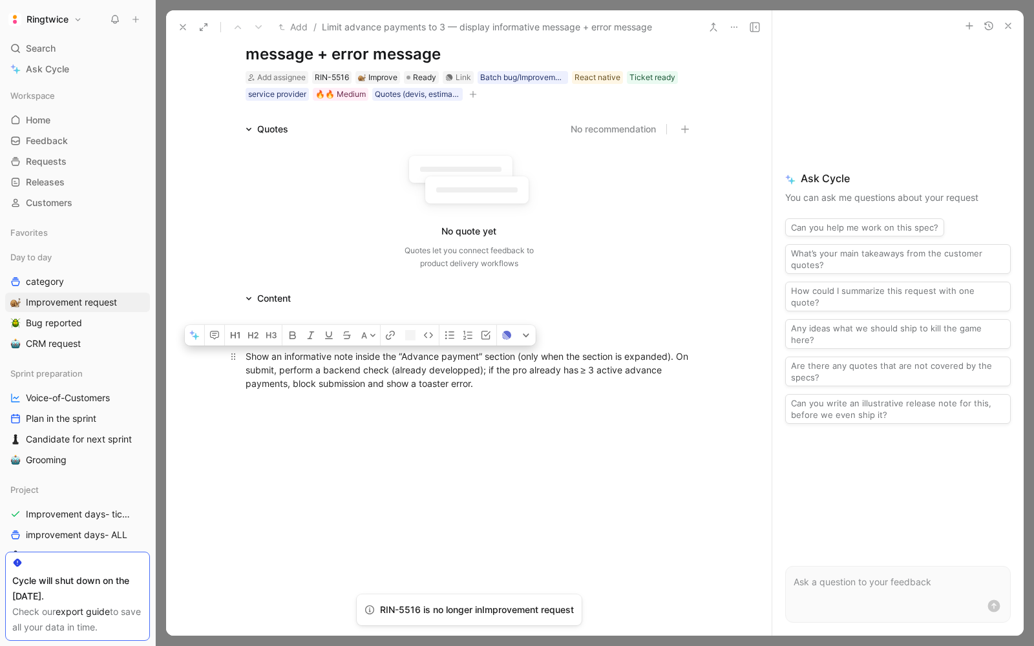
click at [336, 385] on div "Show an informative note inside the “Advance payment” section (only when the se…" at bounding box center [469, 370] width 447 height 41
click at [340, 383] on div "Show an informative note inside the “Advance payment” section (only when the se…" at bounding box center [469, 370] width 447 height 41
click at [509, 386] on div "Show an informative note inside the “Advance payment” section (only when the se…" at bounding box center [469, 370] width 447 height 41
click at [261, 408] on div "Requirement" at bounding box center [469, 406] width 447 height 14
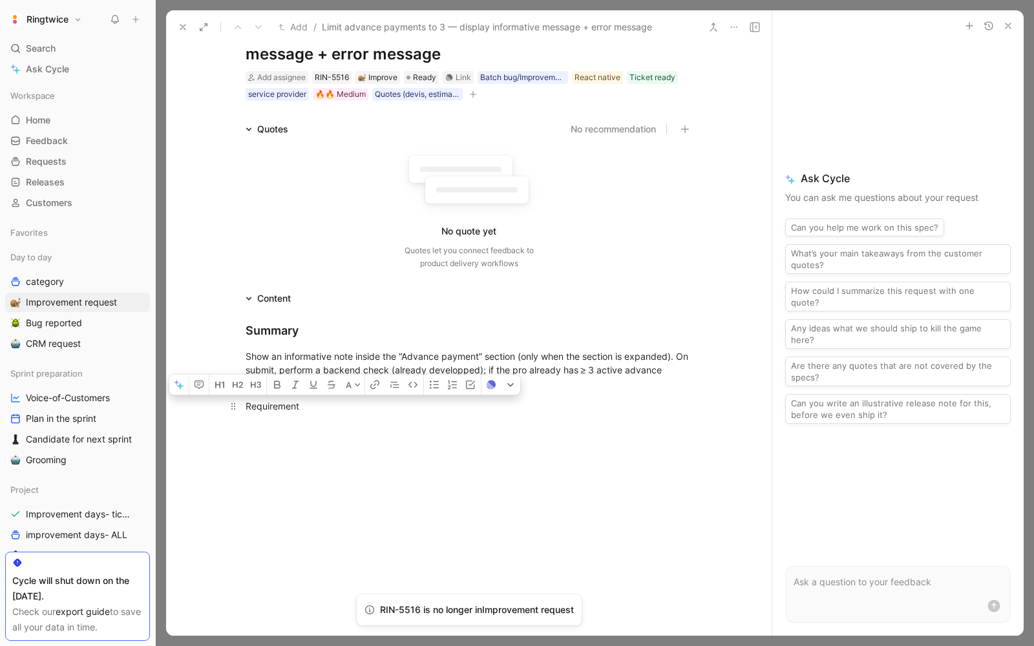
click at [261, 408] on div "Requirement" at bounding box center [469, 406] width 447 height 14
click at [317, 412] on div "Requirement" at bounding box center [469, 406] width 447 height 14
click at [275, 405] on strong "Requirement" at bounding box center [274, 406] width 57 height 11
click at [213, 388] on button "button" at bounding box center [218, 385] width 19 height 21
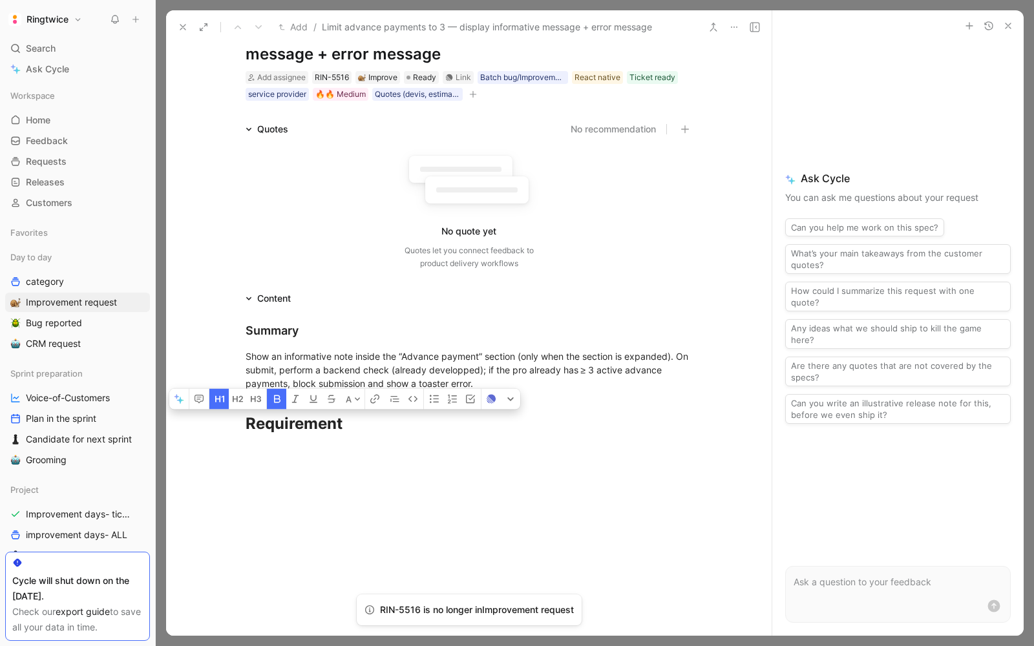
click at [368, 441] on div "Summary Show an informative note inside the “Advance payment” section (only whe…" at bounding box center [469, 378] width 606 height 145
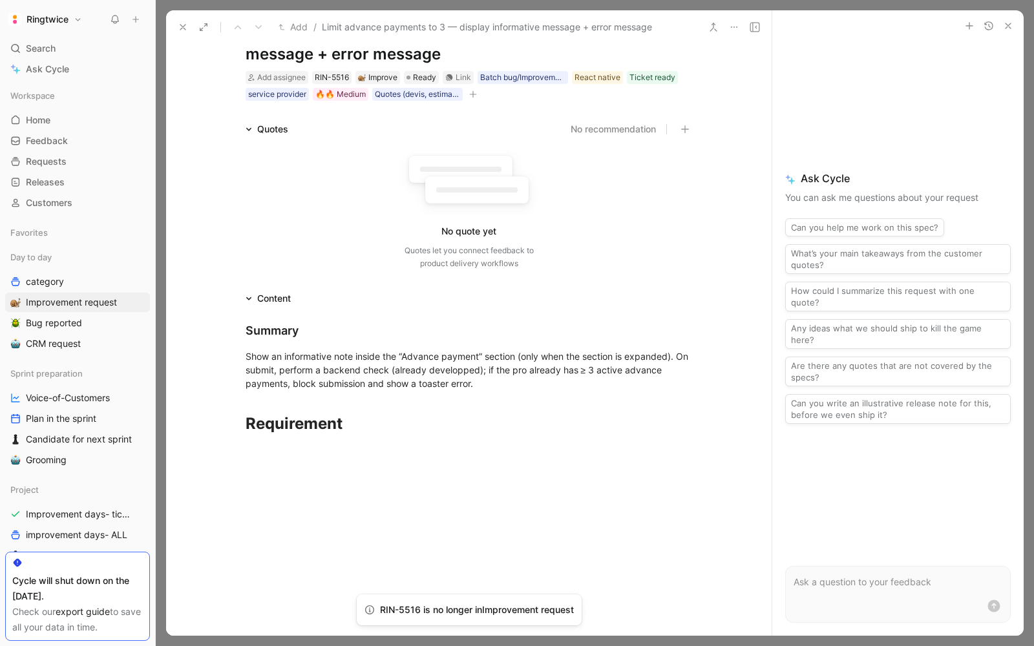
click at [268, 313] on div "Summary Show an informative note inside the “Advance payment” section (only whe…" at bounding box center [469, 378] width 606 height 145
click at [267, 329] on div "Summary" at bounding box center [469, 330] width 447 height 17
click at [216, 313] on button "button" at bounding box center [218, 308] width 19 height 21
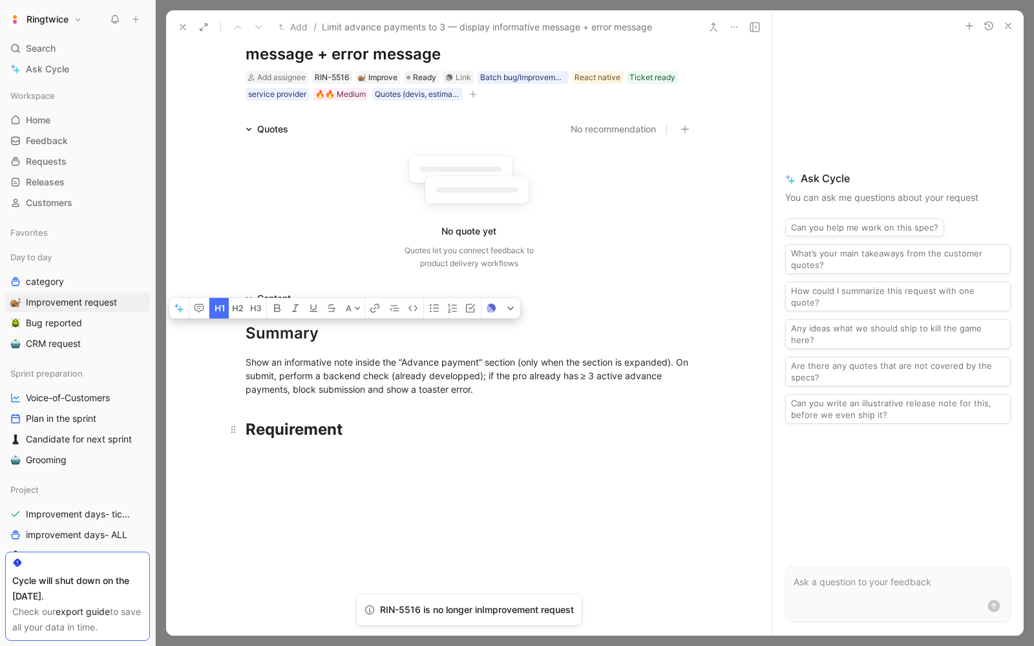
click at [268, 434] on strong "Requirement" at bounding box center [294, 429] width 97 height 19
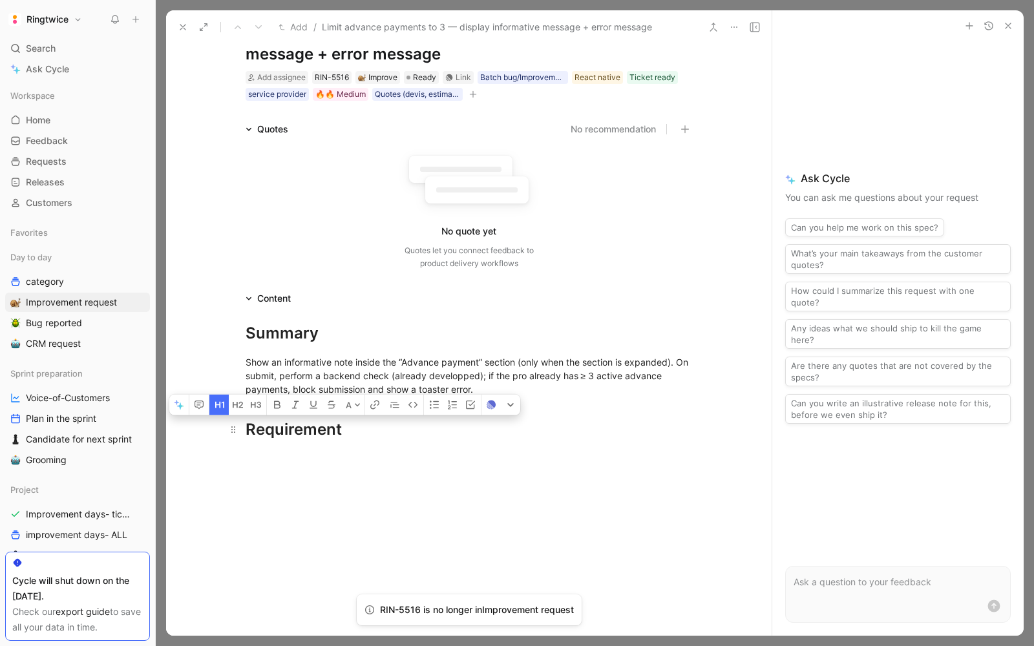
click at [530, 467] on div at bounding box center [469, 554] width 606 height 194
click at [507, 397] on p "Show an informative note inside the “Advance payment” section (only when the se…" at bounding box center [469, 376] width 496 height 48
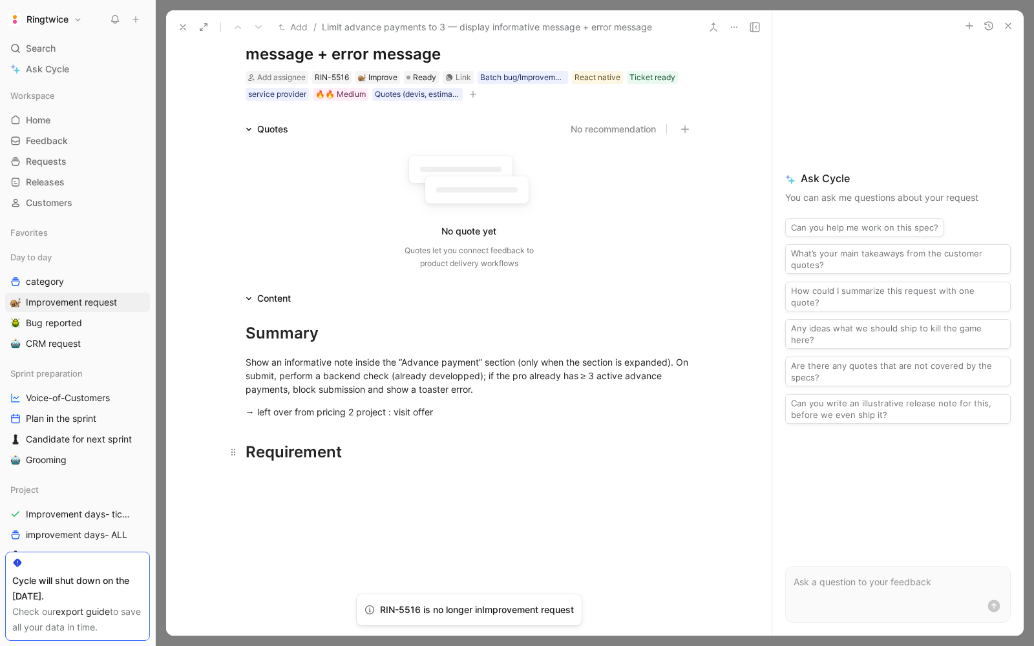
click at [423, 466] on h1 "Requirement" at bounding box center [469, 446] width 496 height 45
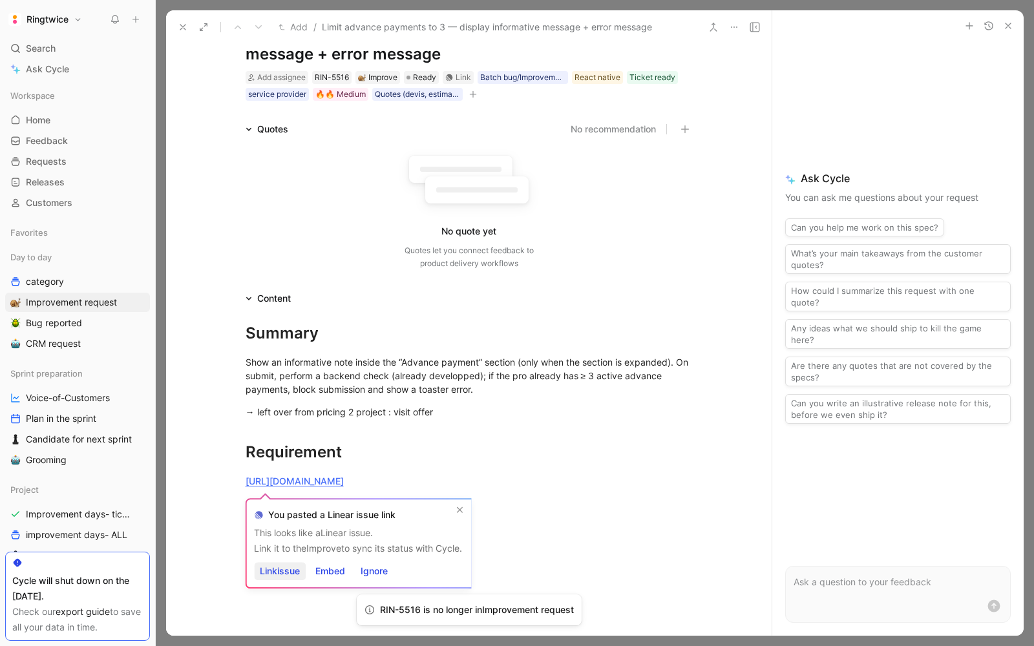
click at [290, 571] on span "Link issue" at bounding box center [280, 572] width 40 height 16
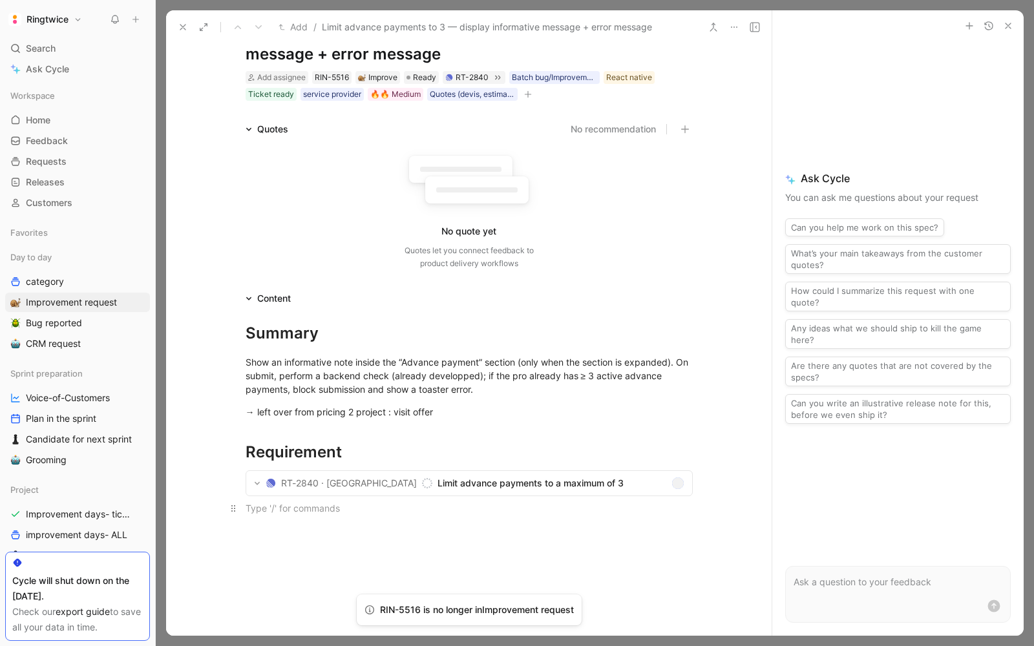
scroll to position [56, 0]
click at [359, 448] on div "Requirement" at bounding box center [469, 450] width 447 height 23
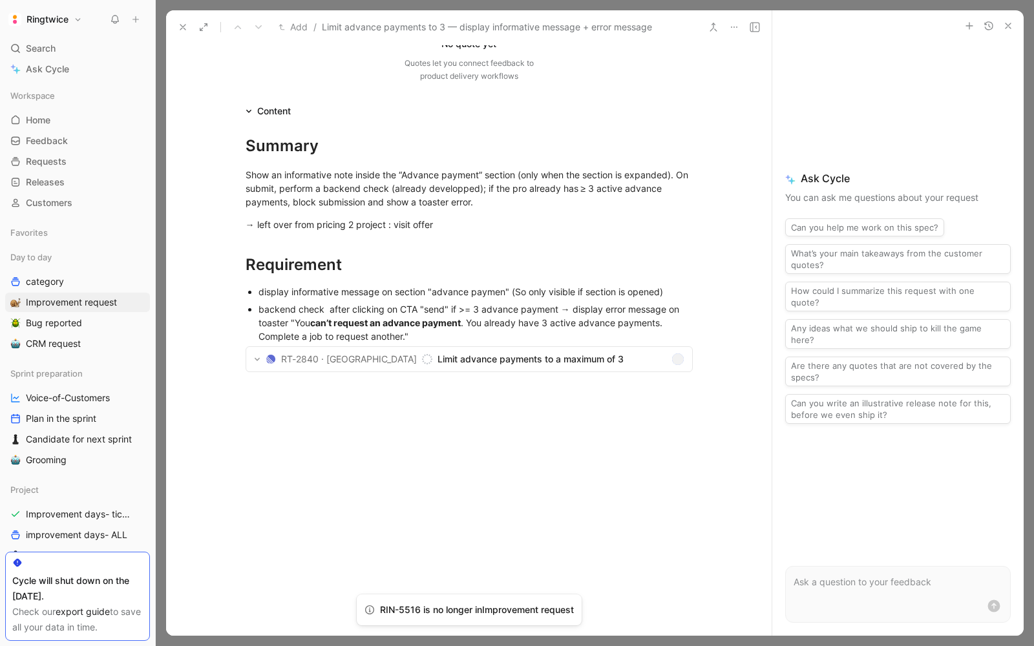
scroll to position [243, 0]
click at [278, 393] on p at bounding box center [469, 383] width 496 height 21
click at [497, 287] on div "display informative message on section "advance paymen" (So only visible if sec…" at bounding box center [476, 291] width 434 height 14
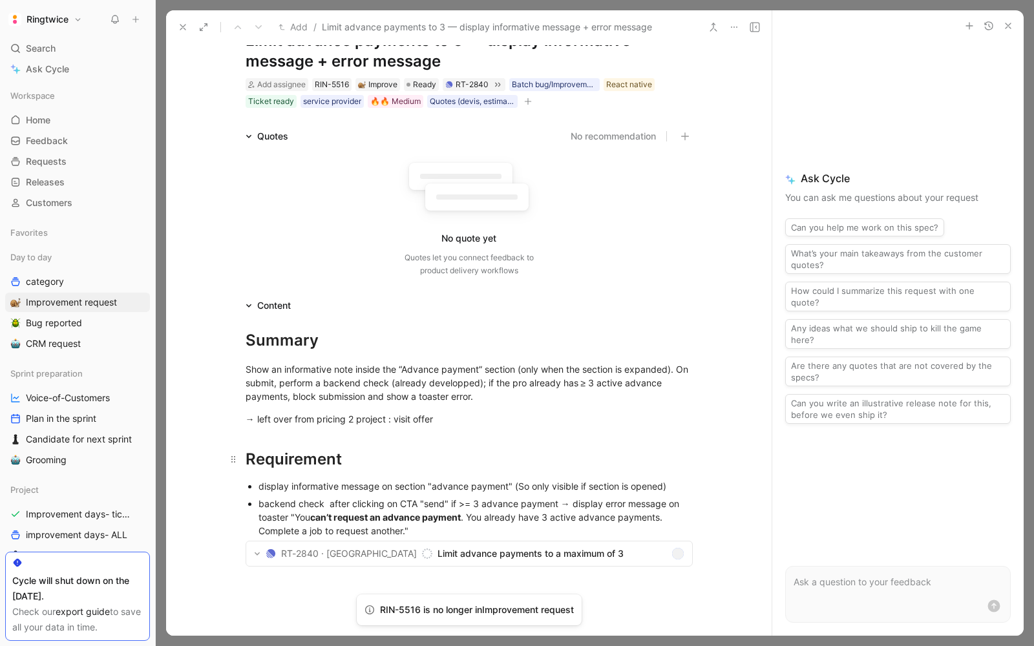
scroll to position [0, 0]
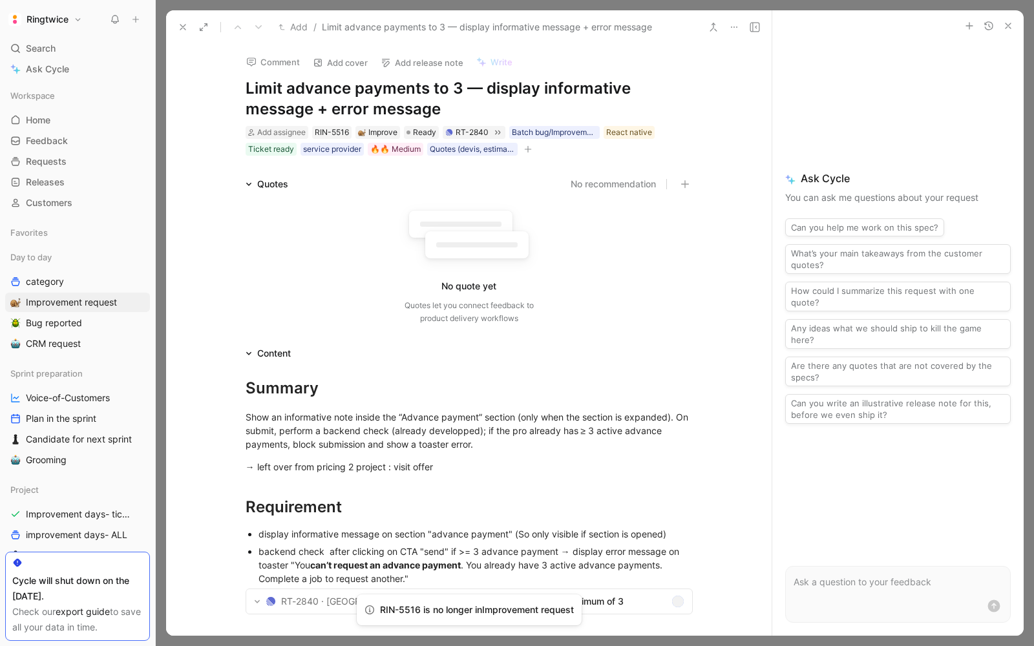
click at [522, 151] on button "button" at bounding box center [528, 149] width 13 height 13
click at [419, 221] on span "Dev estimation" at bounding box center [404, 219] width 63 height 11
type input "2 points"
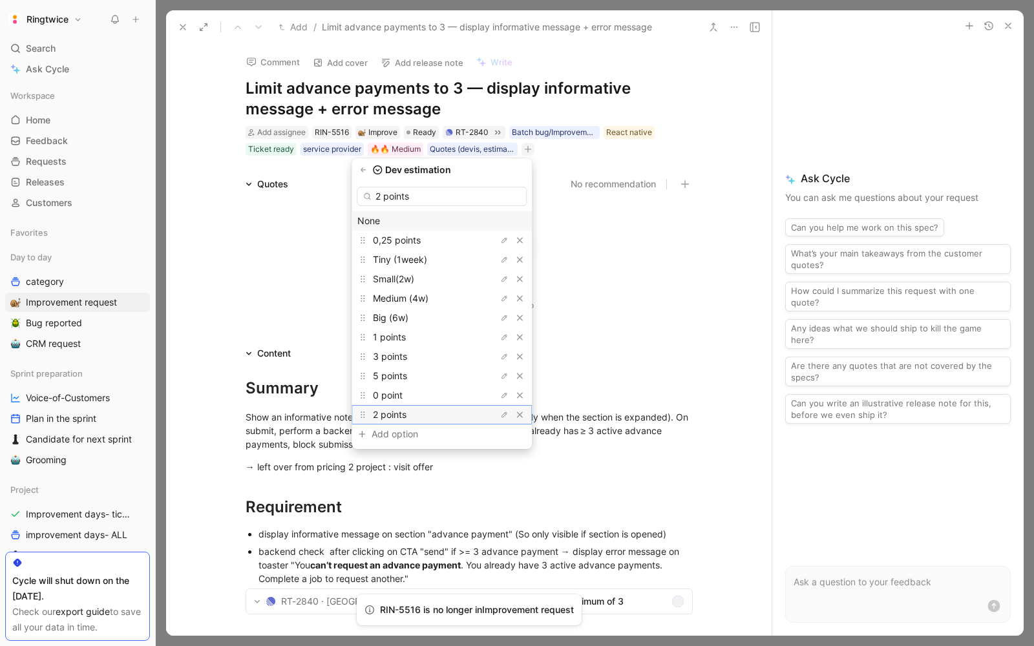
click at [407, 409] on span "2 points" at bounding box center [390, 414] width 34 height 11
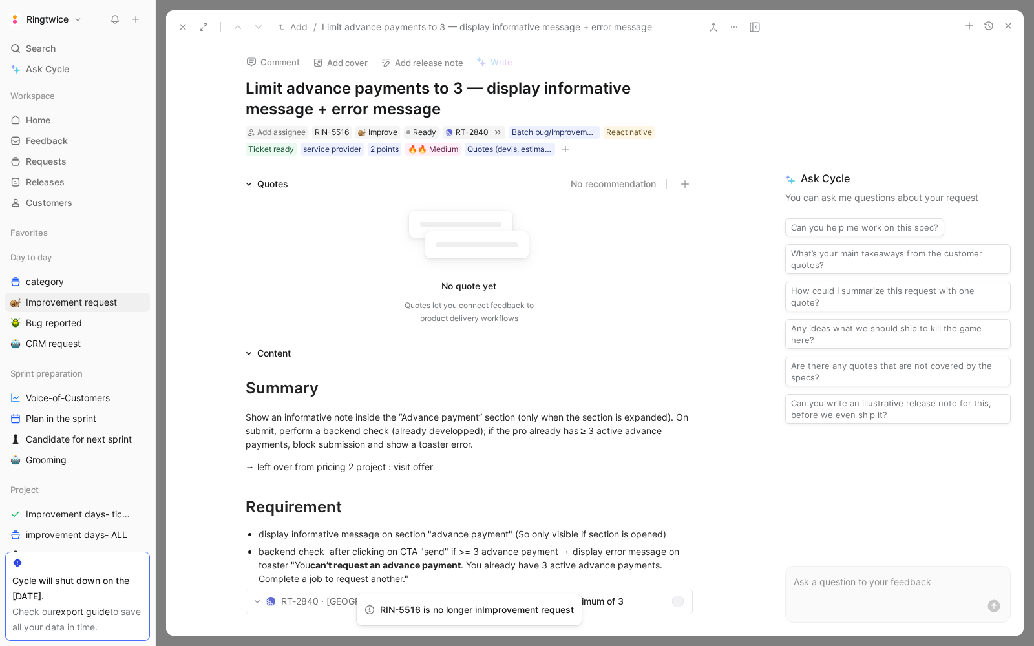
click at [185, 32] on icon at bounding box center [183, 27] width 10 height 10
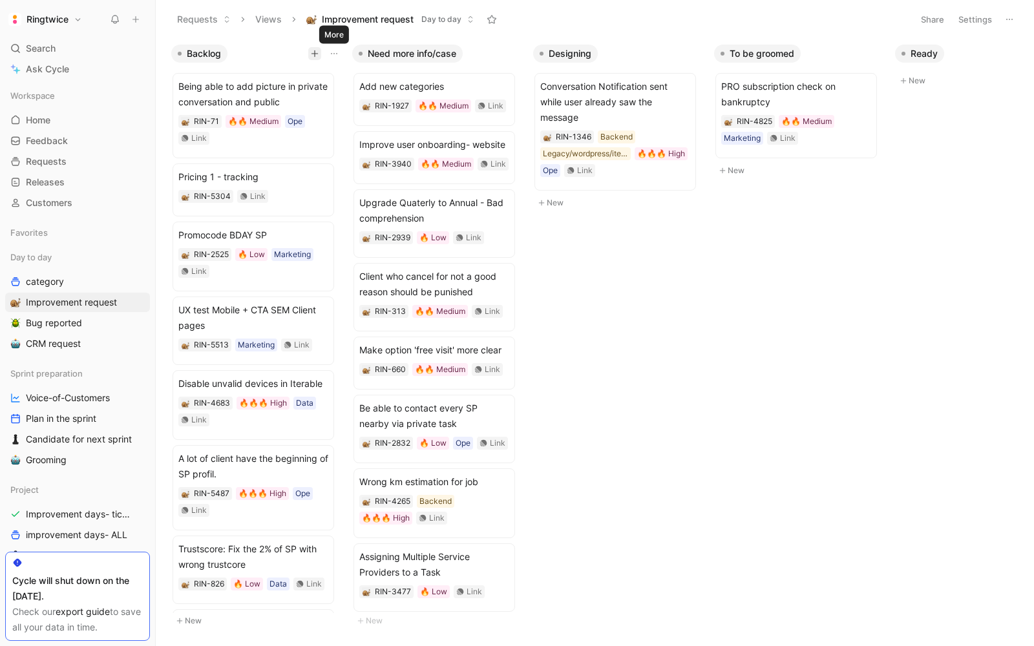
click at [317, 56] on icon "button" at bounding box center [315, 54] width 8 height 8
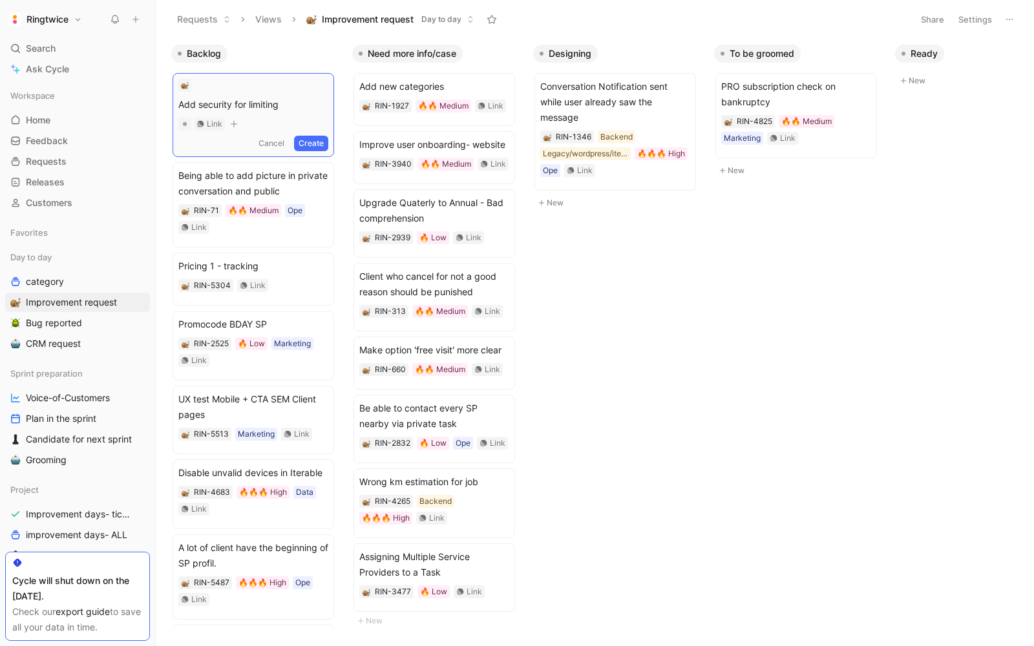
click at [202, 105] on span "Add security for limiting" at bounding box center [253, 105] width 150 height 16
click at [302, 105] on span "Add backend security for limiting" at bounding box center [253, 105] width 150 height 16
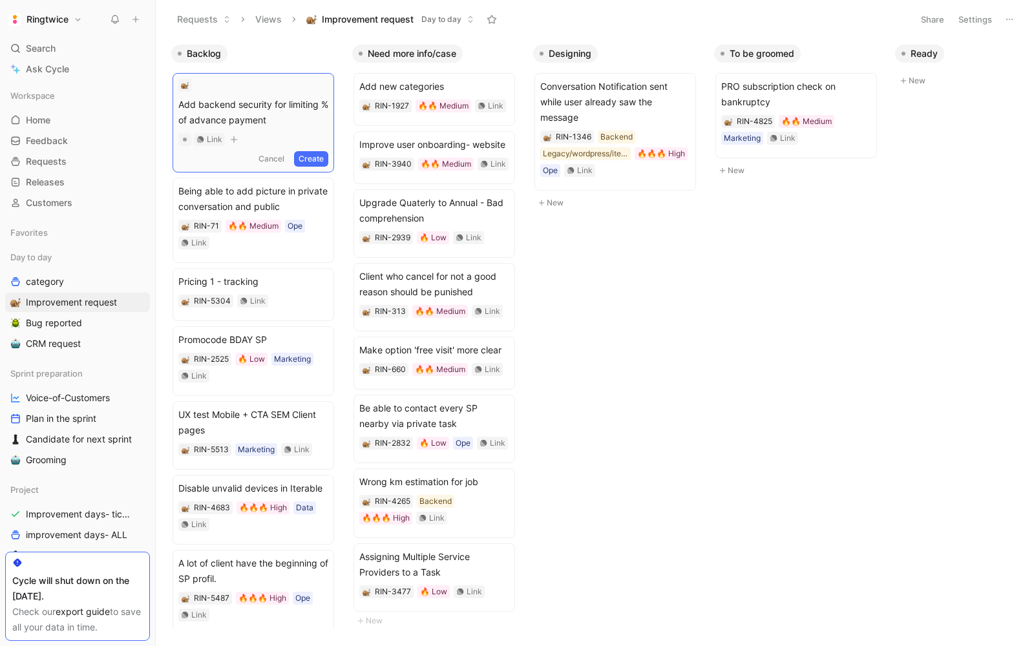
click at [318, 153] on button "Create" at bounding box center [311, 159] width 34 height 16
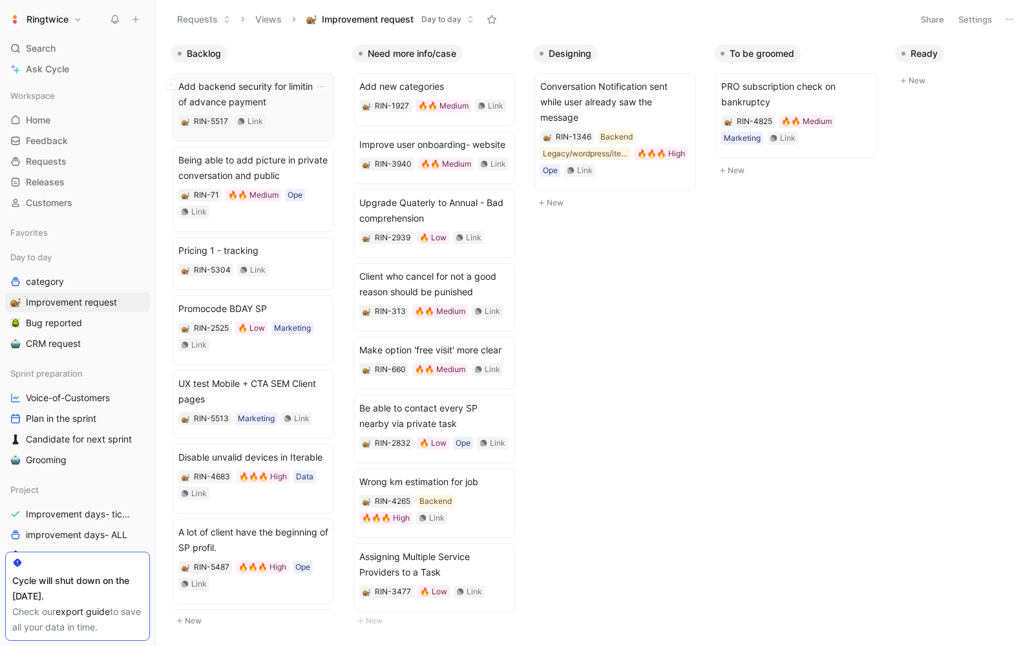
click at [257, 95] on span "Add backend security for limiting % of advance payment" at bounding box center [253, 94] width 150 height 31
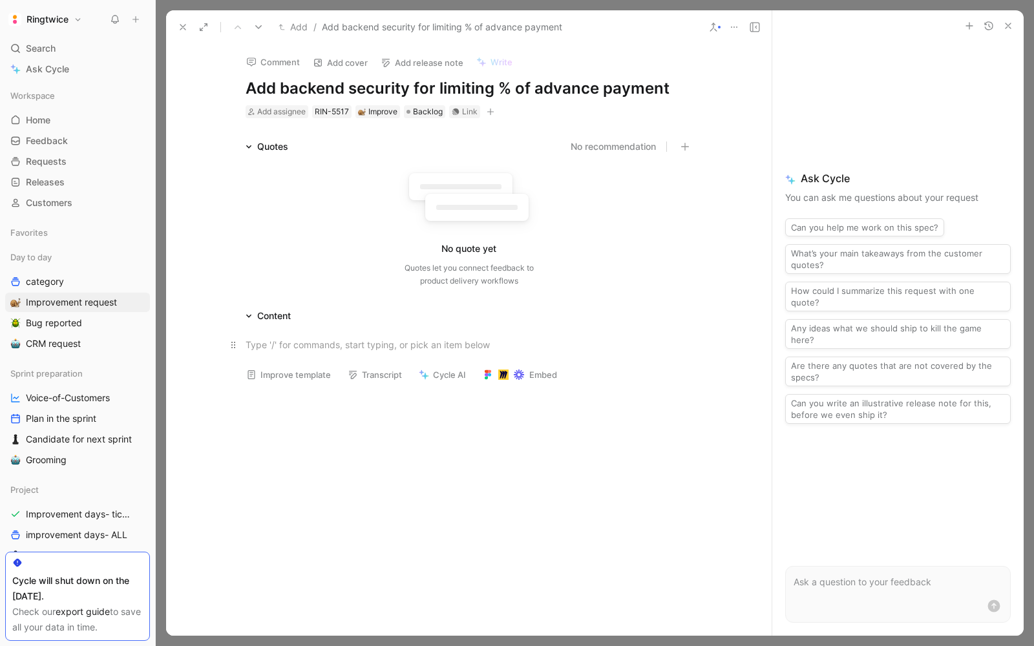
click at [284, 342] on div at bounding box center [469, 345] width 447 height 14
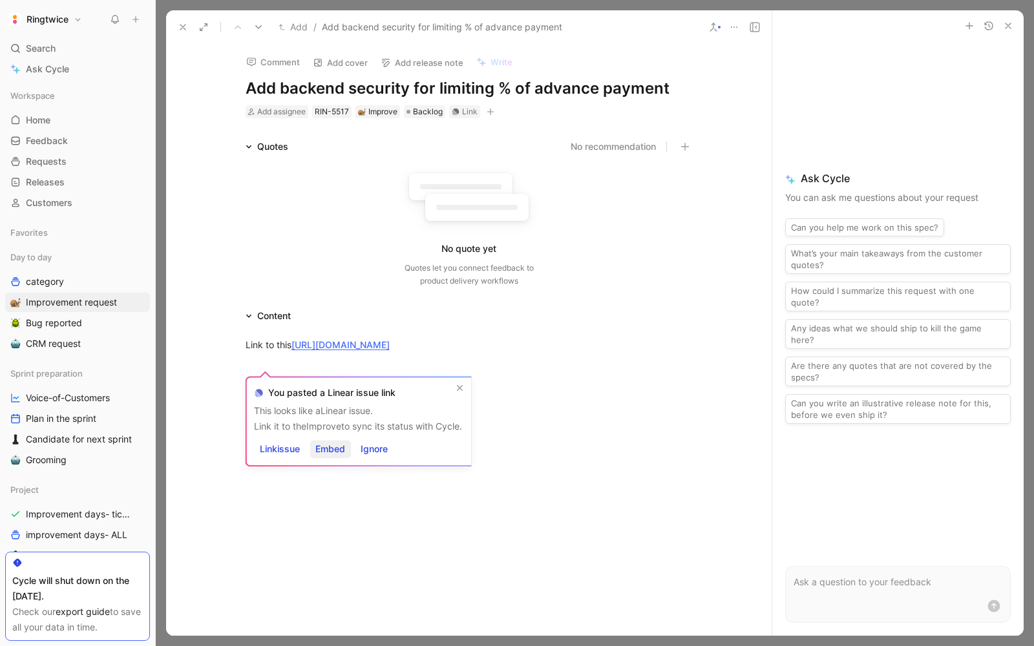
click at [324, 448] on span "Embed" at bounding box center [330, 449] width 30 height 16
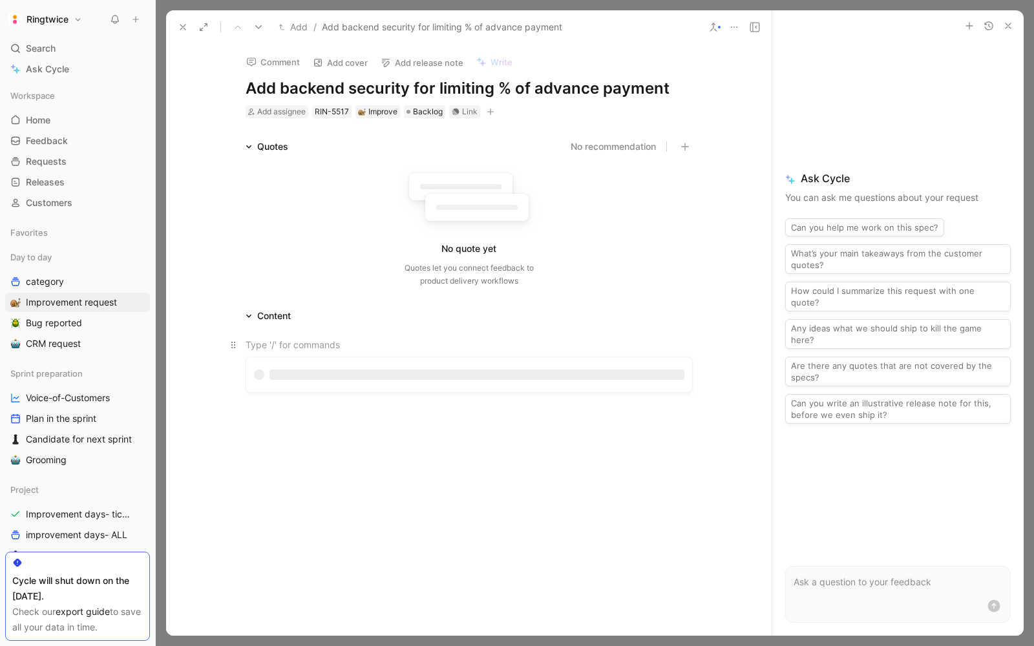
click at [294, 342] on div at bounding box center [469, 345] width 447 height 14
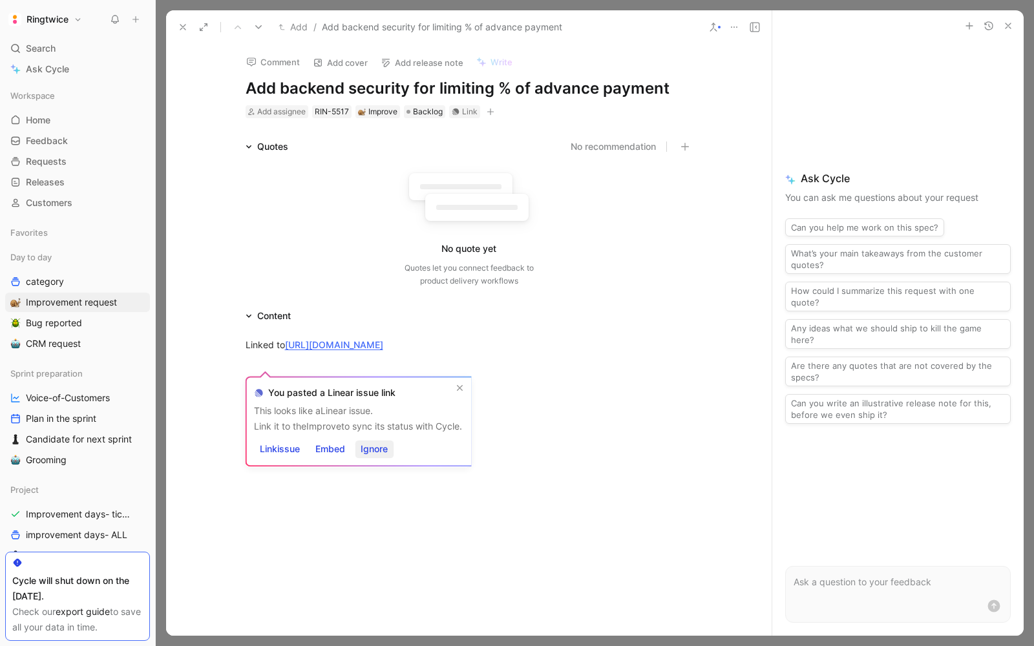
click at [379, 449] on span "Ignore" at bounding box center [374, 449] width 27 height 16
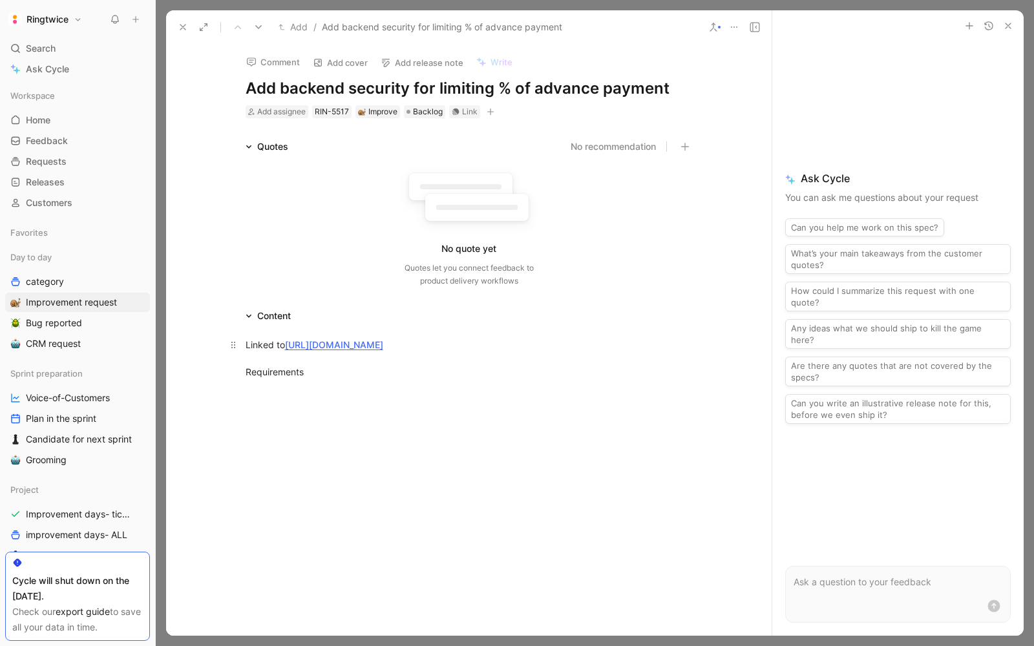
click at [295, 383] on p "Linked to https://linear.app/ringtwice/issue/RT-2828/limit-advance-payment-perc…" at bounding box center [469, 358] width 496 height 48
click at [290, 393] on div "Linked to https://linear.app/ringtwice/issue/RT-2828/limit-advance-payment-perc…" at bounding box center [469, 358] width 606 height 69
drag, startPoint x: 310, startPoint y: 390, endPoint x: 244, endPoint y: 389, distance: 66.6
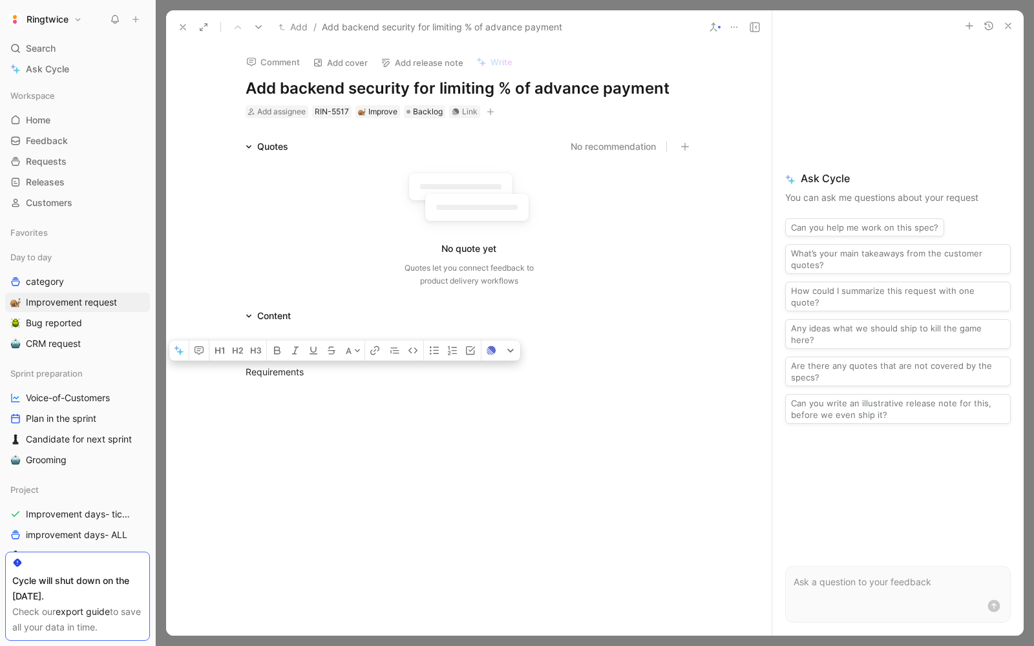
click at [244, 383] on p "Linked to https://linear.app/ringtwice/issue/RT-2828/limit-advance-payment-perc…" at bounding box center [469, 358] width 496 height 48
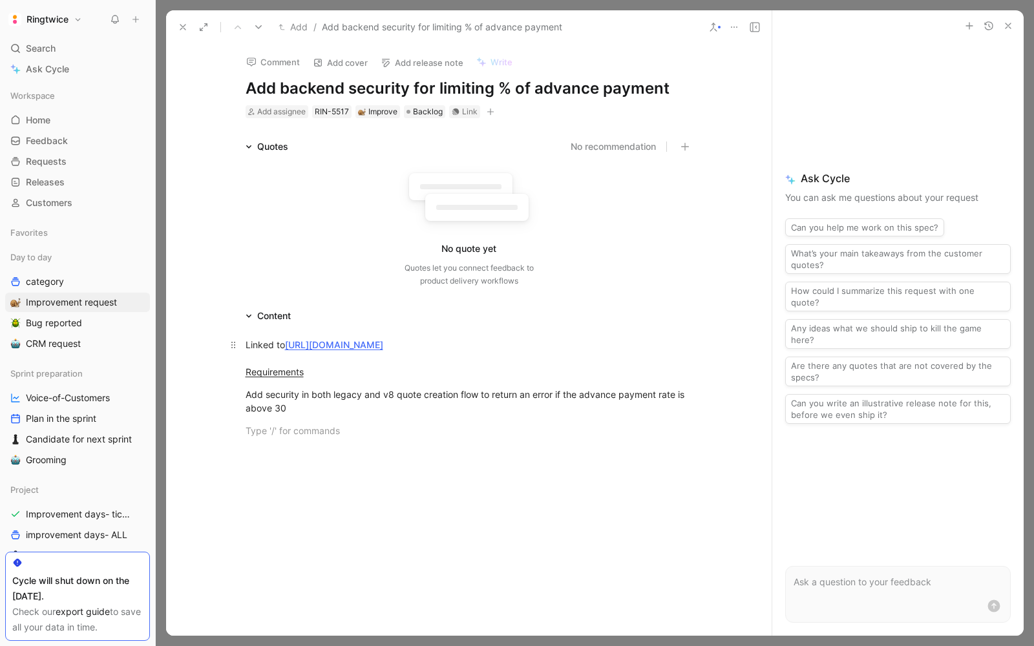
click at [280, 377] on u "Requirements" at bounding box center [275, 371] width 58 height 11
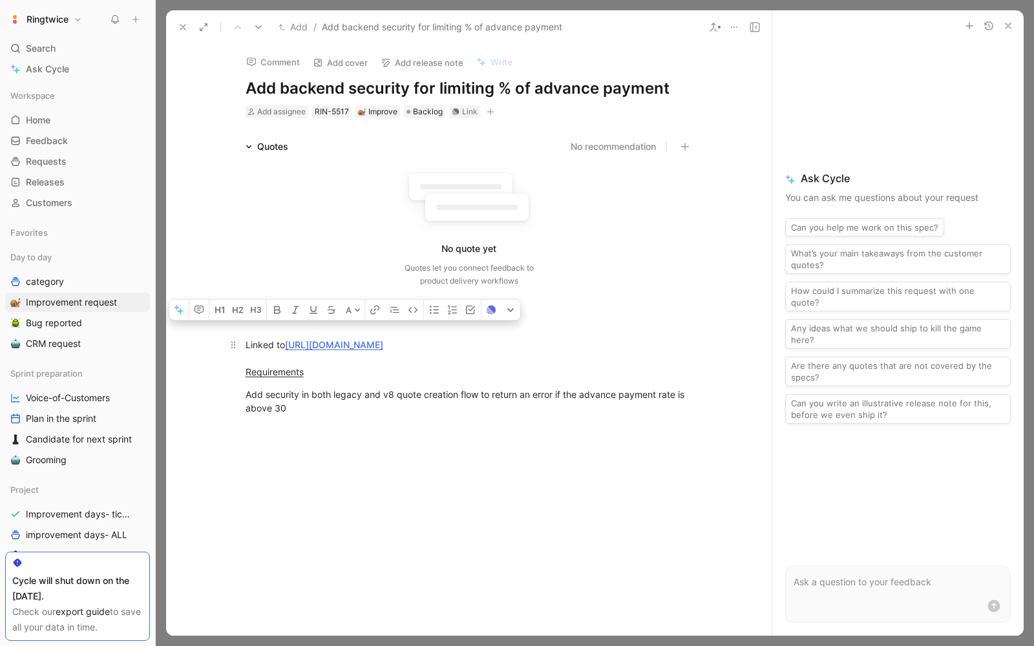
click at [269, 377] on u "Requirements" at bounding box center [275, 371] width 58 height 11
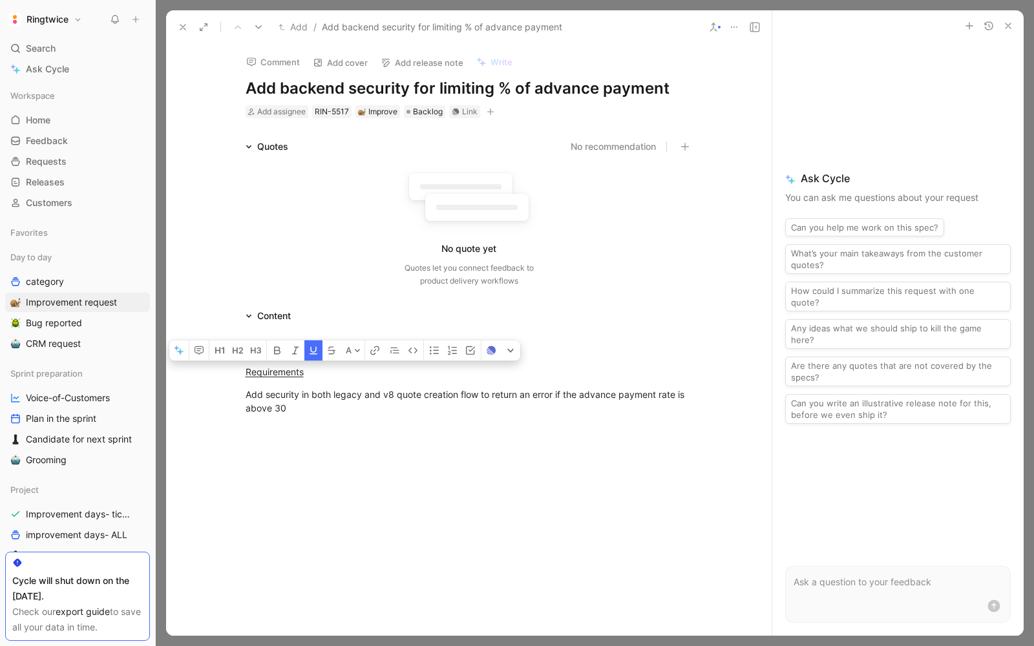
drag, startPoint x: 303, startPoint y: 386, endPoint x: 237, endPoint y: 390, distance: 66.7
click at [237, 383] on p "Linked to https://linear.app/ringtwice/issue/RT-2828/limit-advance-payment-perc…" at bounding box center [469, 358] width 496 height 48
click at [224, 356] on icon "button" at bounding box center [220, 351] width 10 height 10
click at [244, 383] on p "Linked to https://linear.app/ringtwice/issue/RT-2828/limit-advance-payment-perc…" at bounding box center [469, 358] width 496 height 48
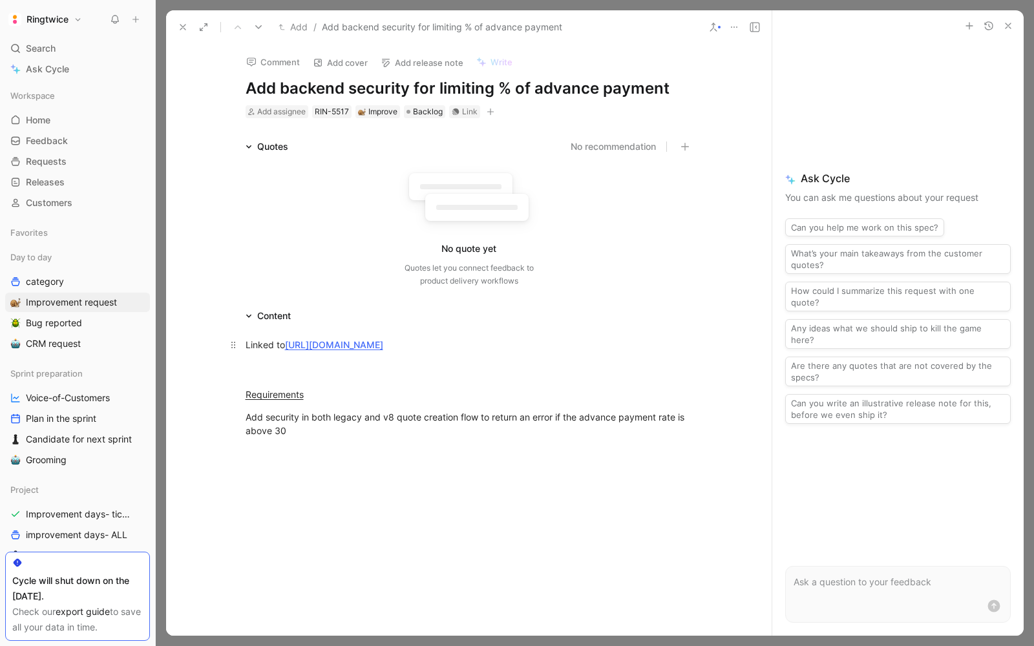
click at [244, 342] on p "Linked to https://linear.app/ringtwice/issue/RT-2828/limit-advance-payment-perc…" at bounding box center [469, 358] width 496 height 48
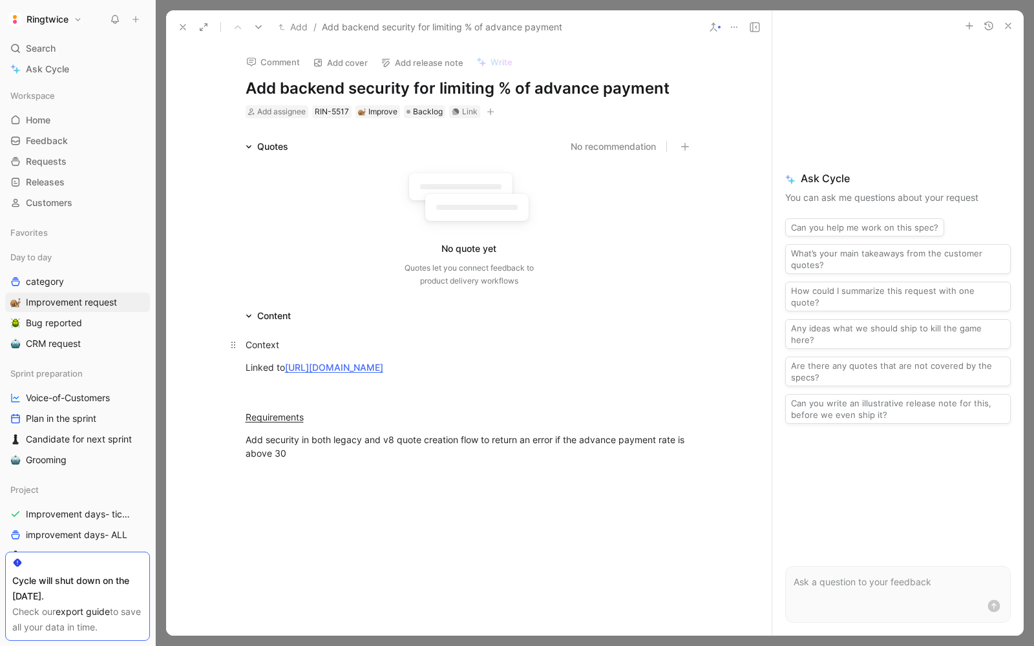
click at [259, 348] on div "Context" at bounding box center [469, 345] width 447 height 14
click at [223, 313] on icon "button" at bounding box center [223, 310] width 3 height 6
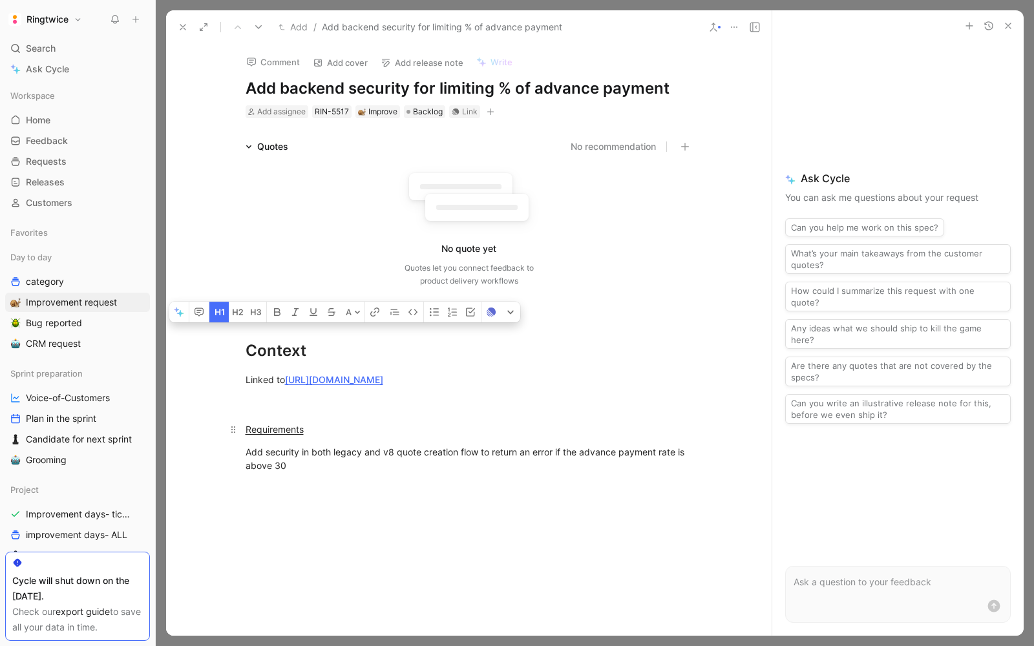
click at [265, 435] on u "Requirements" at bounding box center [275, 429] width 58 height 11
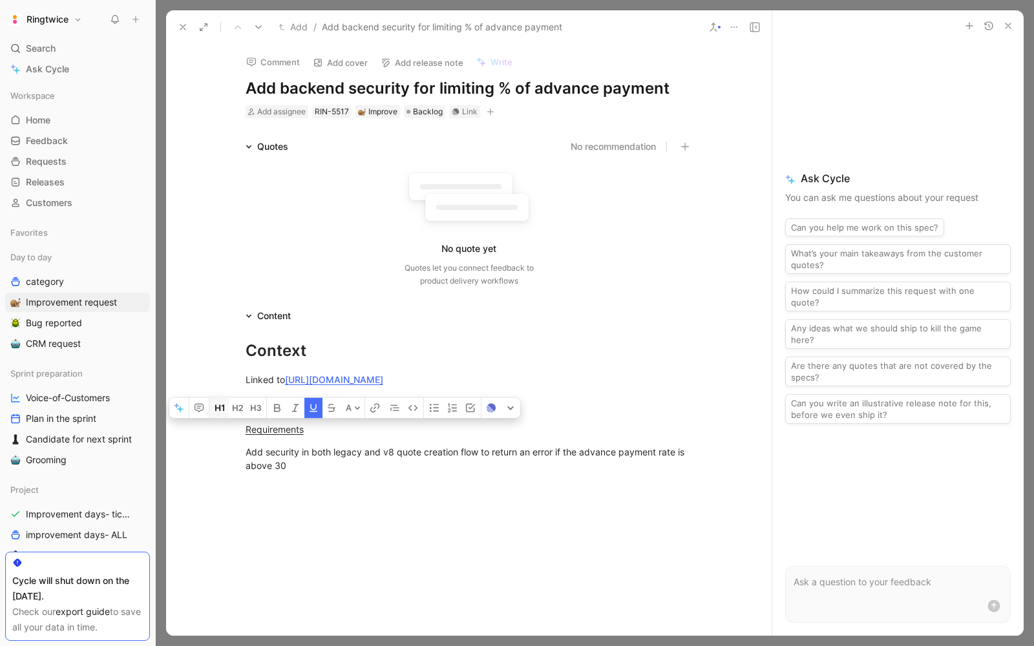
click at [217, 414] on icon "button" at bounding box center [220, 408] width 10 height 10
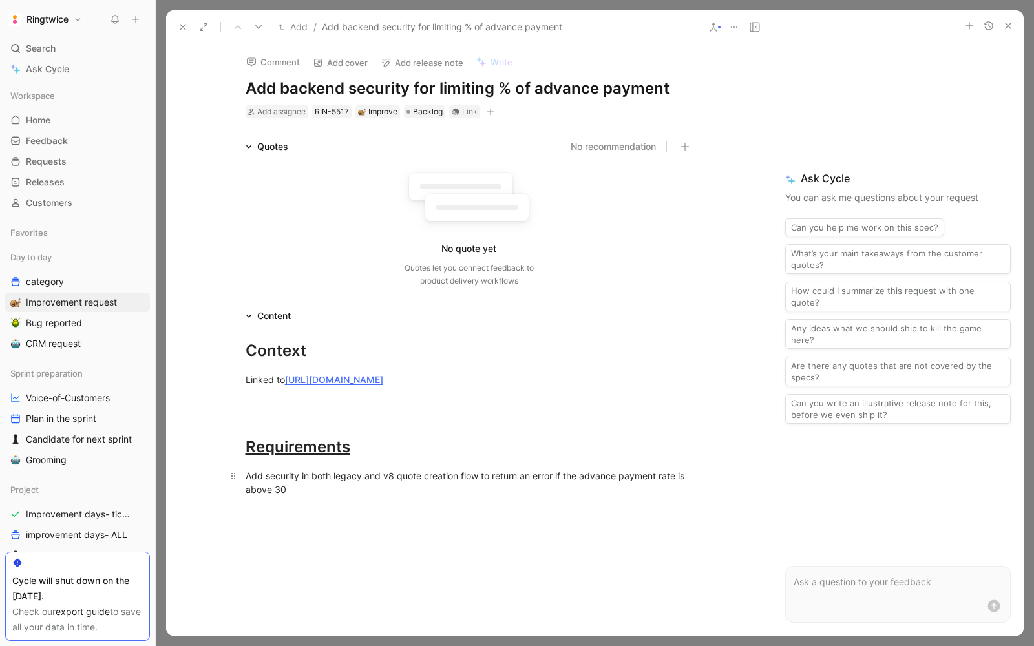
click at [336, 496] on div "Add security in both legacy and v8 quote creation flow to return an error if th…" at bounding box center [469, 482] width 447 height 27
click at [333, 344] on div "Context" at bounding box center [469, 350] width 447 height 23
click at [306, 343] on div "Context" at bounding box center [469, 350] width 447 height 23
click at [288, 356] on div "Context" at bounding box center [469, 350] width 447 height 23
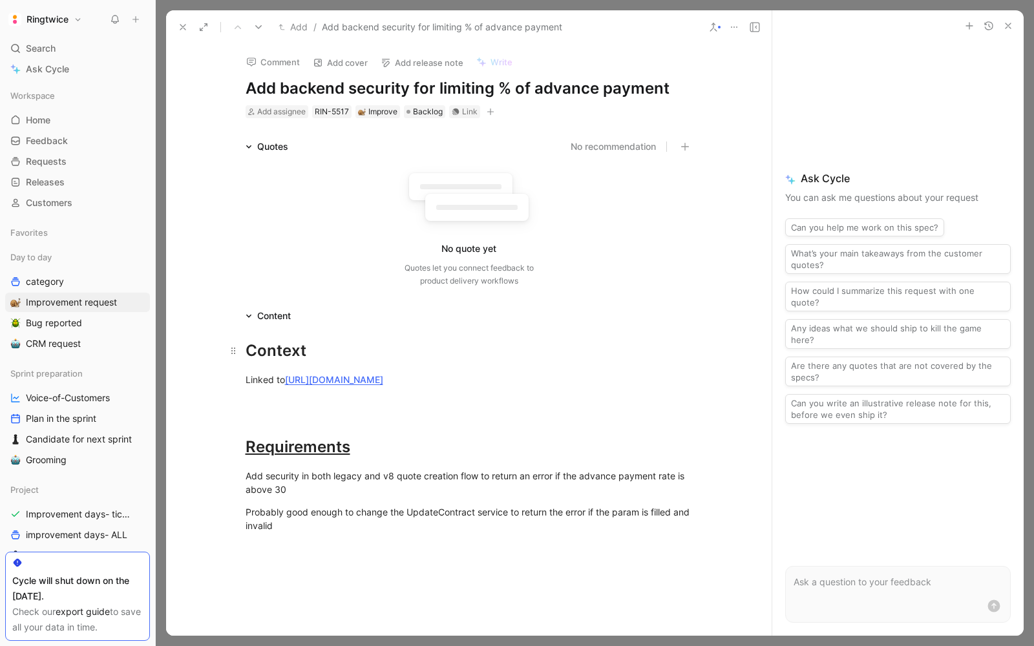
click at [288, 356] on div "Context" at bounding box center [469, 350] width 447 height 23
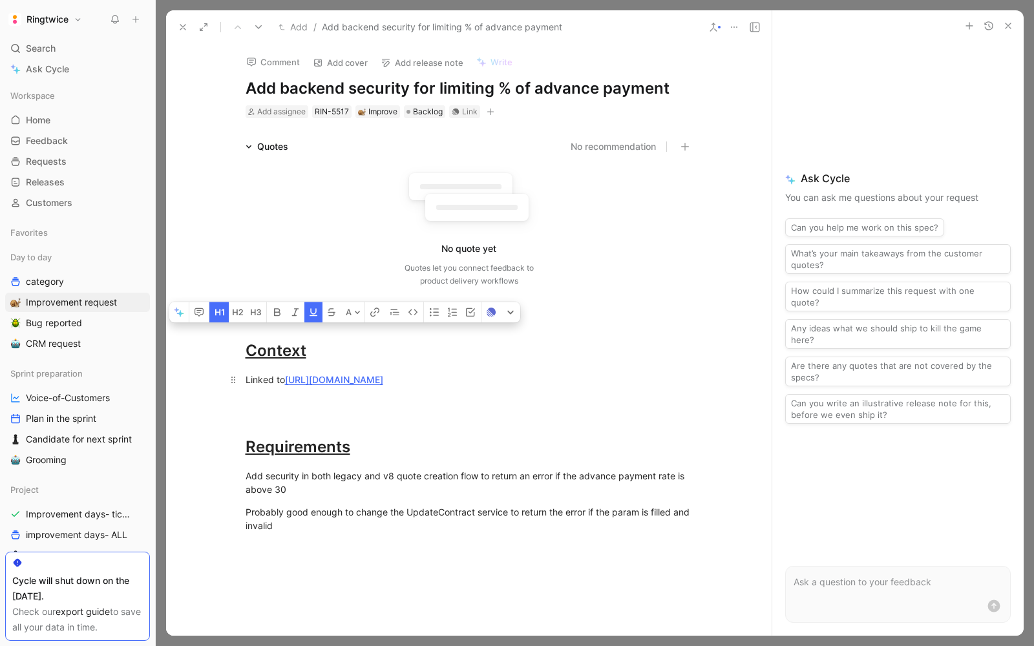
click at [390, 390] on div "Linked to https://linear.app/ringtwice/issue/RT-2828/limit-advance-payment-perc…" at bounding box center [469, 393] width 447 height 41
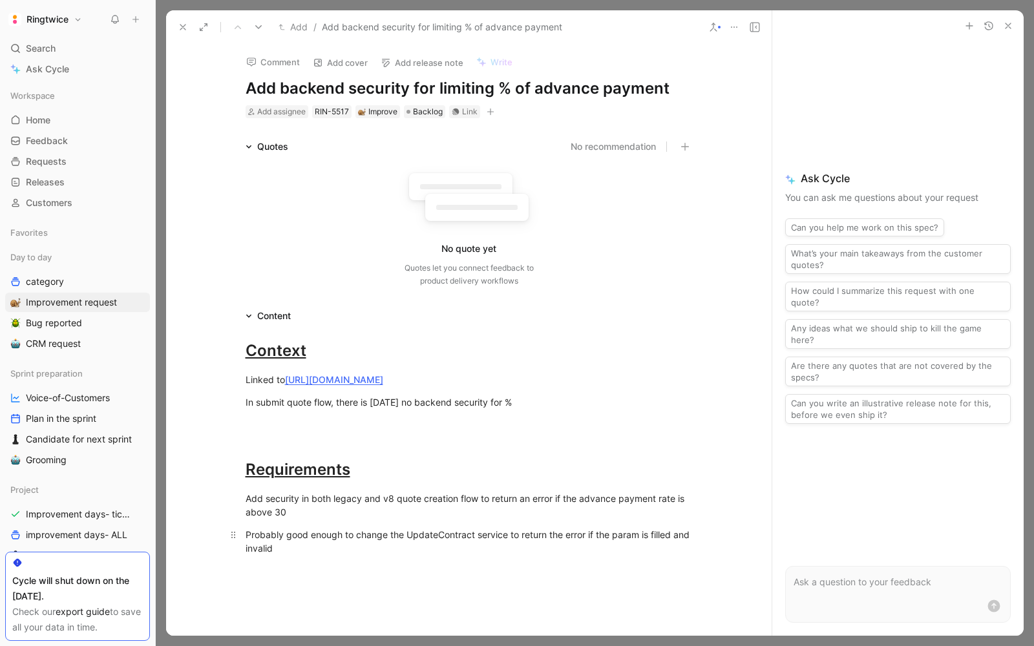
scroll to position [5, 0]
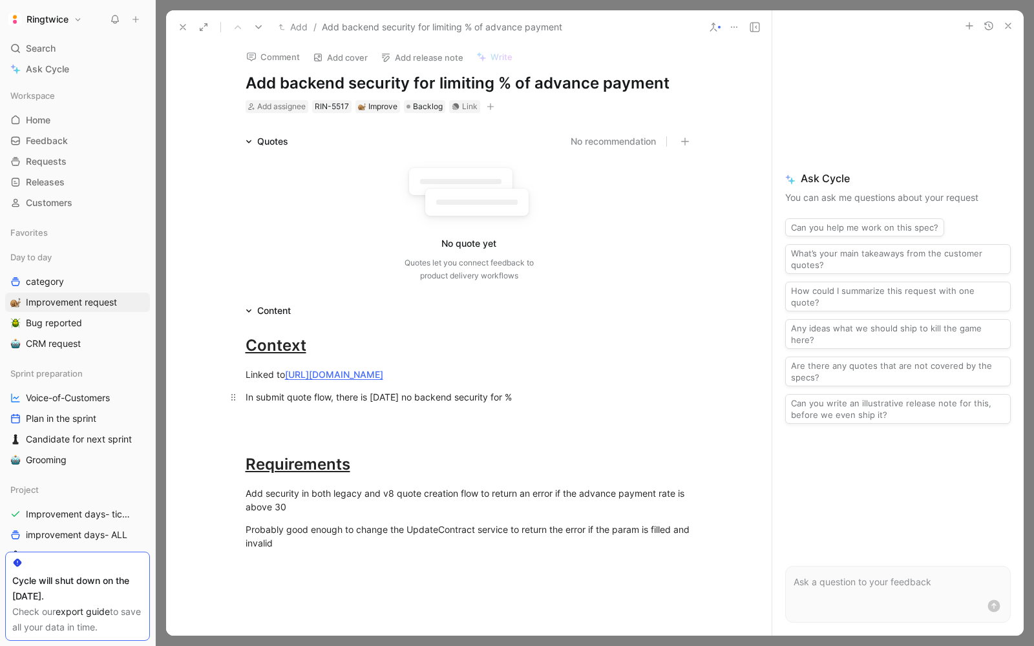
click at [547, 414] on div "In submit quote flow, there is today no backend security for %" at bounding box center [469, 410] width 447 height 41
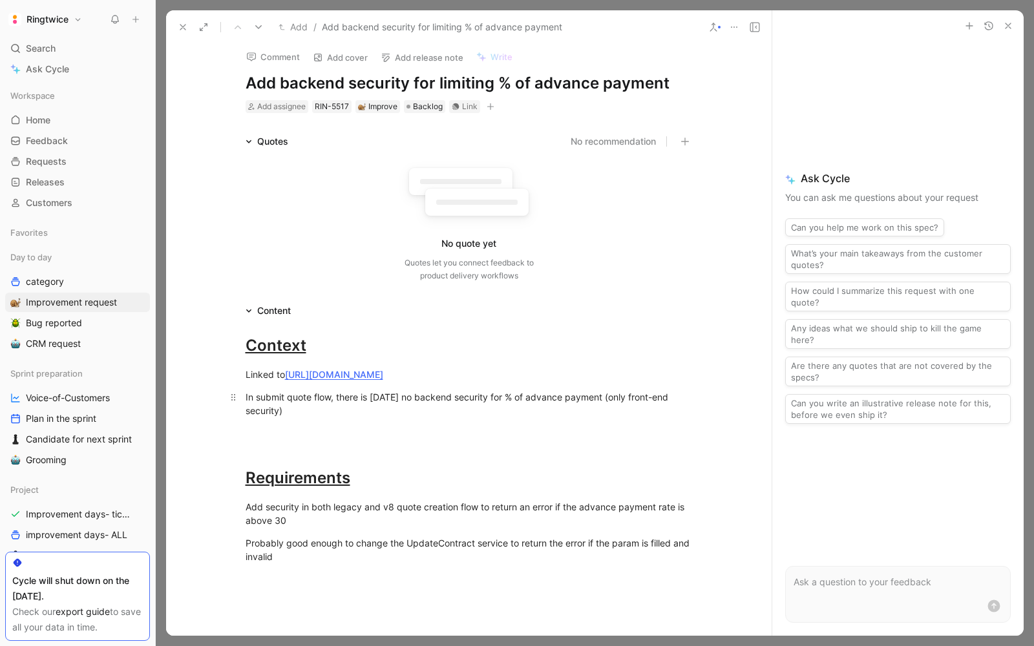
scroll to position [67, 0]
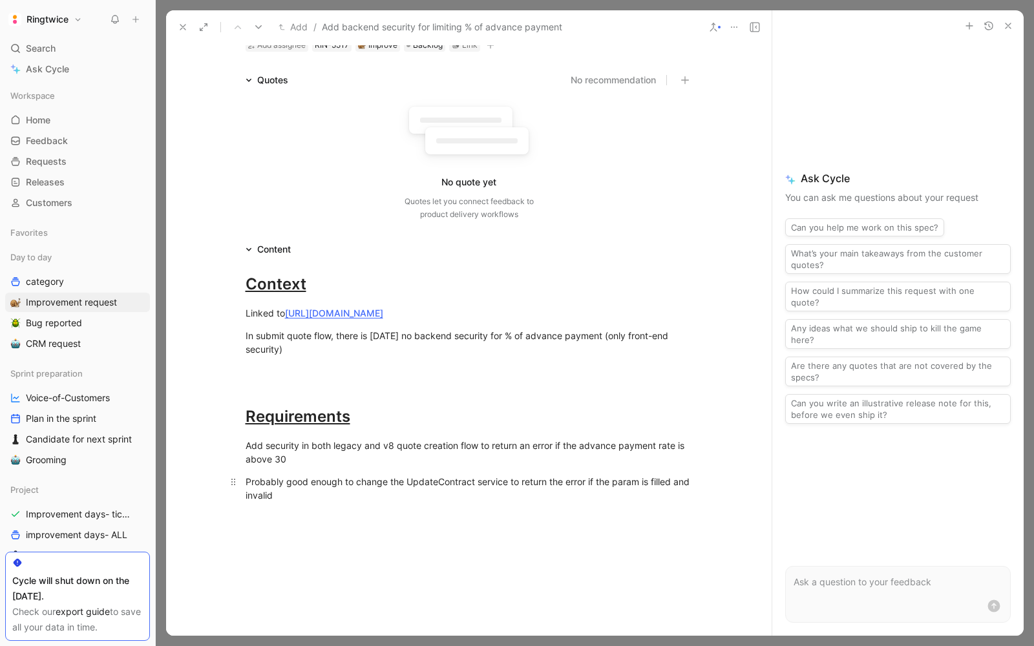
click at [308, 506] on p "Probably good enough to change the UpdateContract service to return the error i…" at bounding box center [469, 488] width 496 height 35
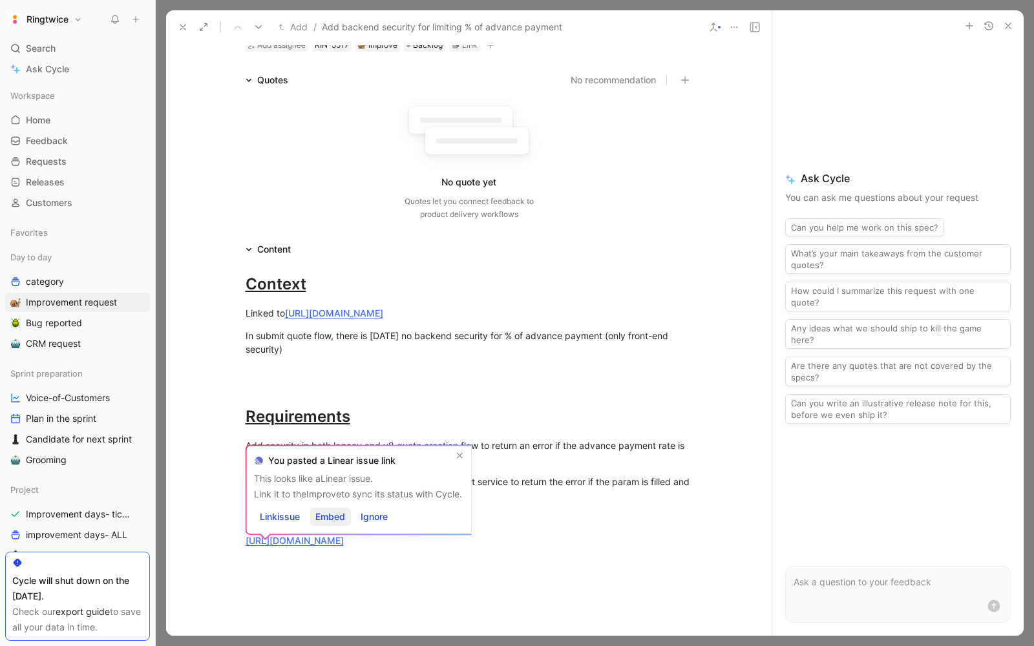
click at [319, 516] on span "Embed" at bounding box center [330, 517] width 30 height 16
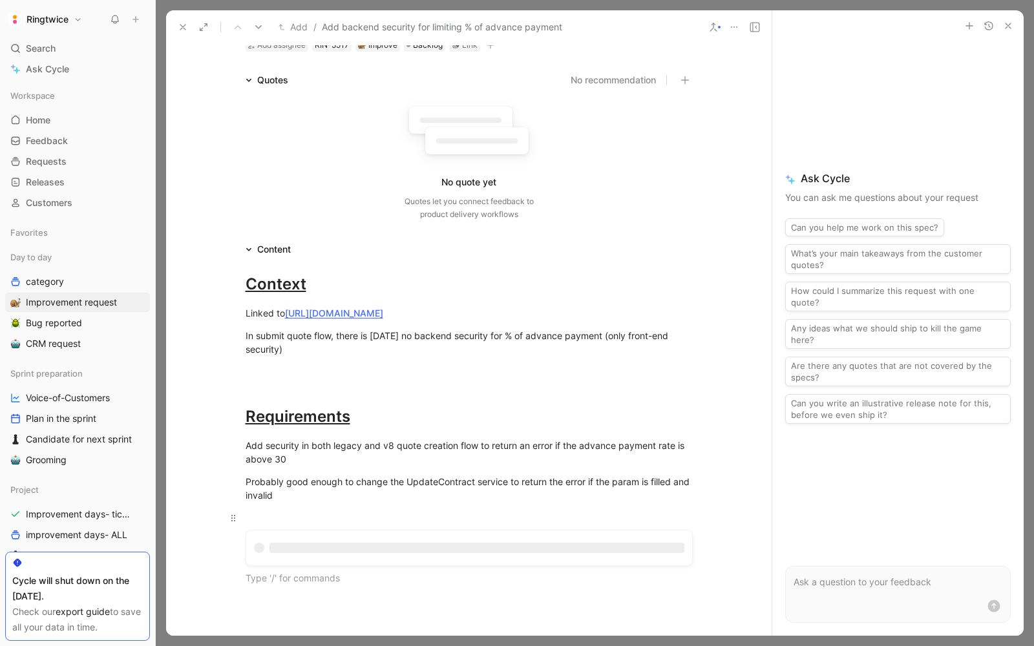
scroll to position [96, 0]
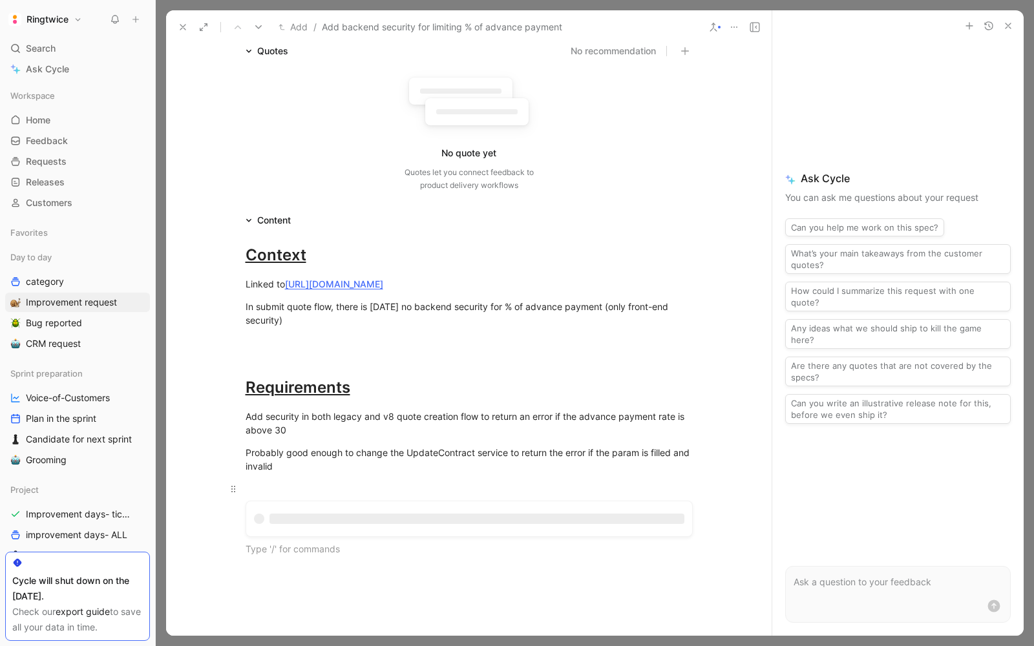
click at [341, 496] on div at bounding box center [469, 489] width 447 height 14
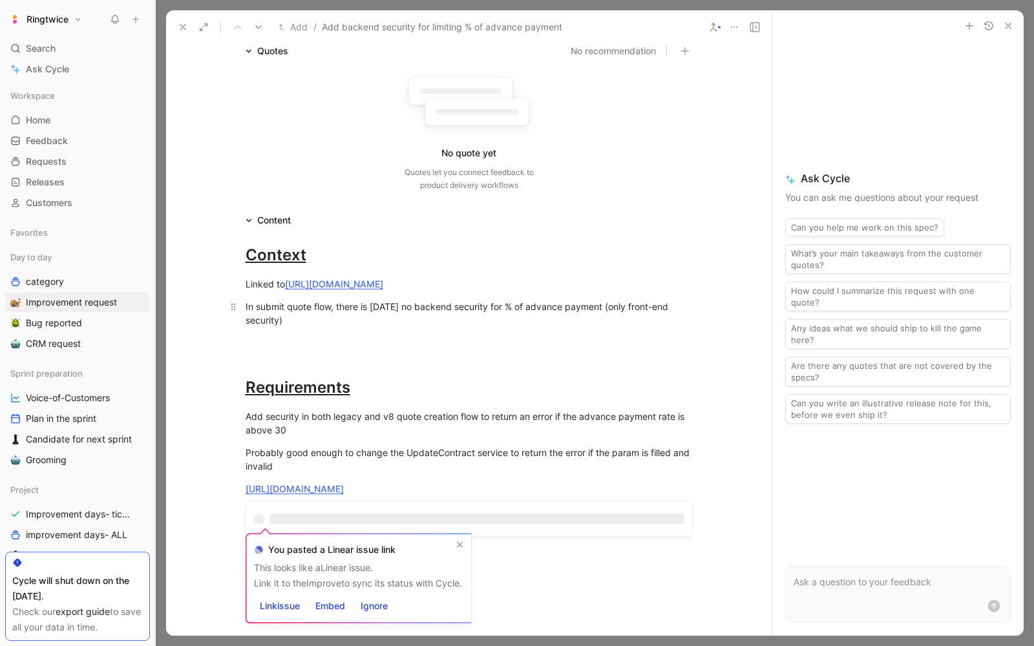
click at [462, 315] on div "In submit quote flow, there is today no backend security for % of advance payme…" at bounding box center [469, 327] width 447 height 54
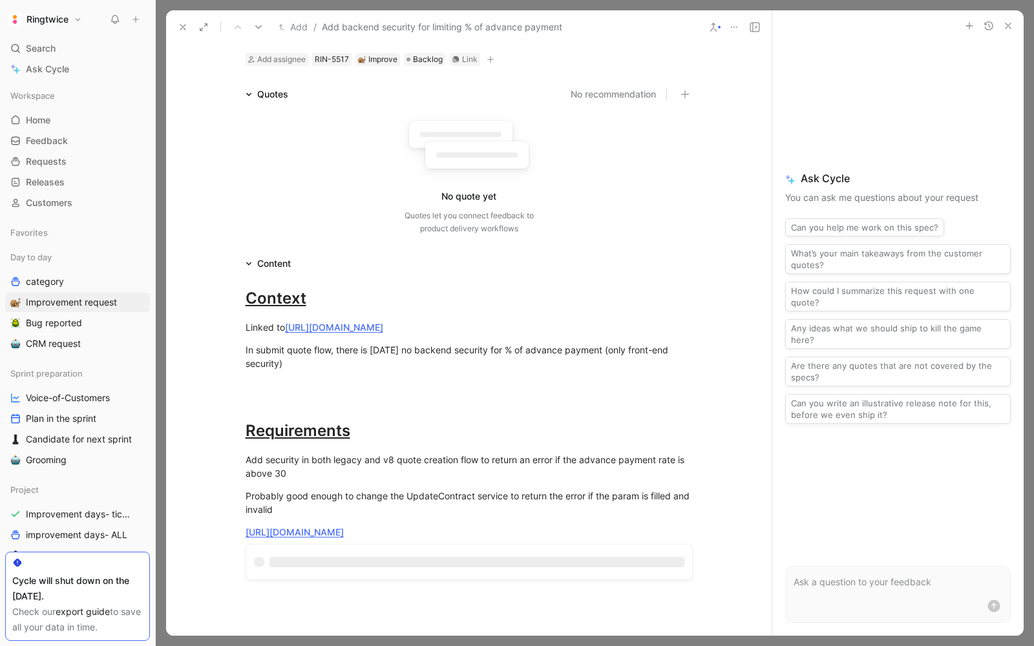
scroll to position [107, 0]
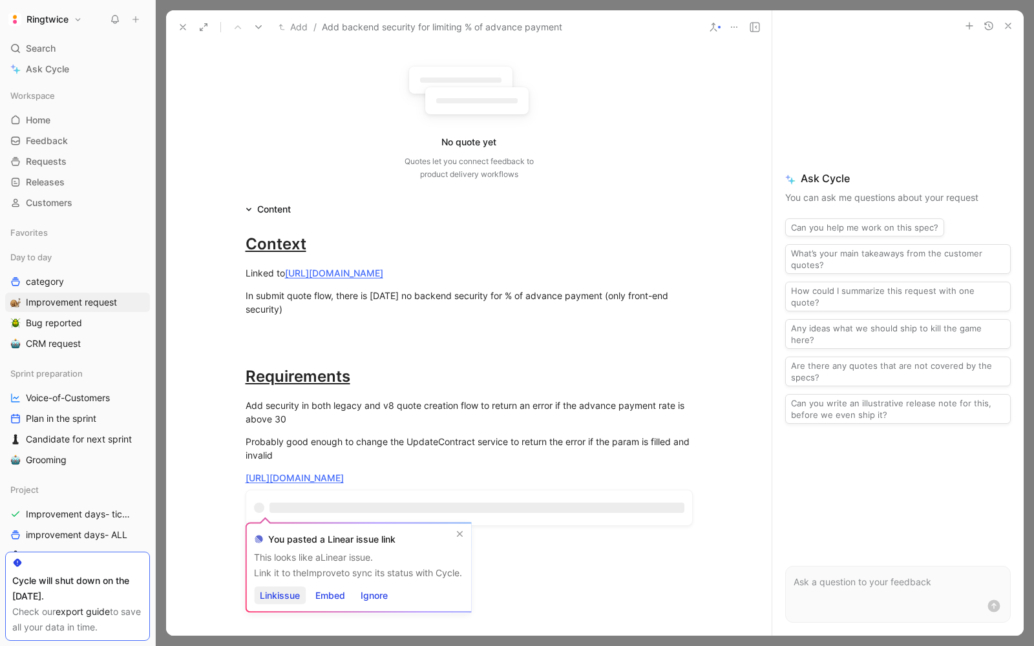
click at [285, 597] on span "Link issue" at bounding box center [280, 596] width 40 height 16
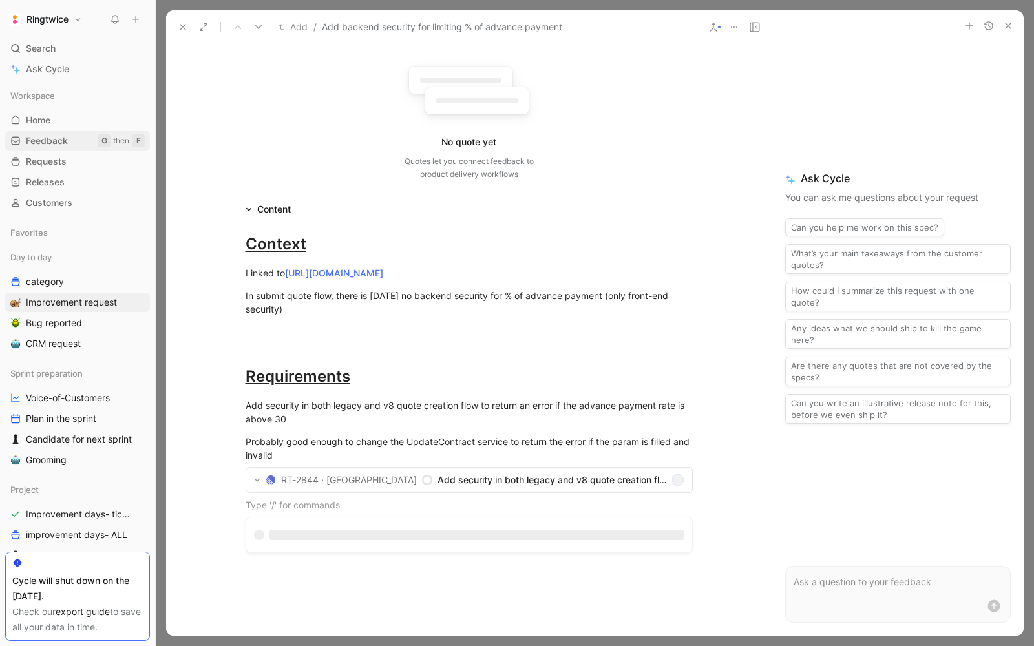
scroll to position [0, 0]
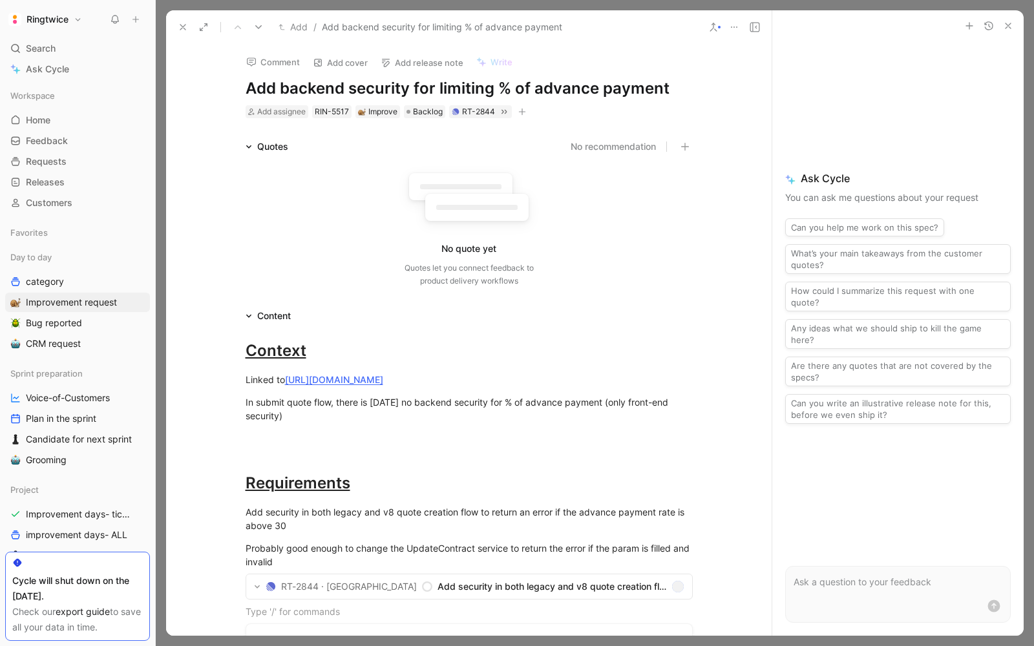
click at [176, 24] on button at bounding box center [183, 27] width 18 height 18
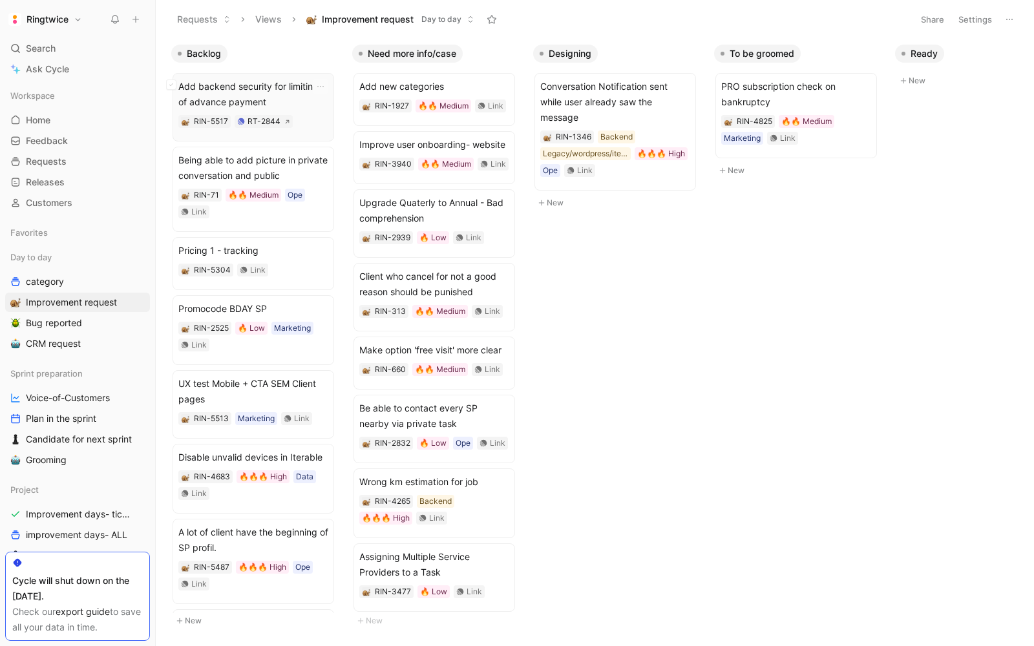
click at [291, 108] on span "Add backend security for limiting % of advance payment" at bounding box center [253, 94] width 150 height 31
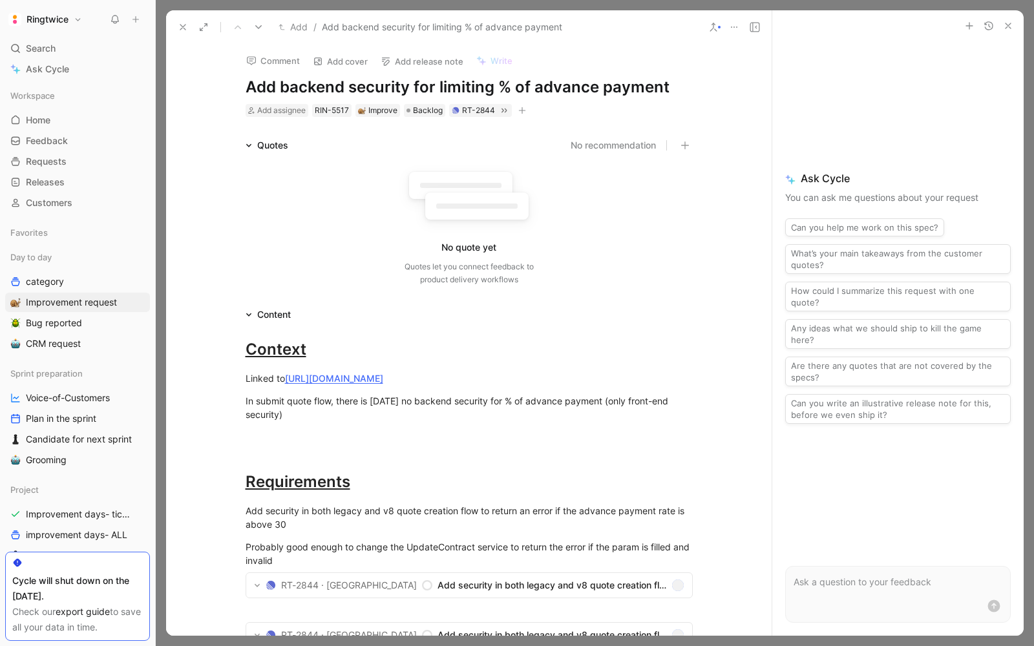
scroll to position [2, 0]
click at [522, 103] on button "button" at bounding box center [522, 109] width 13 height 13
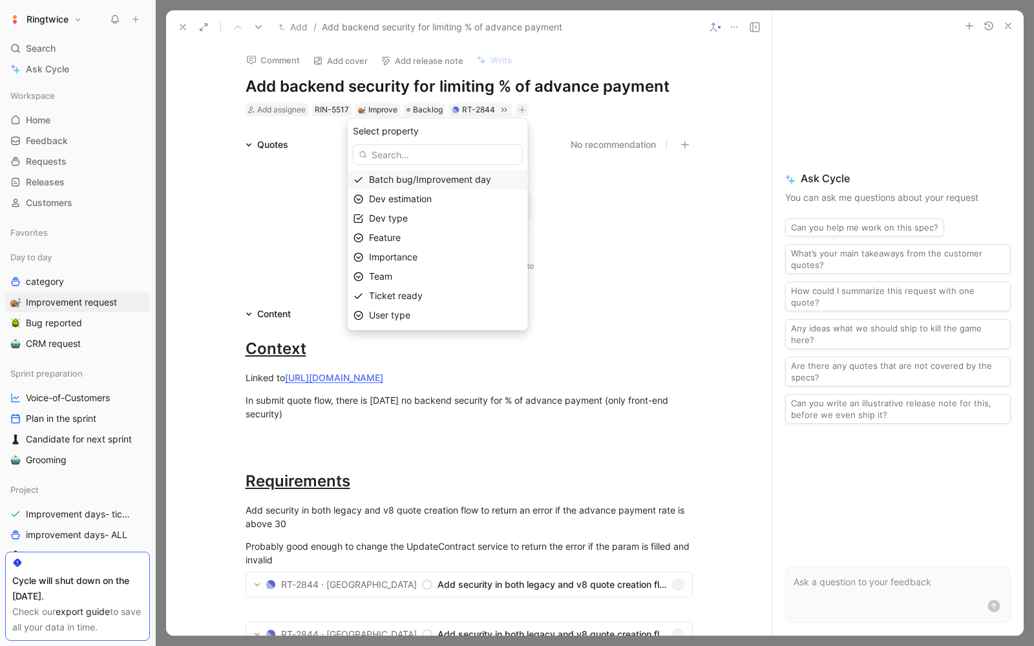
click at [411, 180] on span "Batch bug/Improvement day" at bounding box center [430, 179] width 122 height 11
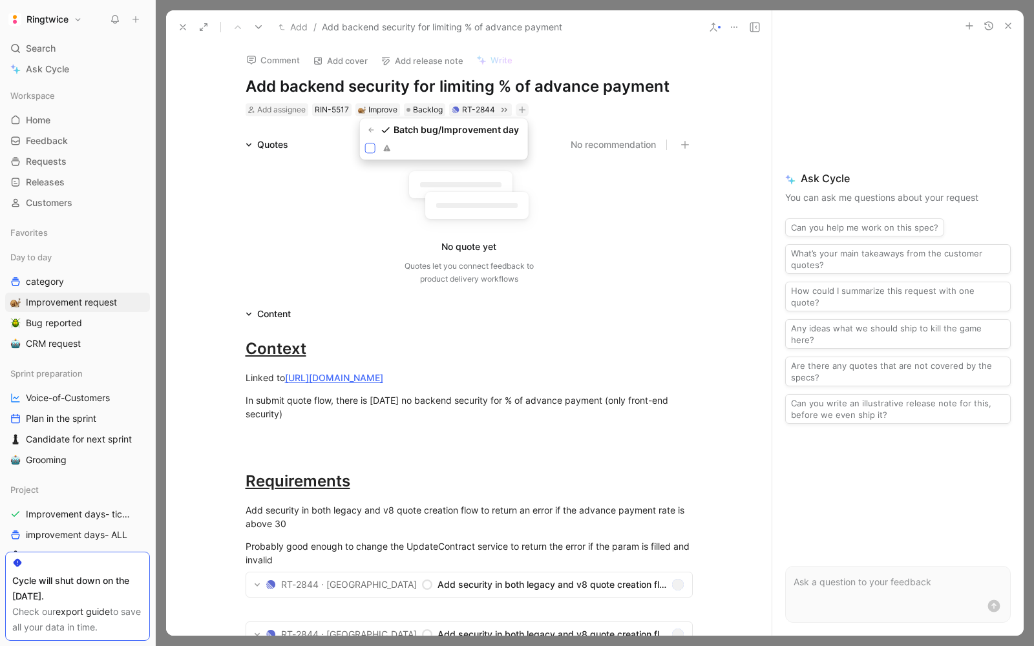
click at [371, 151] on icon at bounding box center [370, 148] width 8 height 8
click at [365, 143] on input "checkbox" at bounding box center [365, 143] width 0 height 0
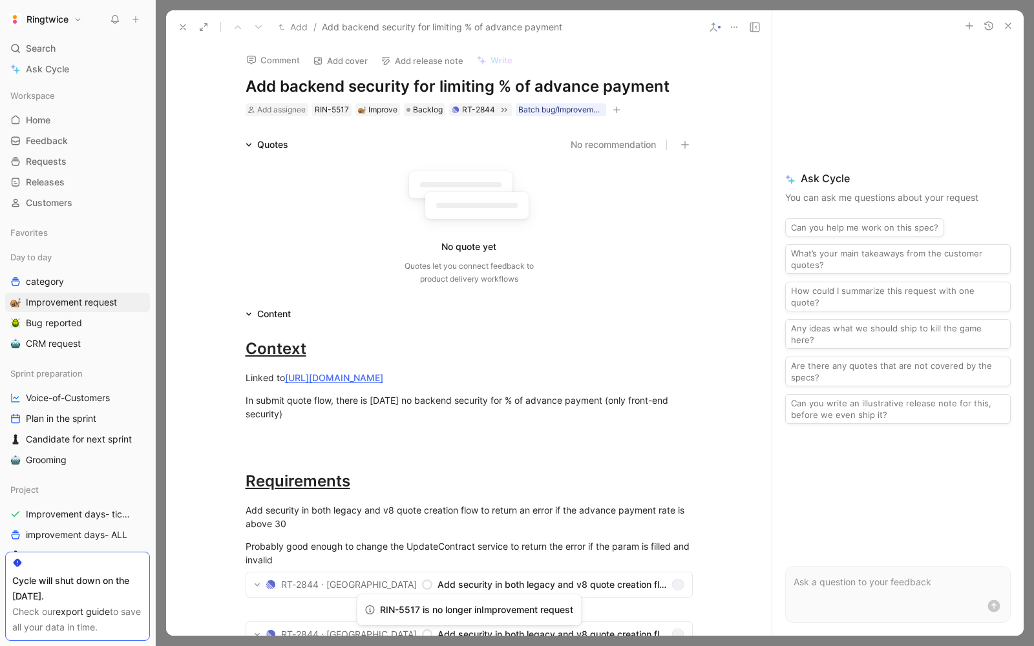
click at [618, 114] on button "button" at bounding box center [616, 109] width 13 height 13
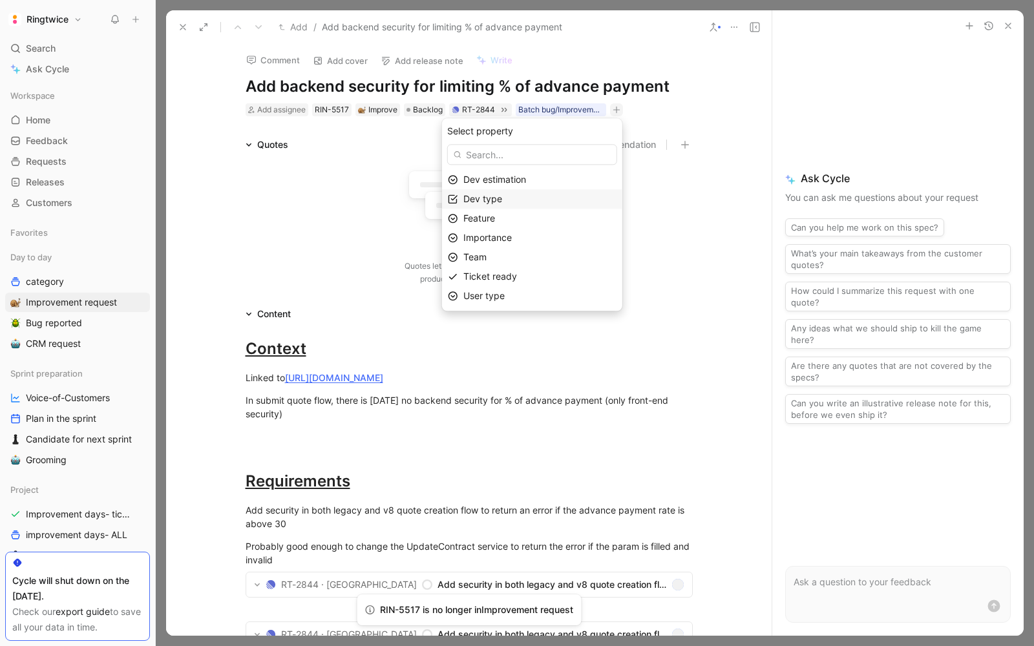
click at [522, 197] on div "Dev type" at bounding box center [539, 199] width 153 height 16
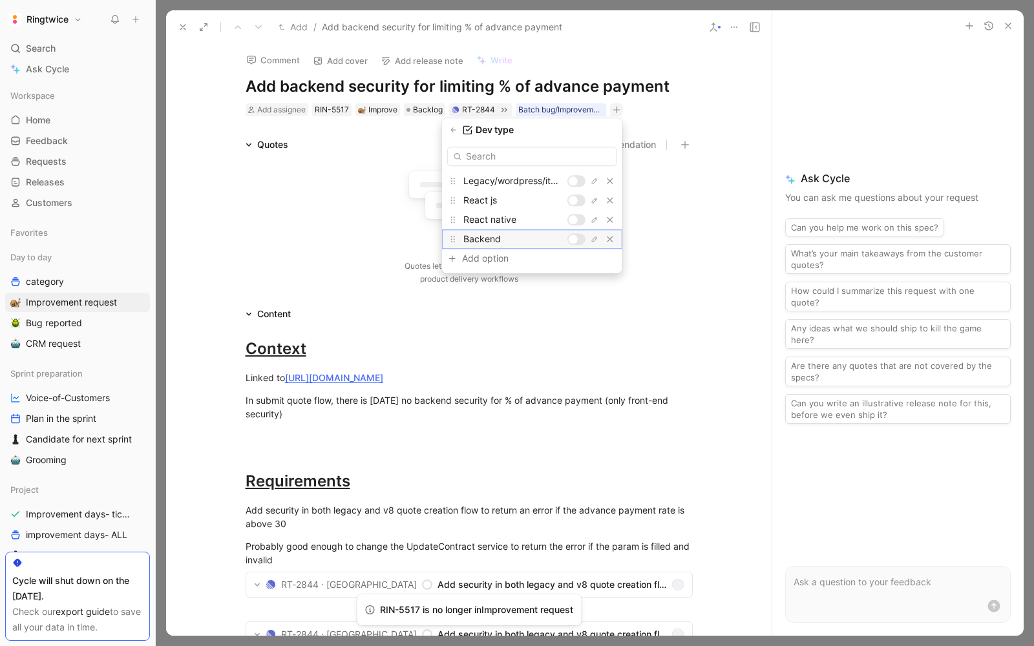
click at [571, 238] on div at bounding box center [573, 239] width 9 height 9
click at [569, 239] on div at bounding box center [573, 239] width 9 height 9
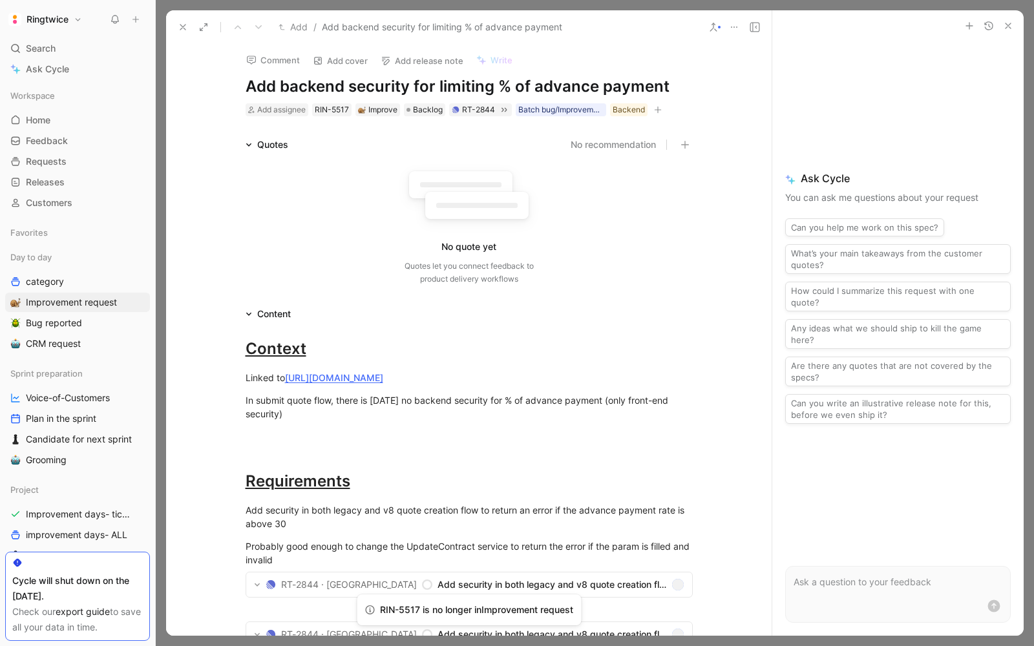
click at [659, 109] on icon "button" at bounding box center [658, 110] width 8 height 8
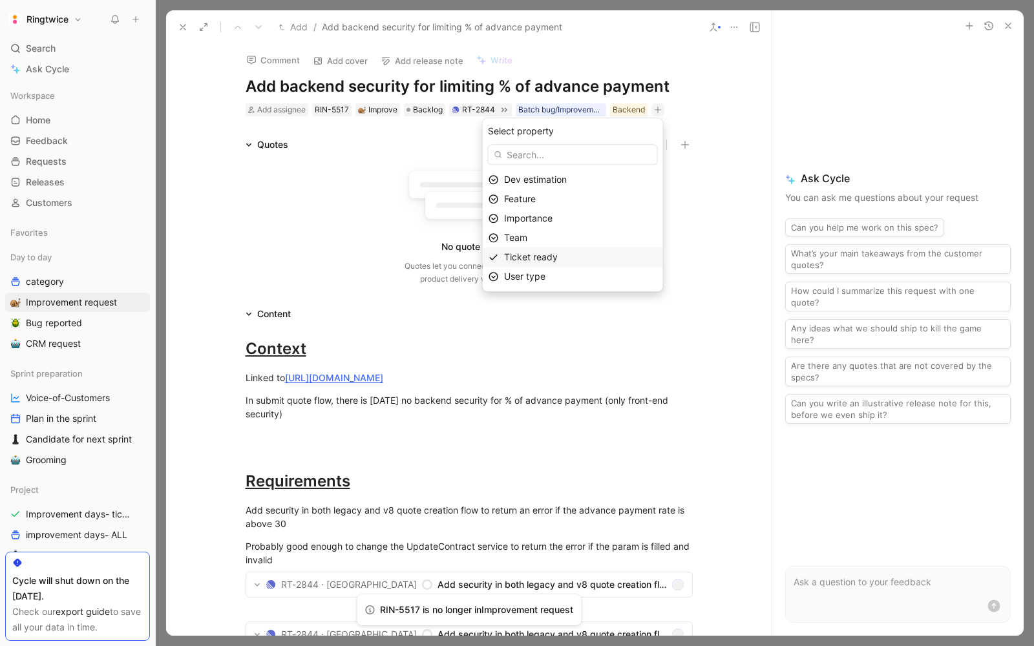
click at [545, 249] on div "Ticket ready" at bounding box center [573, 257] width 180 height 19
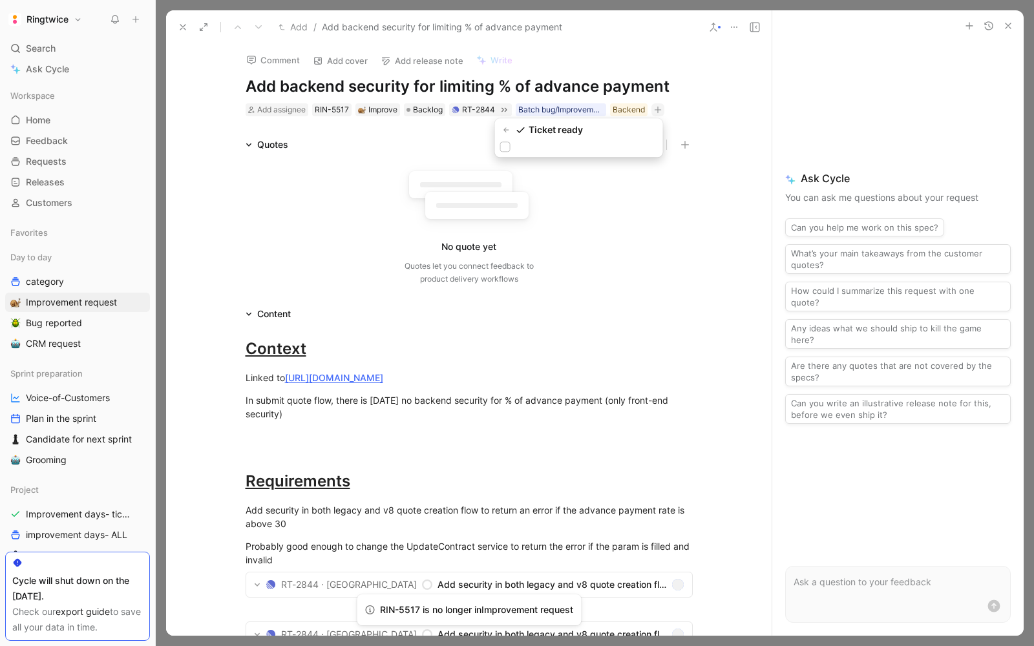
click at [502, 153] on div "Ticket ready" at bounding box center [579, 137] width 168 height 39
click at [509, 143] on div at bounding box center [505, 147] width 10 height 10
click at [500, 142] on input "checkbox" at bounding box center [500, 142] width 0 height 0
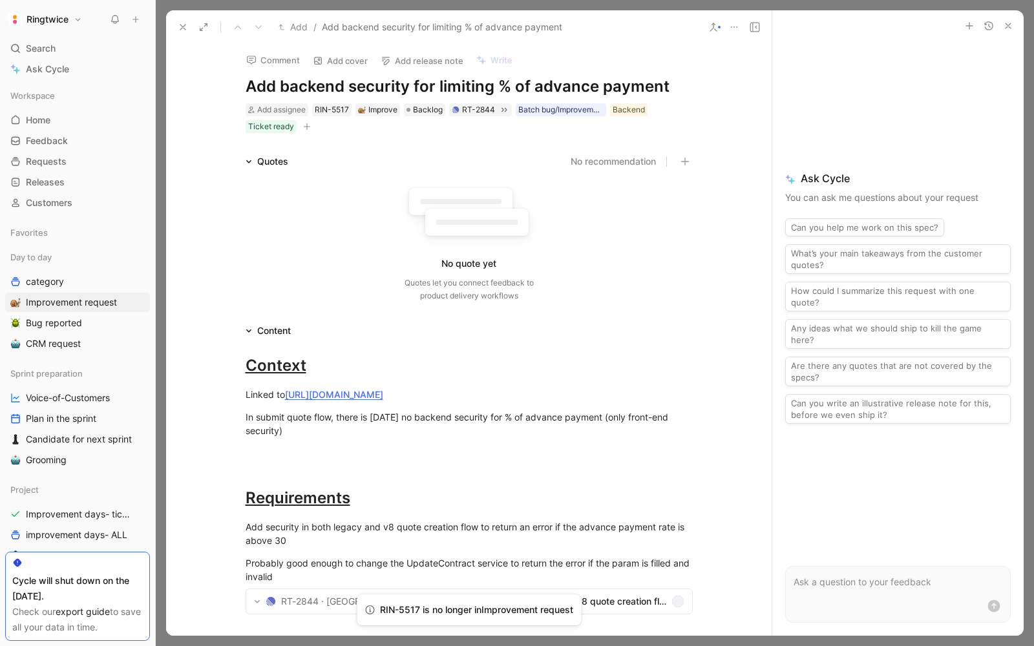
click at [308, 125] on icon "button" at bounding box center [307, 127] width 8 height 8
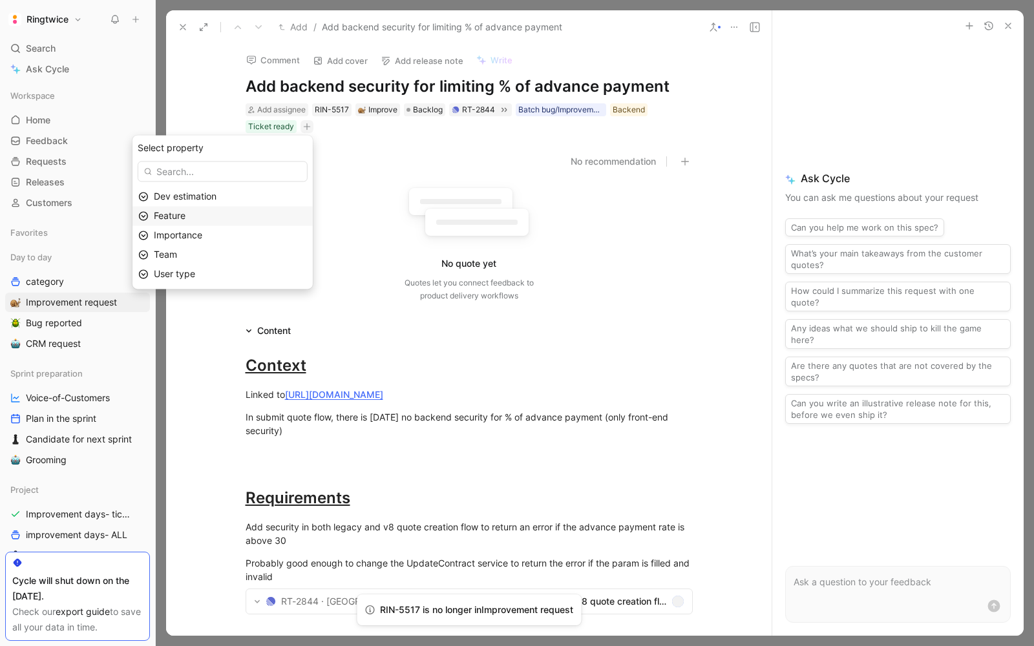
click at [200, 207] on div "Feature" at bounding box center [222, 215] width 180 height 19
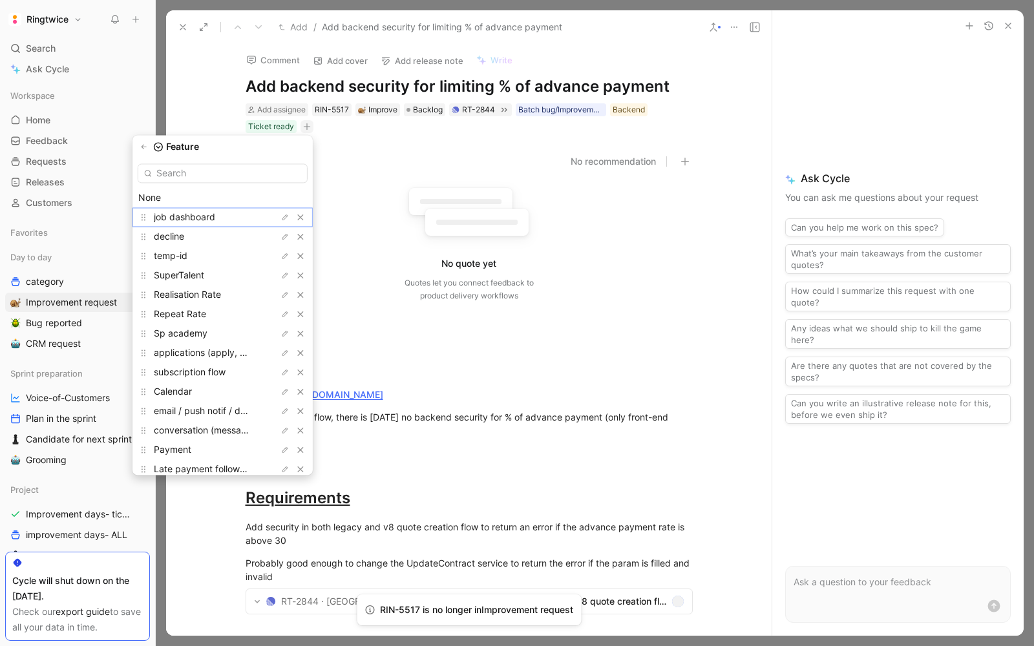
click at [200, 207] on div "job dashboard" at bounding box center [222, 216] width 180 height 19
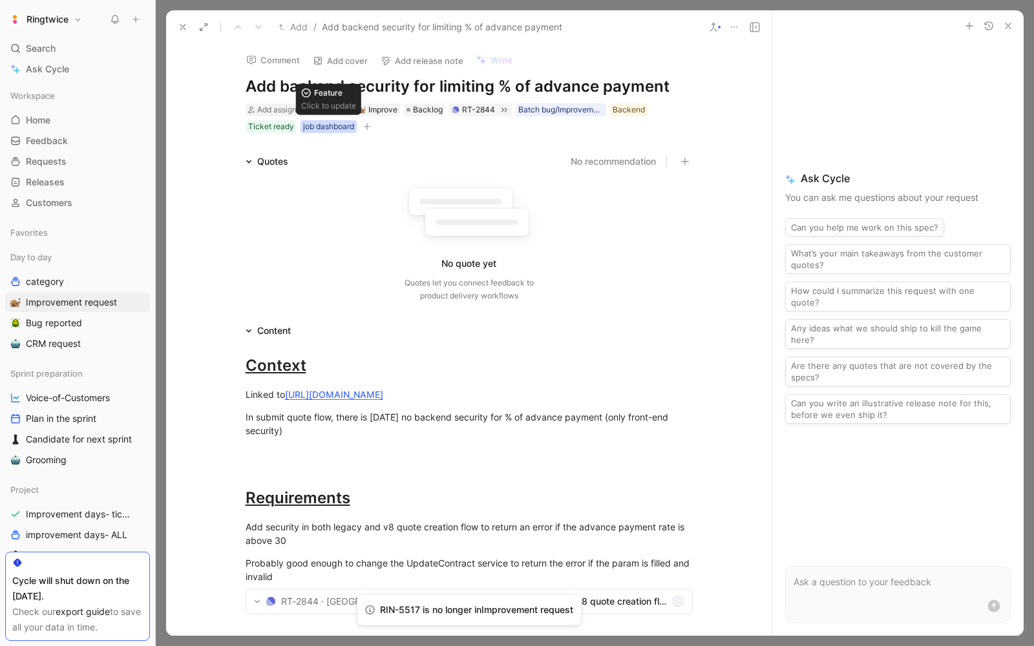
click at [330, 123] on div "job dashboard" at bounding box center [328, 126] width 51 height 13
type input "quote"
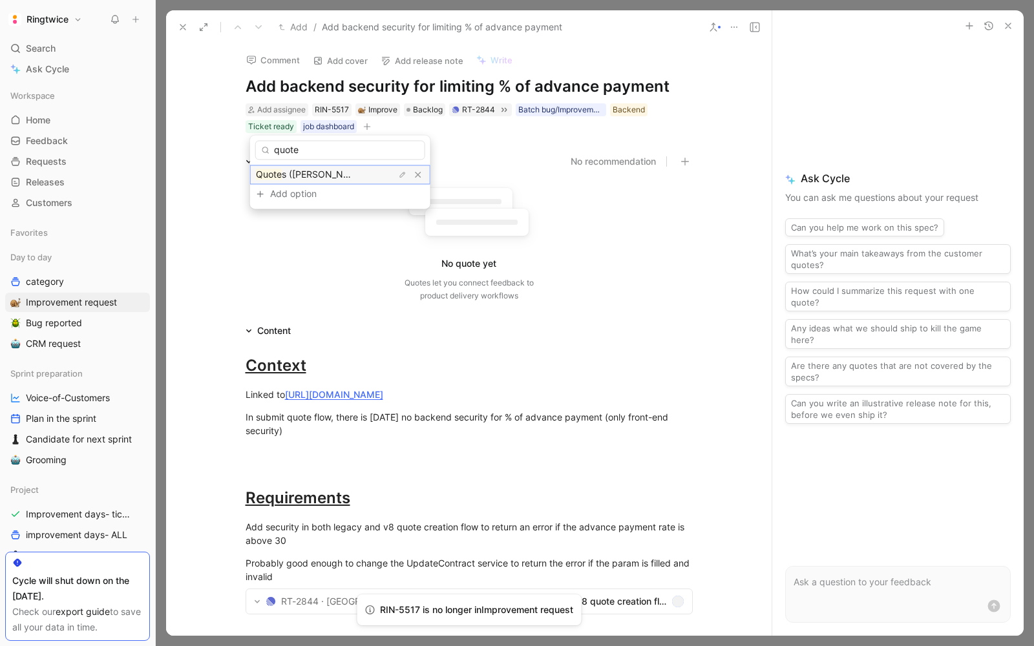
click at [297, 175] on span "s (devis, estimation, acompte, offer)" at bounding box center [383, 174] width 203 height 11
click at [404, 130] on icon "button" at bounding box center [401, 127] width 8 height 8
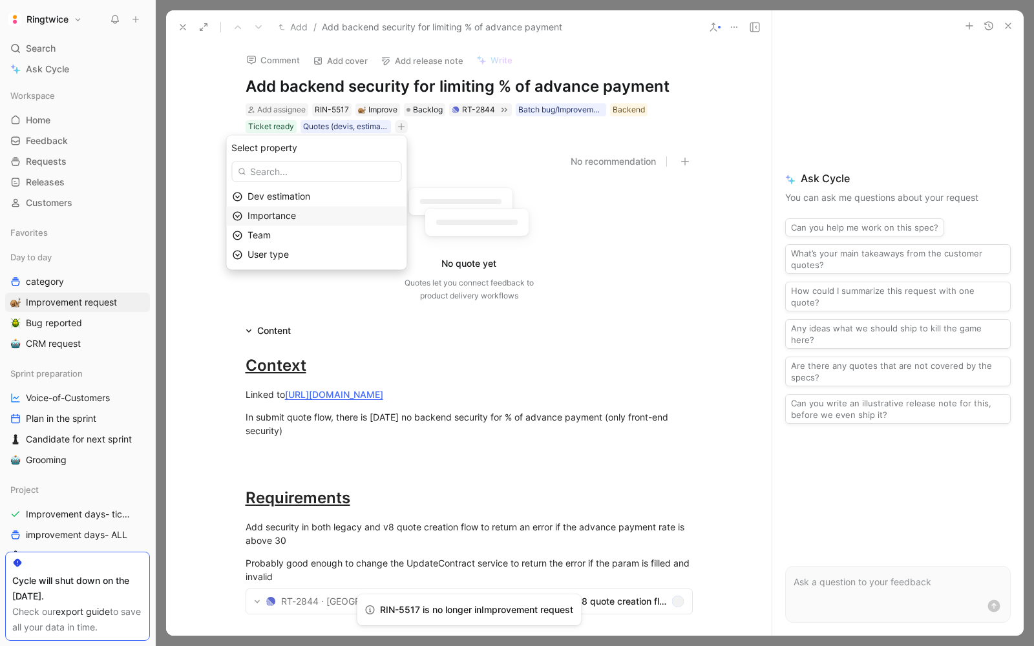
click at [335, 213] on div "Importance" at bounding box center [324, 216] width 153 height 16
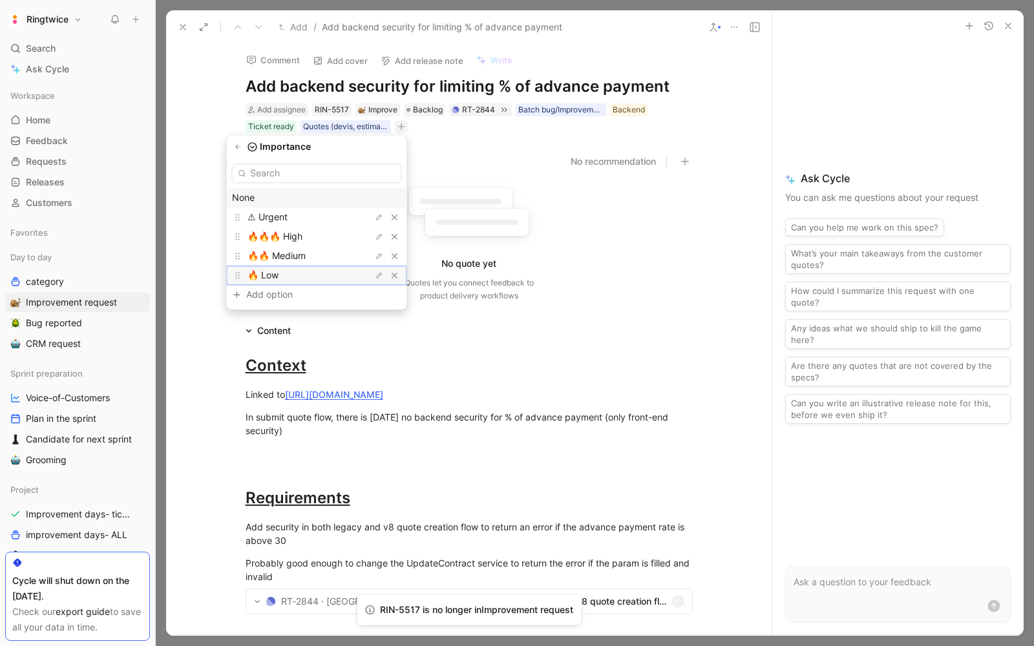
click at [316, 268] on div "🔥 Low" at bounding box center [296, 276] width 97 height 16
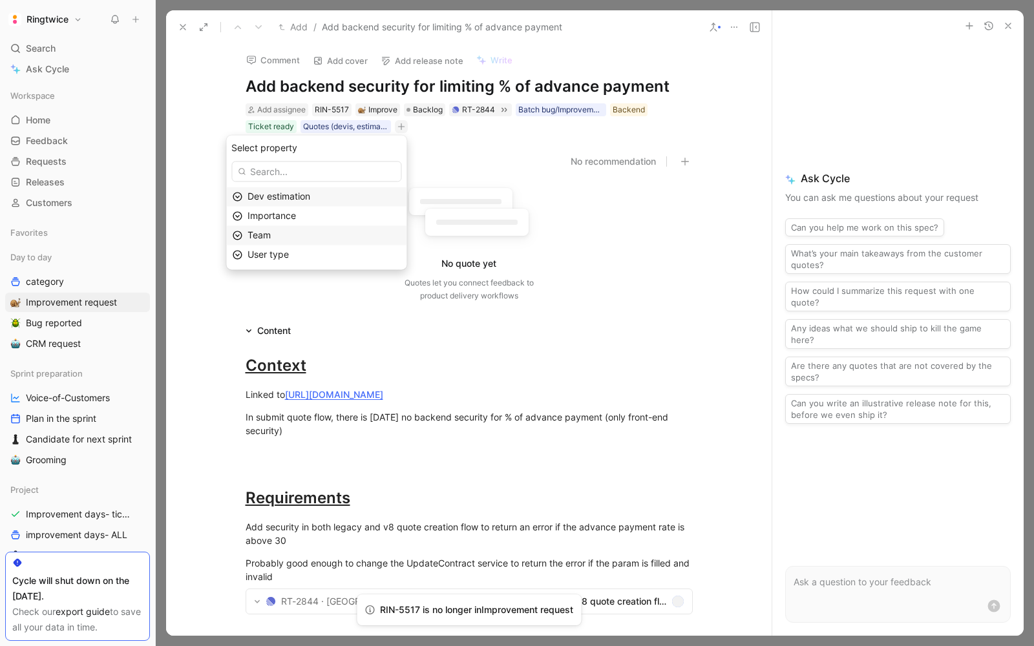
click at [329, 228] on div "Team" at bounding box center [324, 235] width 153 height 16
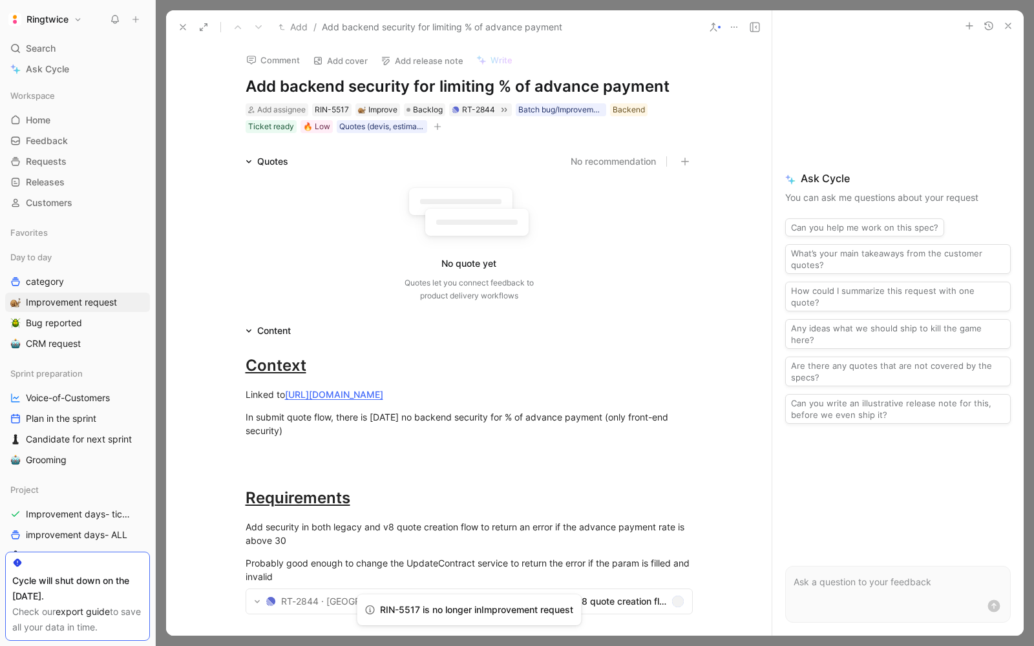
click at [432, 122] on button "button" at bounding box center [437, 126] width 13 height 13
click at [315, 240] on div "User type" at bounding box center [358, 235] width 153 height 16
type input "se"
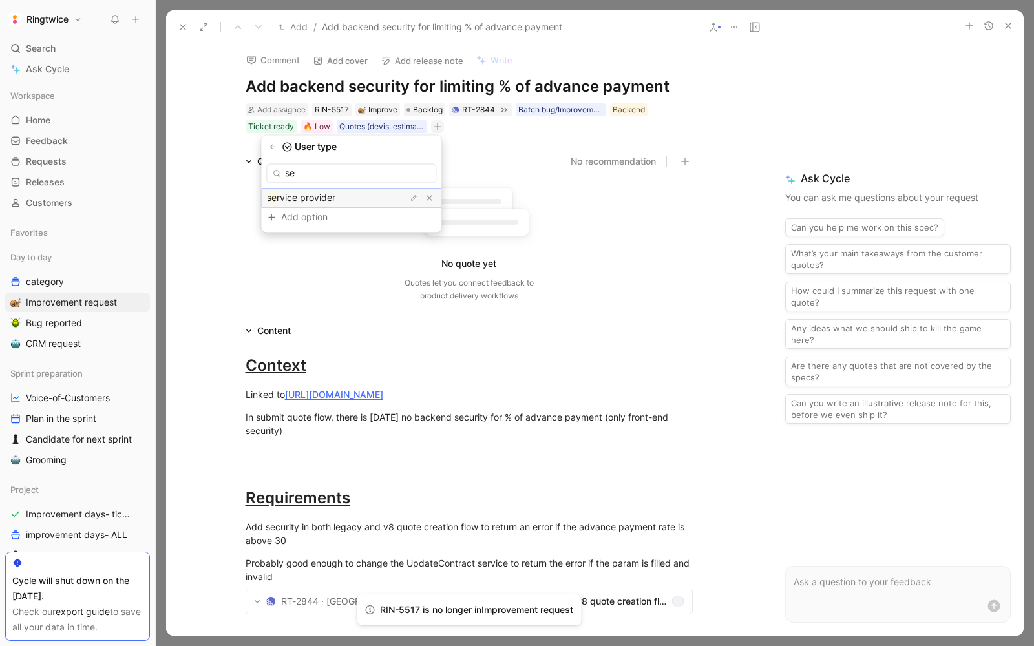
click at [326, 199] on span "rvice provider" at bounding box center [306, 197] width 59 height 11
